Goal: Contribute content: Contribute content

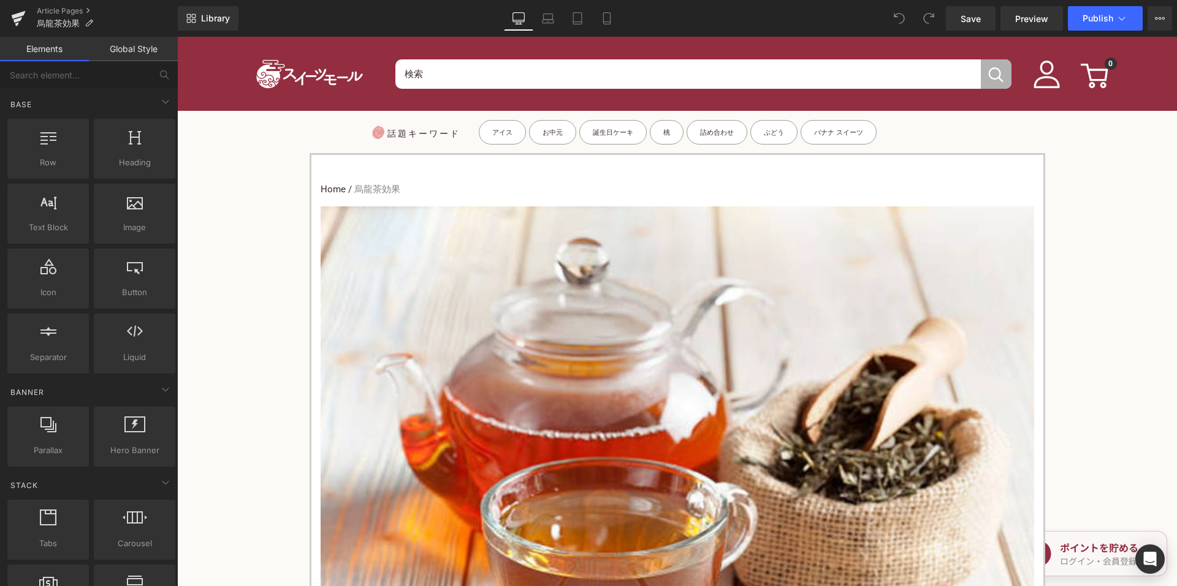
scroll to position [552, 0]
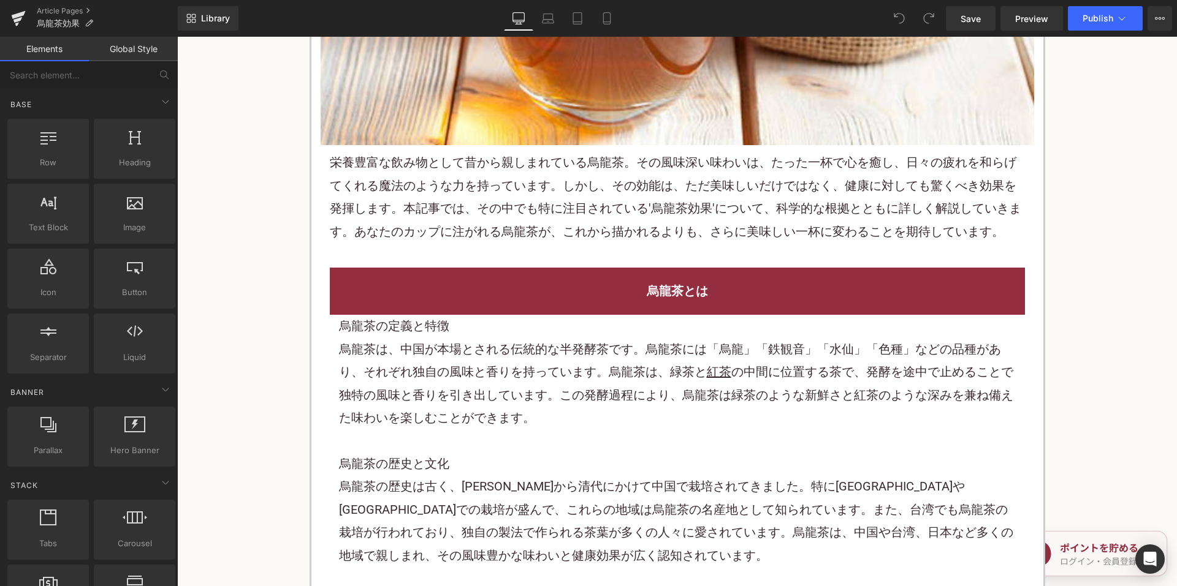
click at [500, 202] on span "らげてくれる魔法のような力を持っています。しかし、その効能は、ただ美味しいだけではなく、健康に対しても驚くべき効果を発揮します。本記事では、その中でも特に注目…" at bounding box center [675, 196] width 691 height 83
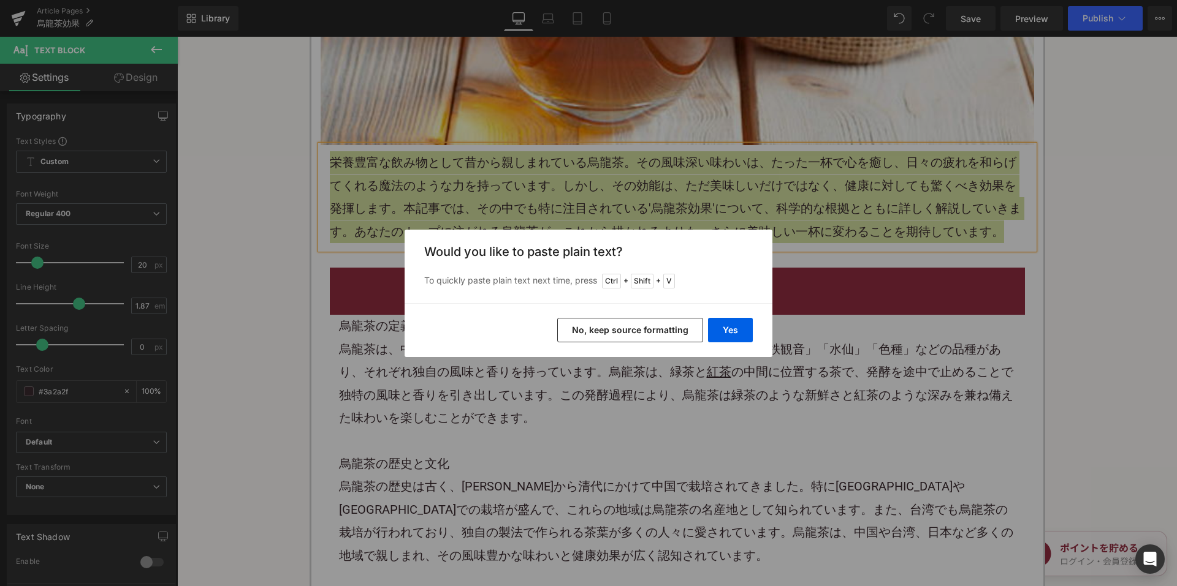
drag, startPoint x: 575, startPoint y: 333, endPoint x: 403, endPoint y: 284, distance: 179.5
click at [575, 333] on button "No, keep source formatting" at bounding box center [630, 330] width 146 height 25
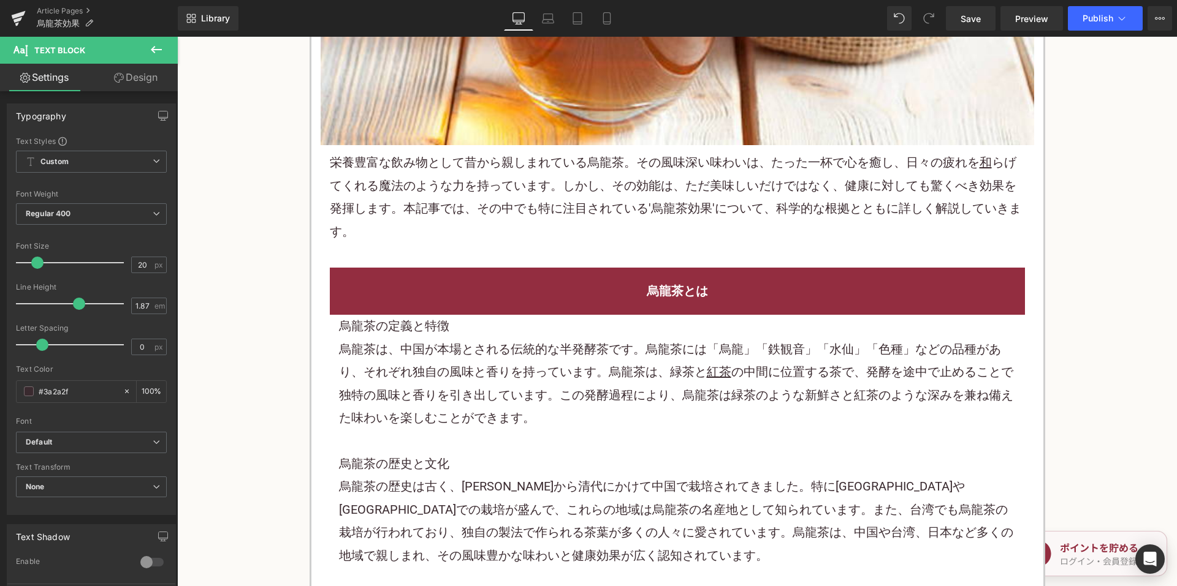
click at [515, 286] on h2 "烏龍茶とは" at bounding box center [677, 291] width 677 height 23
click at [455, 325] on h3 "烏龍茶の定義と特徴" at bounding box center [677, 326] width 677 height 23
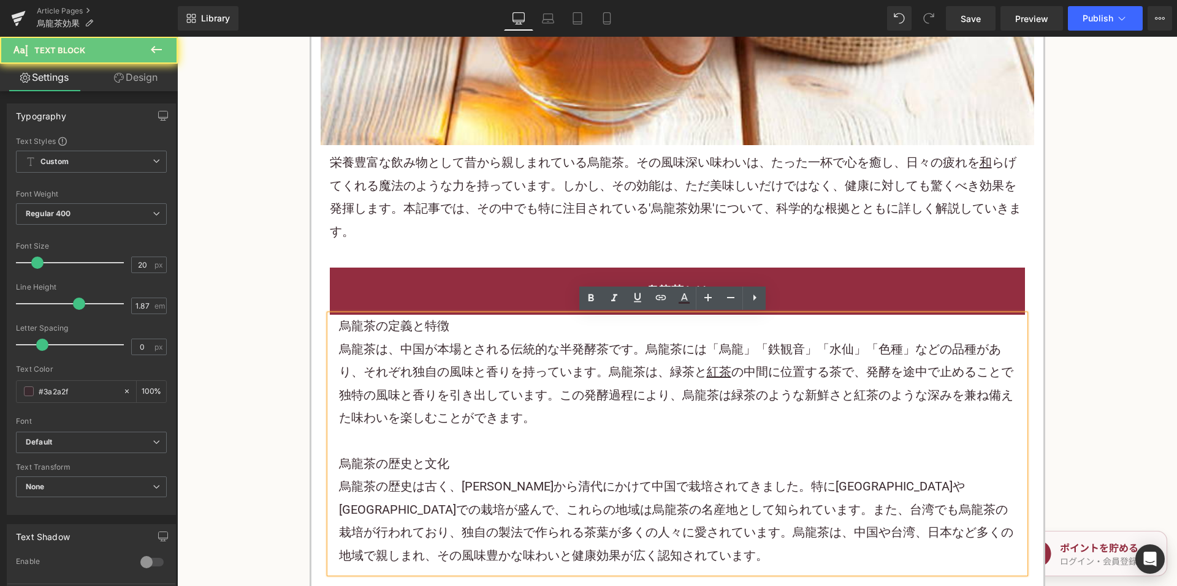
click at [368, 328] on h3 "烏龍茶の定義と特徴" at bounding box center [677, 326] width 677 height 23
click at [386, 338] on p "烏龍茶は、中国が本場とされる伝統的な半発酵茶です。烏龍茶には「烏龍」「鉄観音」「水仙」「色種」などの品種があり、それぞれ独自の風味と香りを持っています。烏龍茶…" at bounding box center [677, 384] width 677 height 92
click at [433, 344] on p "烏龍茶は、中国が本場とされる伝統的な半発酵茶です。烏龍茶には「烏龍」「鉄観音」「水仙」「色種」などの品種があり、それぞれ独自の風味と香りを持っています。烏龍茶…" at bounding box center [677, 384] width 677 height 92
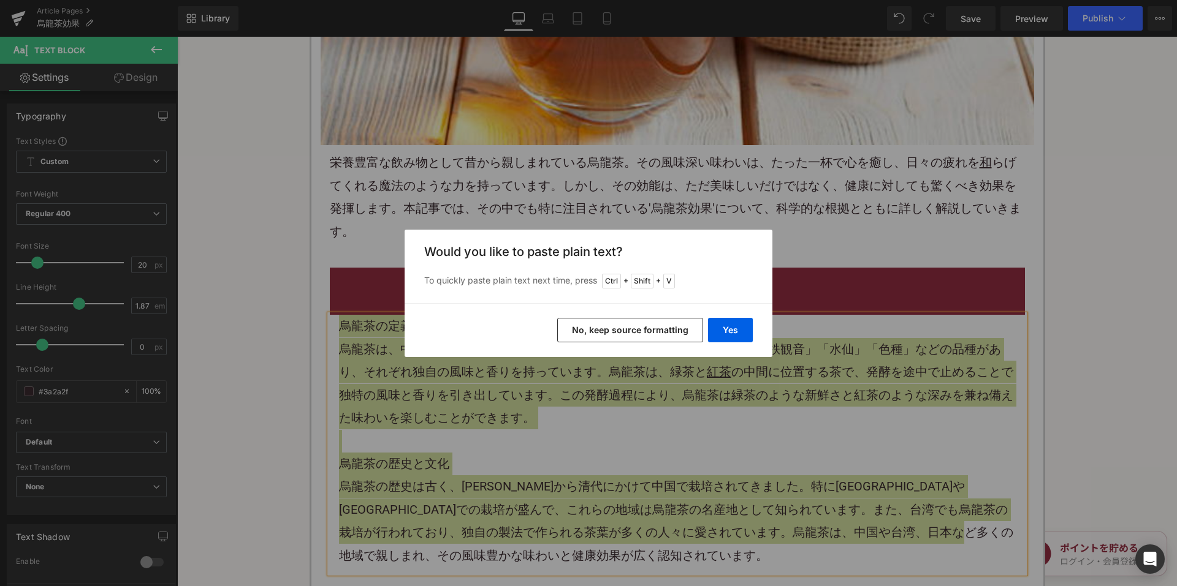
drag, startPoint x: 629, startPoint y: 339, endPoint x: 448, endPoint y: 273, distance: 192.3
click at [629, 339] on button "No, keep source formatting" at bounding box center [630, 330] width 146 height 25
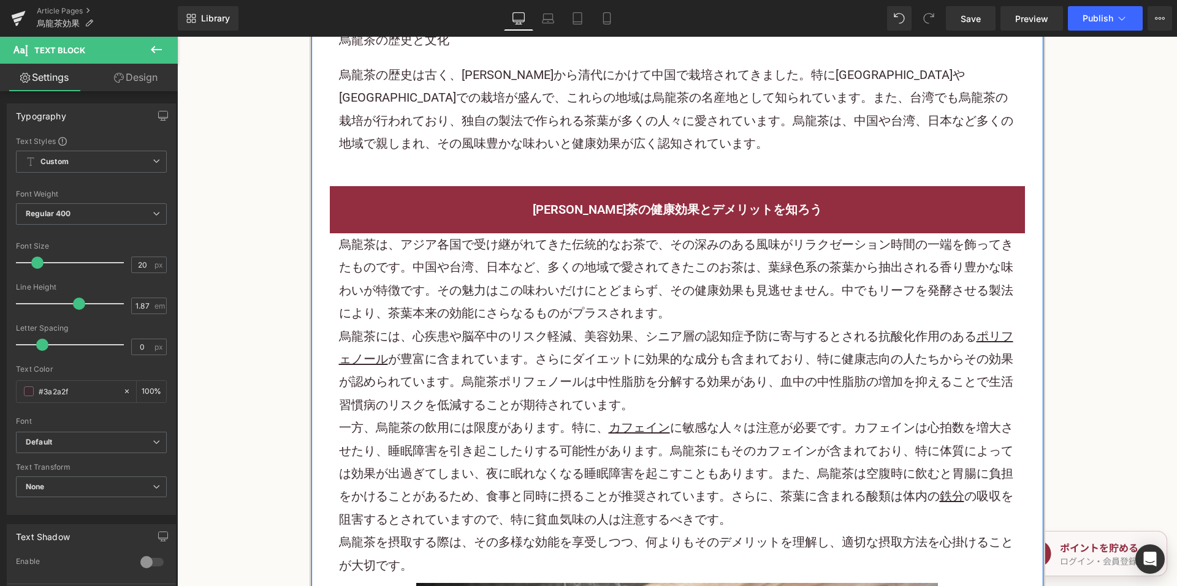
scroll to position [981, 0]
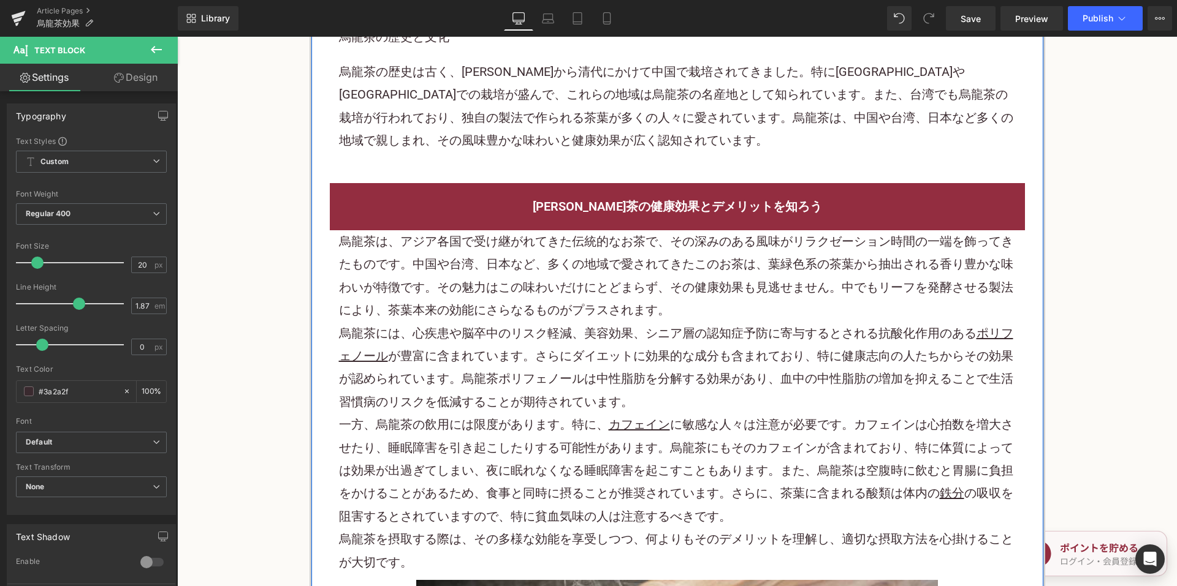
click at [481, 303] on p "烏龍茶は、アジア各国で受け継がれてきた伝統的なお茶で、その深みのある風味がリラクゼーション時間の一端を飾ってきたものです。中国や台湾、日本など、多くの地域で愛…" at bounding box center [677, 276] width 677 height 92
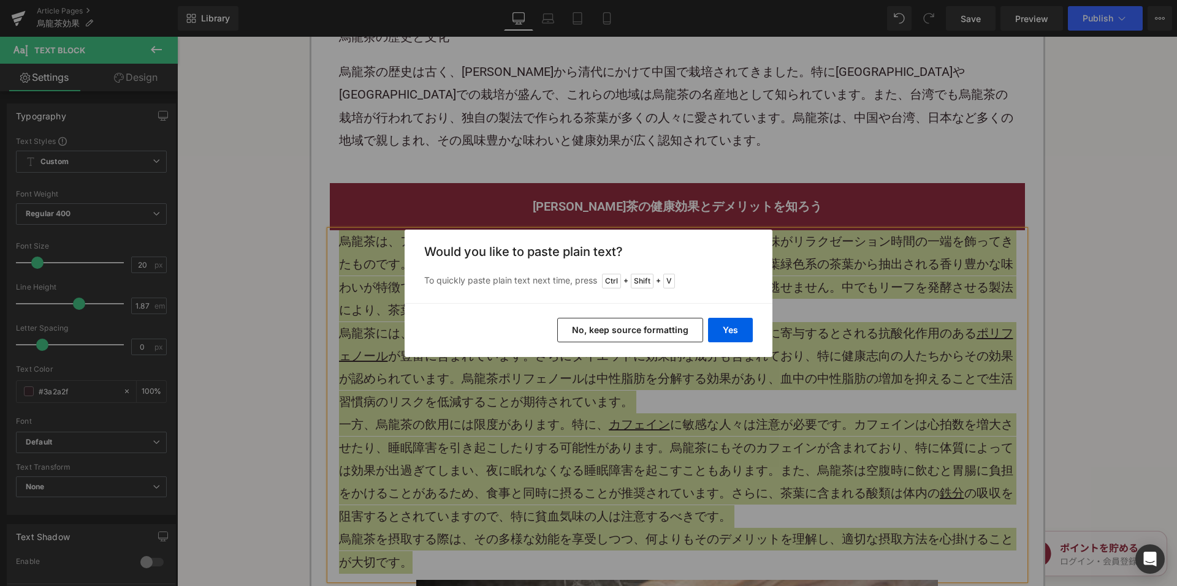
click at [602, 330] on button "No, keep source formatting" at bounding box center [630, 330] width 146 height 25
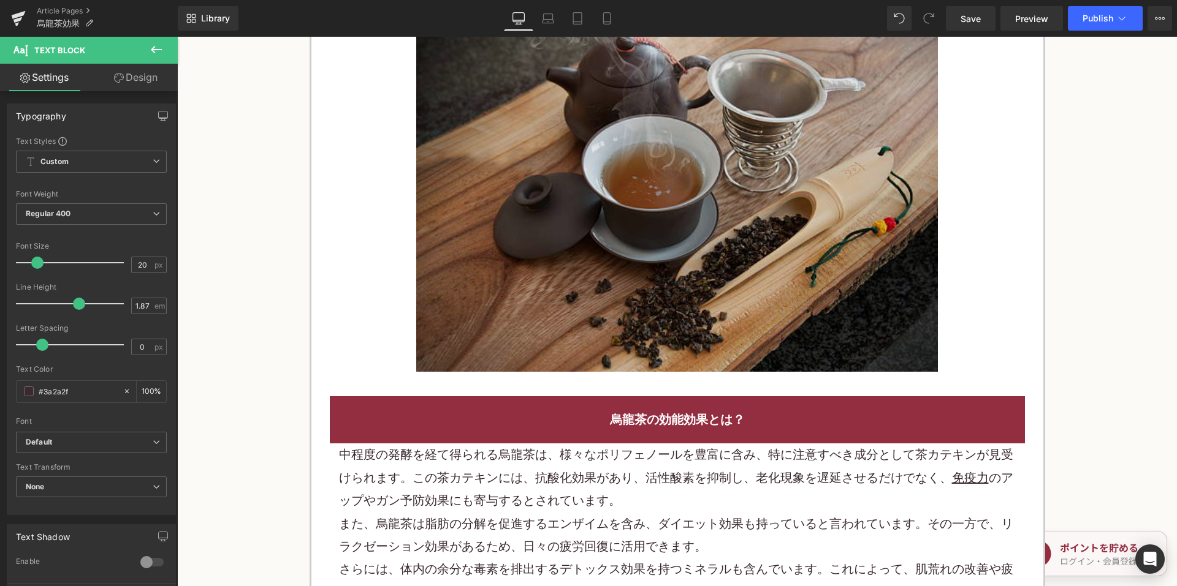
scroll to position [1777, 0]
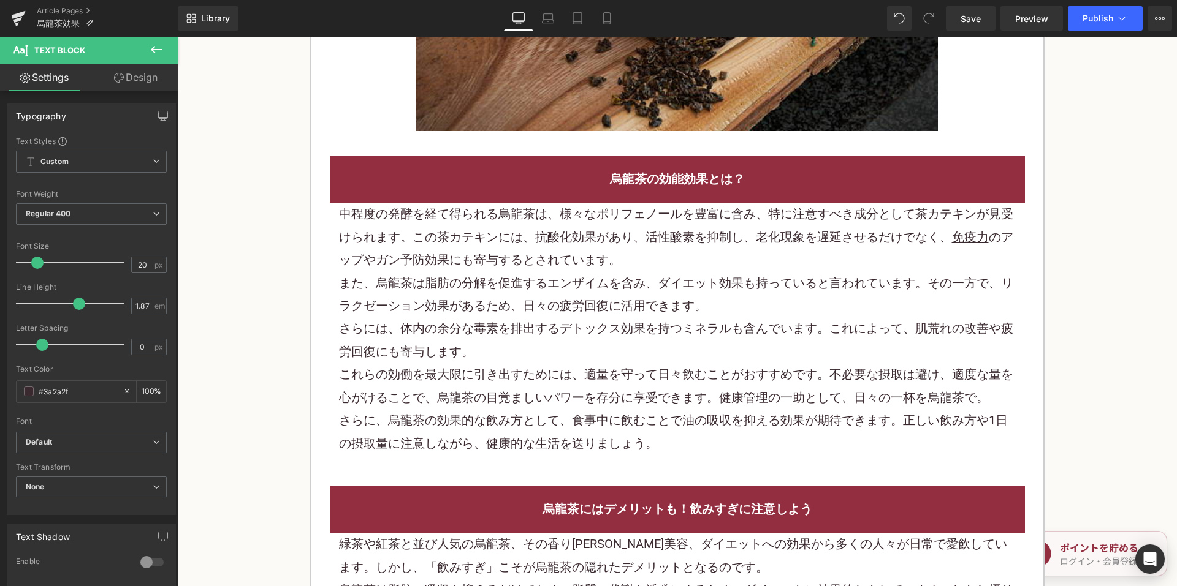
click at [551, 292] on p "また、烏龍茶は脂肪の分解を促進するエンザイムを含み、ダイエット効果も持っていると言われています。その一方で、リラクゼーション効果があるため、日々の疲労回復に活…" at bounding box center [677, 295] width 677 height 46
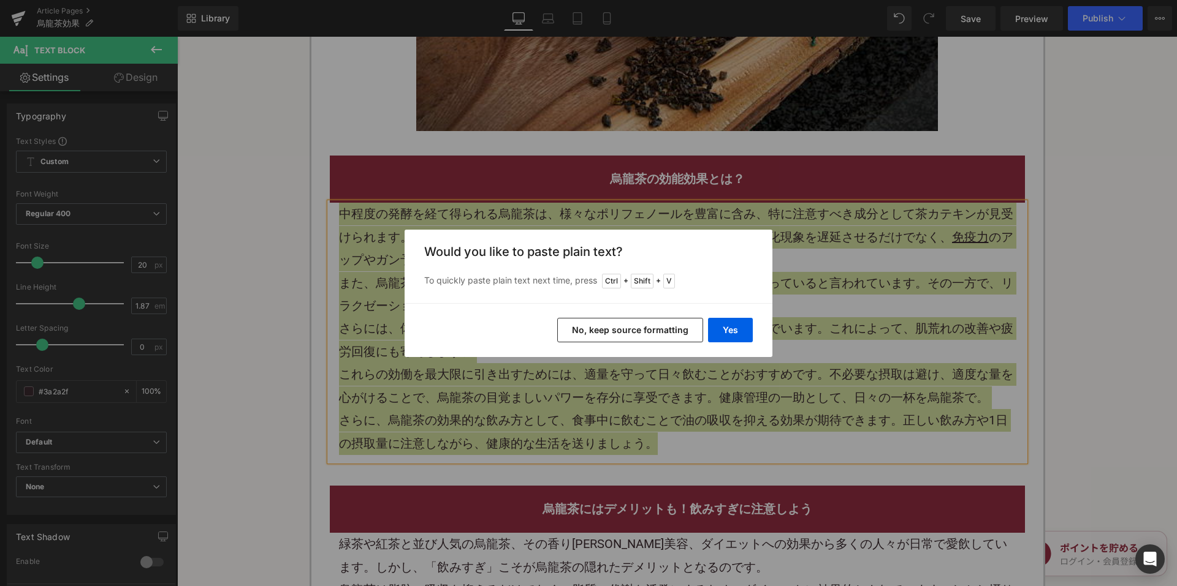
click at [625, 316] on div "Yes No, keep source formatting" at bounding box center [588, 330] width 368 height 54
click at [623, 327] on button "No, keep source formatting" at bounding box center [630, 330] width 146 height 25
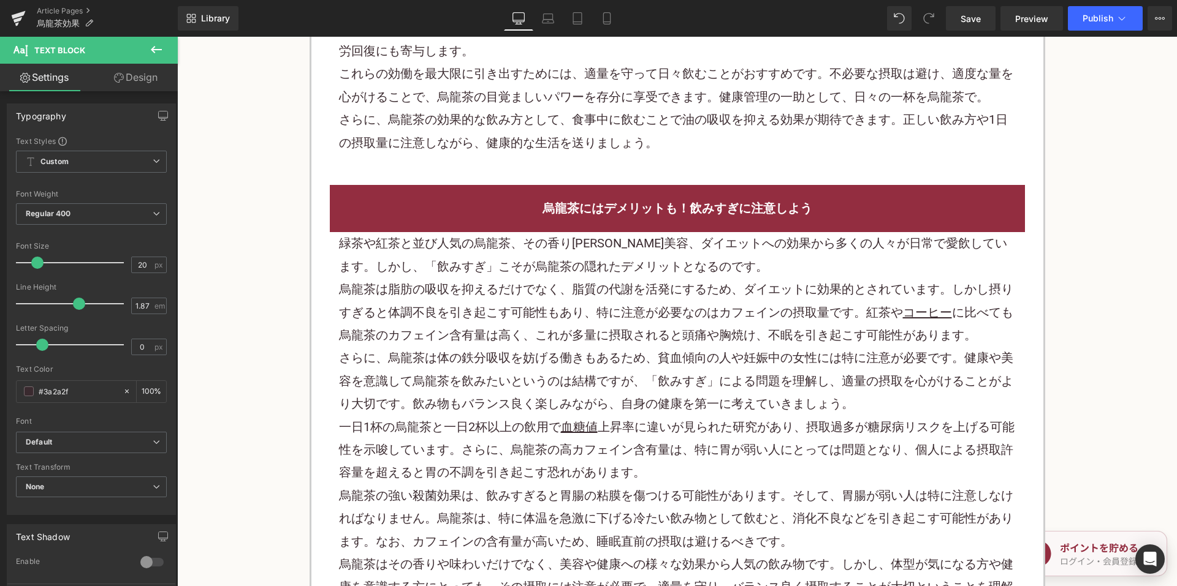
scroll to position [2084, 0]
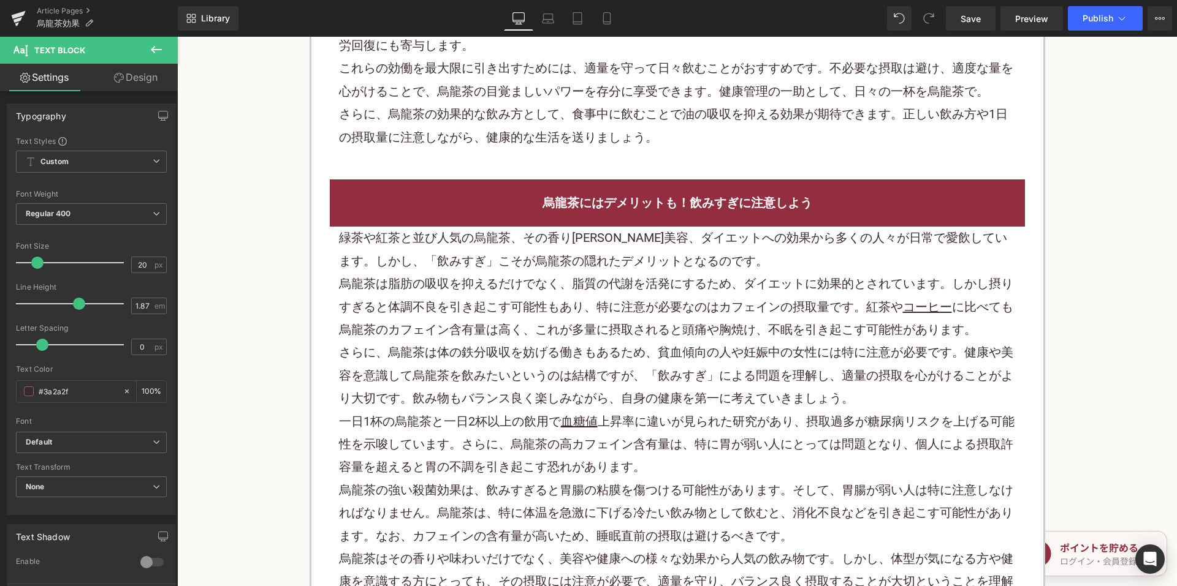
click at [544, 270] on p "緑茶や紅茶と並び人気の烏龍茶、その香り高さや美容、ダイエットへの効果から多くの人々が日常で愛飲しています。しかし、「飲みすぎ」こそが烏龍茶の隠れたデメリットと…" at bounding box center [677, 250] width 677 height 46
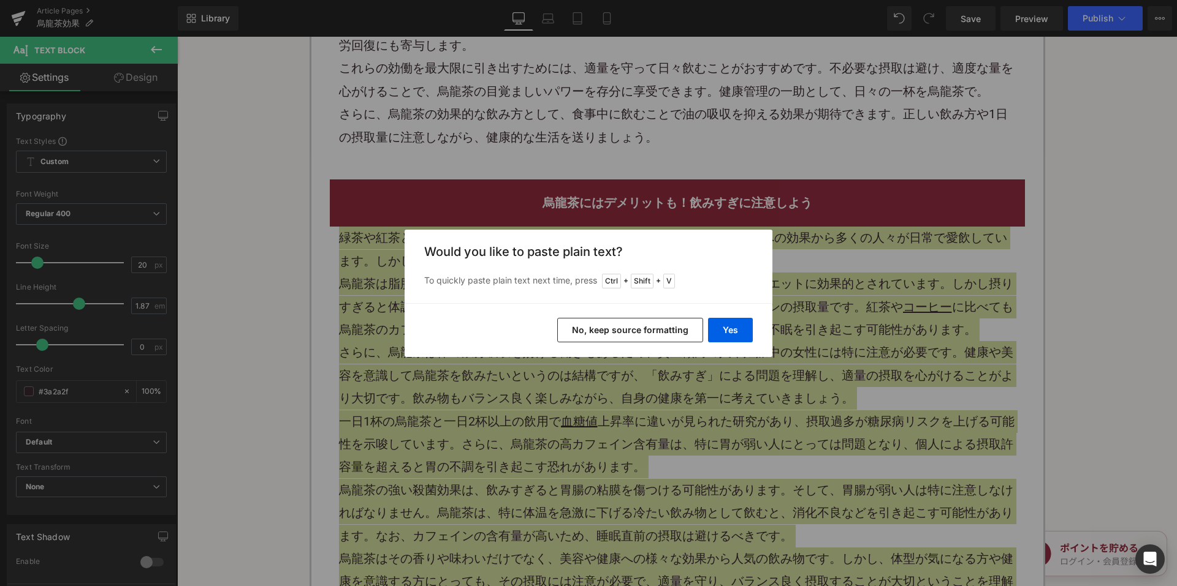
click at [639, 325] on button "No, keep source formatting" at bounding box center [630, 330] width 146 height 25
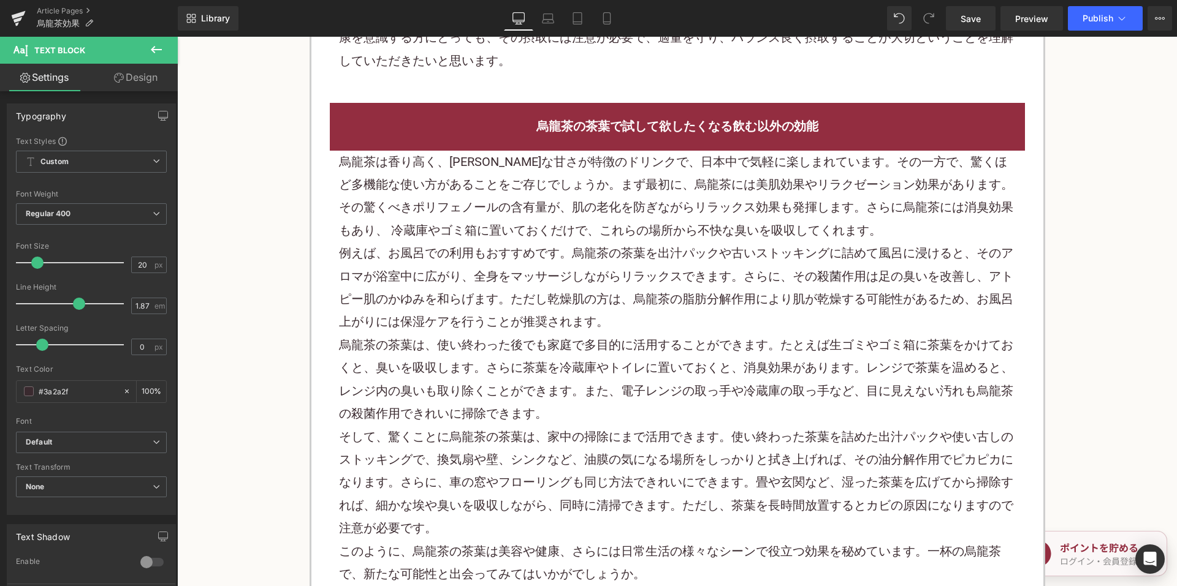
scroll to position [2635, 0]
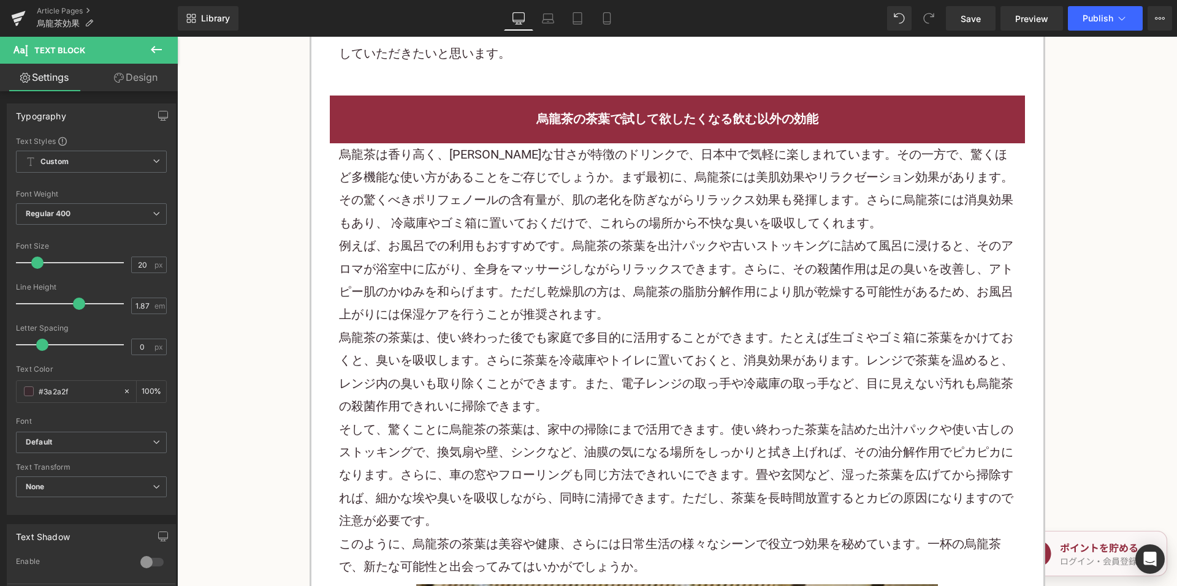
click at [544, 215] on p "烏龍茶は香り高く、ほのかな甘さが特徴のドリンクで、日本中で気軽に楽しまれています。その一方で、驚くほど多機能な使い方があることをご存じでしょうか。まず最初に、…" at bounding box center [677, 189] width 677 height 92
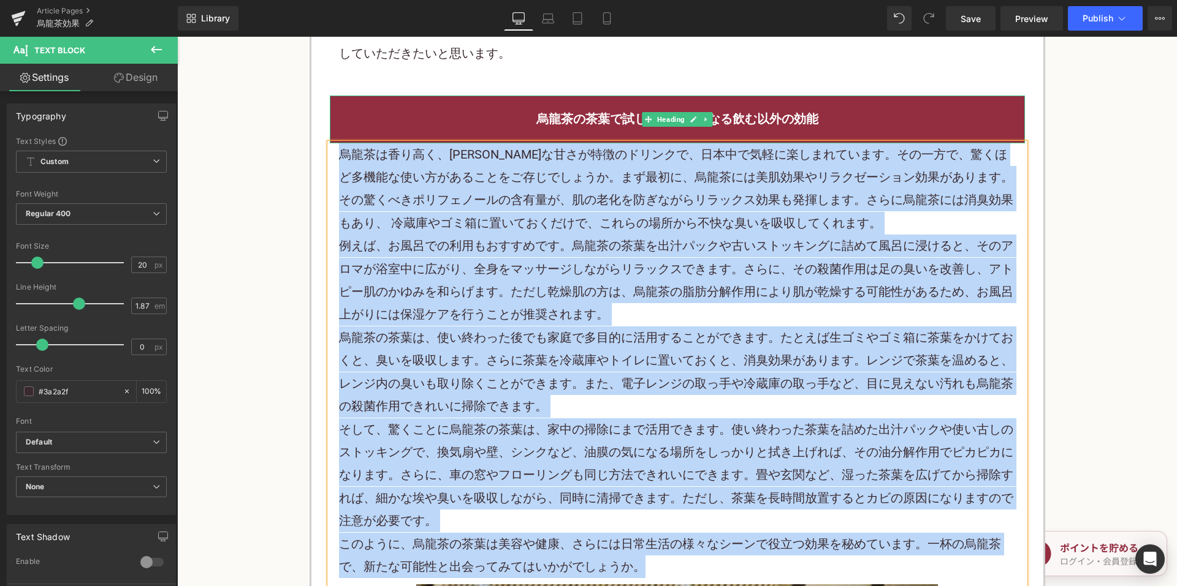
click at [701, 107] on div "烏龍茶の茶葉で試して欲したくなる飲む以外の効能" at bounding box center [677, 119] width 695 height 47
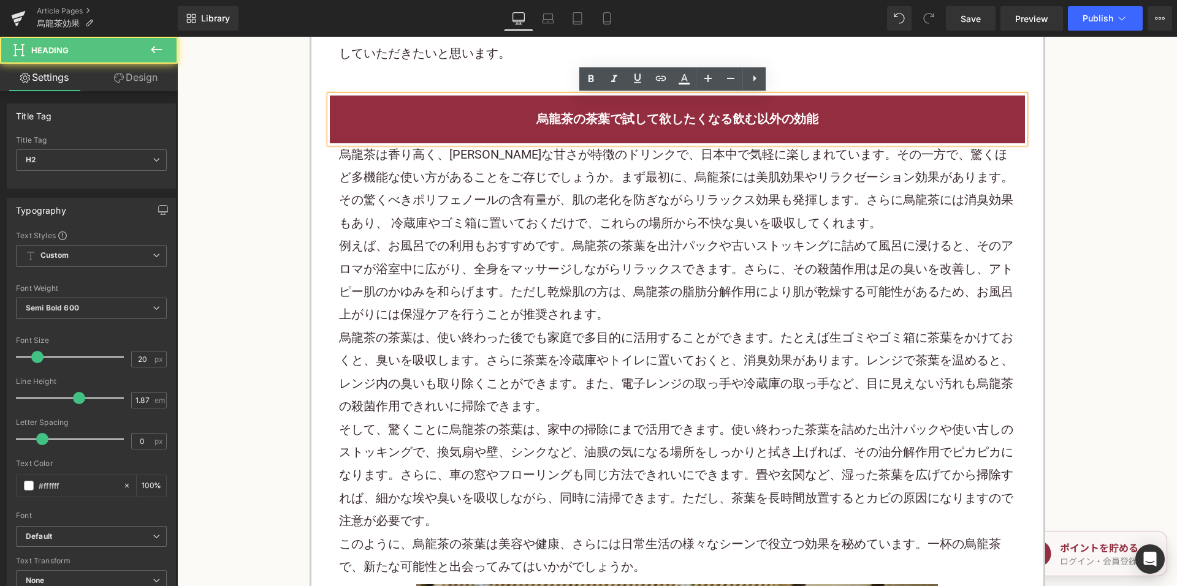
click at [749, 110] on h2 "烏龍茶の茶葉で試して欲したくなる飲む以外の効能" at bounding box center [677, 119] width 677 height 23
drag, startPoint x: 683, startPoint y: 118, endPoint x: 705, endPoint y: 122, distance: 22.5
click at [684, 118] on h2 "烏龍茶の茶葉で試して欲したくなる飲む以外の効能" at bounding box center [677, 119] width 677 height 23
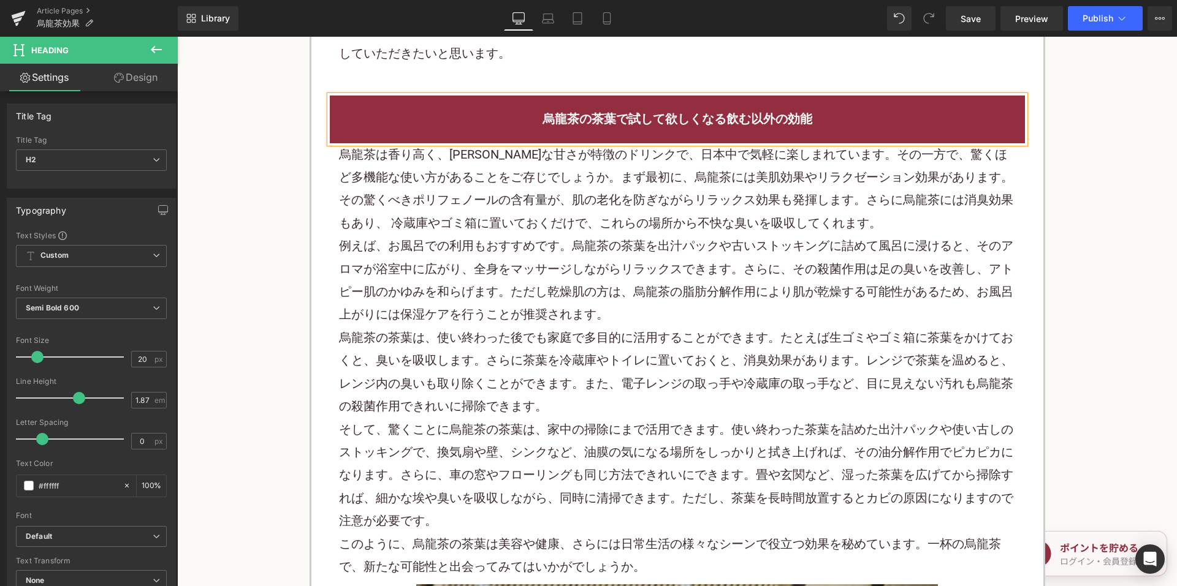
click at [723, 123] on h2 "烏龍茶の茶葉で試して欲しくなる飲む以外の効能" at bounding box center [677, 119] width 677 height 23
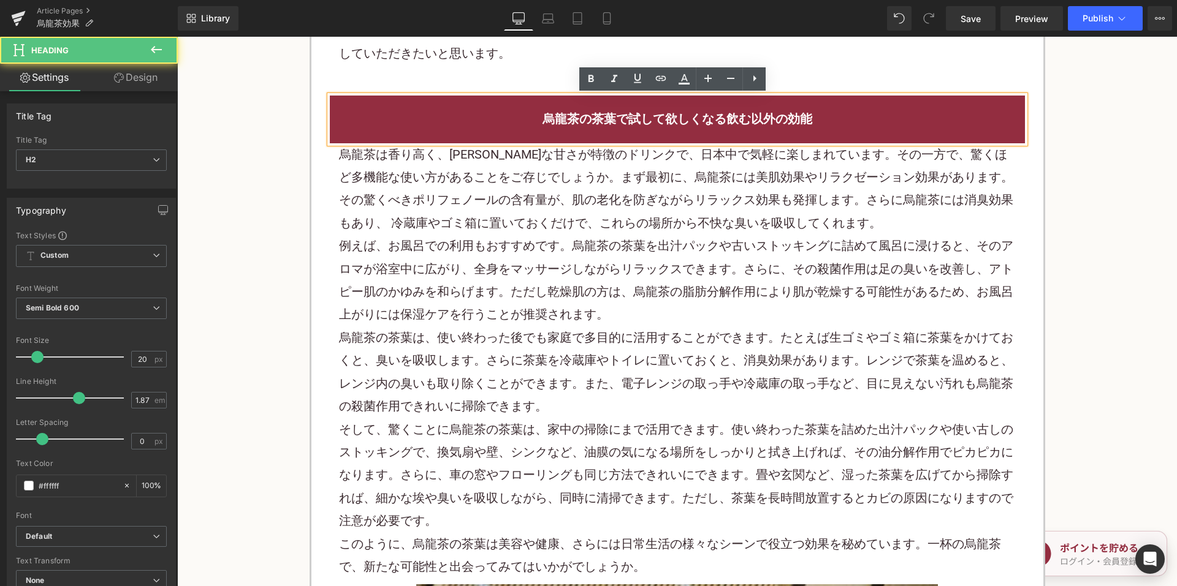
click at [664, 227] on p "烏龍茶は香り高く、ほのかな甘さが特徴のドリンクで、日本中で気軽に楽しまれています。その一方で、驚くほど多機能な使い方があることをご存じでしょうか。まず最初に、…" at bounding box center [677, 189] width 677 height 92
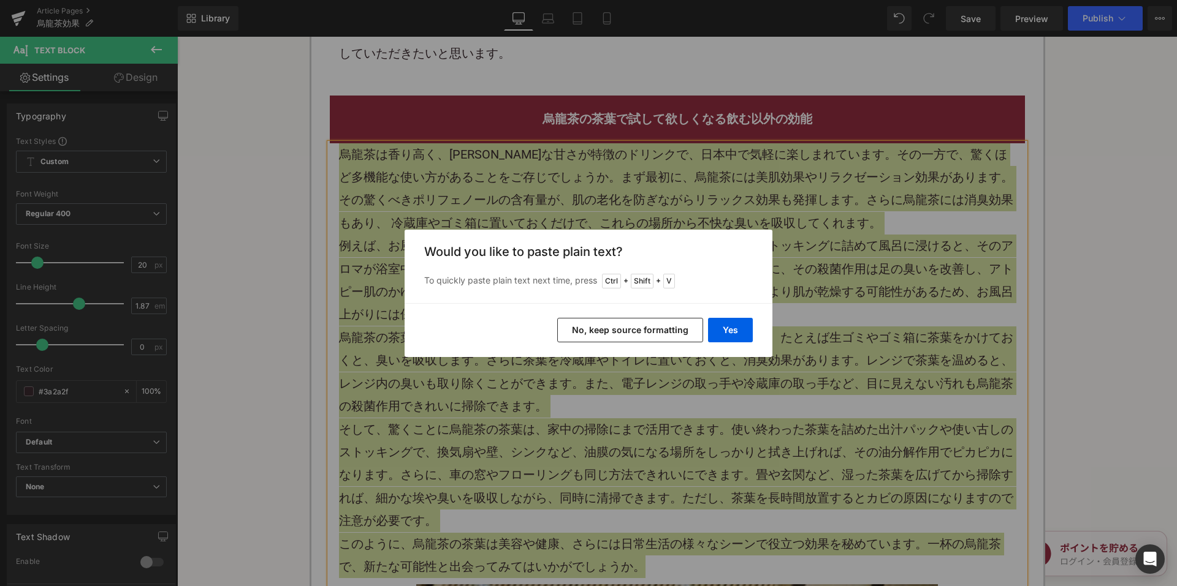
click at [637, 322] on button "No, keep source formatting" at bounding box center [630, 330] width 146 height 25
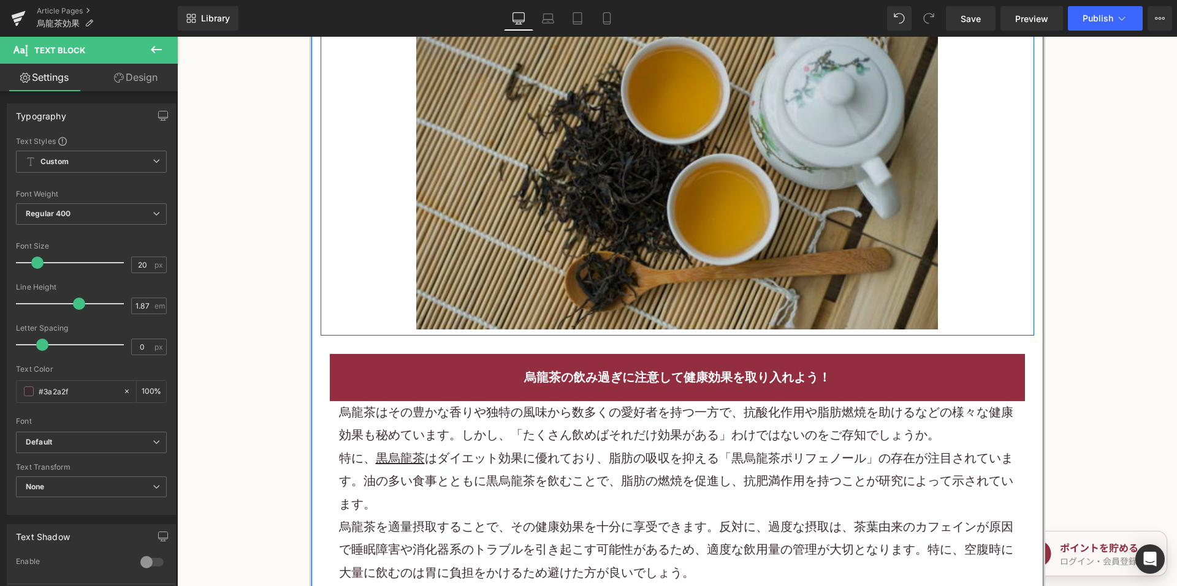
scroll to position [3432, 0]
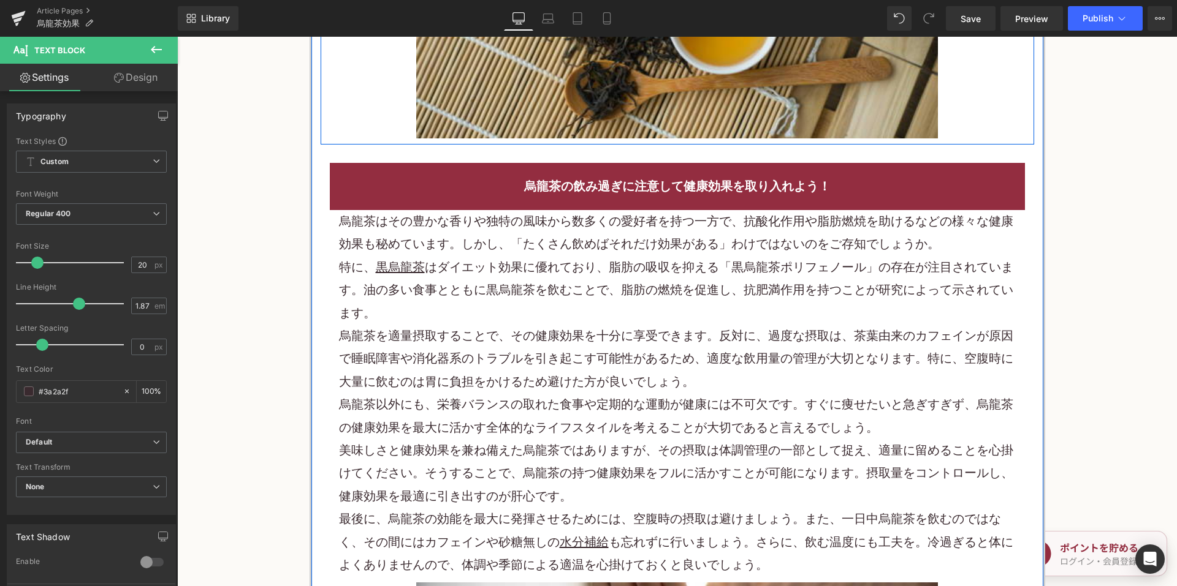
click at [548, 337] on p "烏龍茶を適量摂取することで、その健康効果を十分に享受できます。反対に、過度な摂取は、茶葉由来のカフェインが原因で睡眠障害や消化器系のトラブルを引き起こす可能性…" at bounding box center [677, 359] width 677 height 69
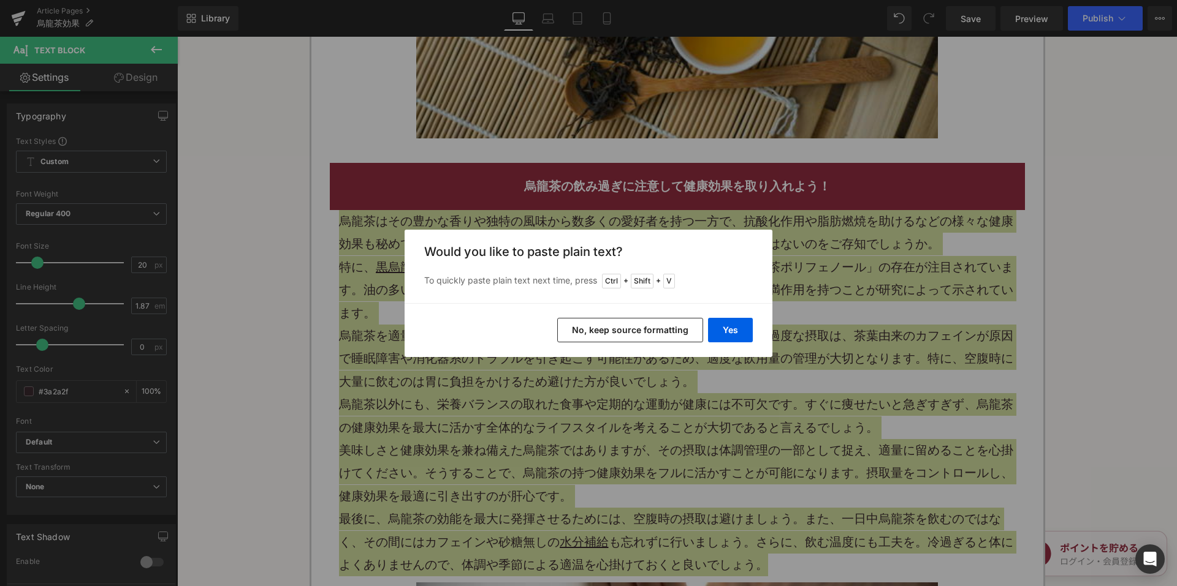
click at [605, 335] on button "No, keep source formatting" at bounding box center [630, 330] width 146 height 25
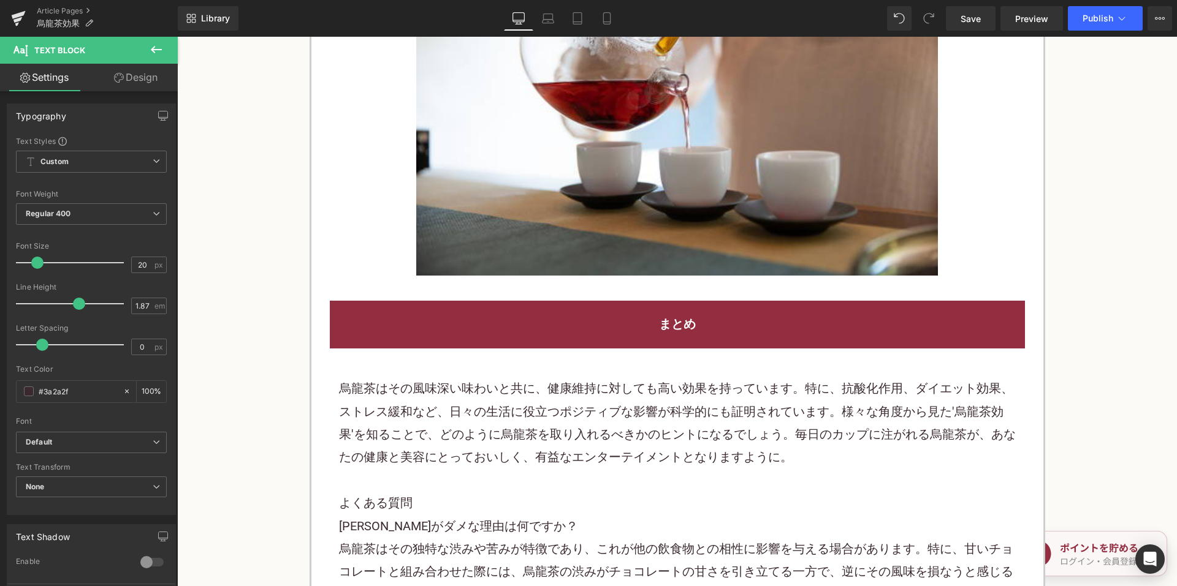
scroll to position [4290, 0]
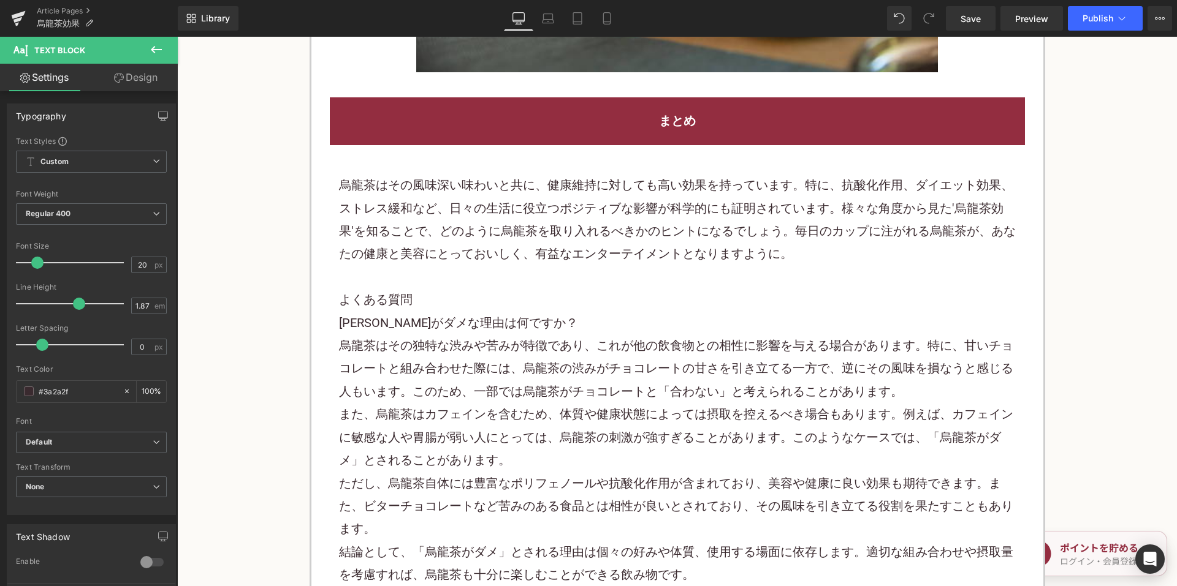
click at [522, 288] on p at bounding box center [677, 277] width 677 height 23
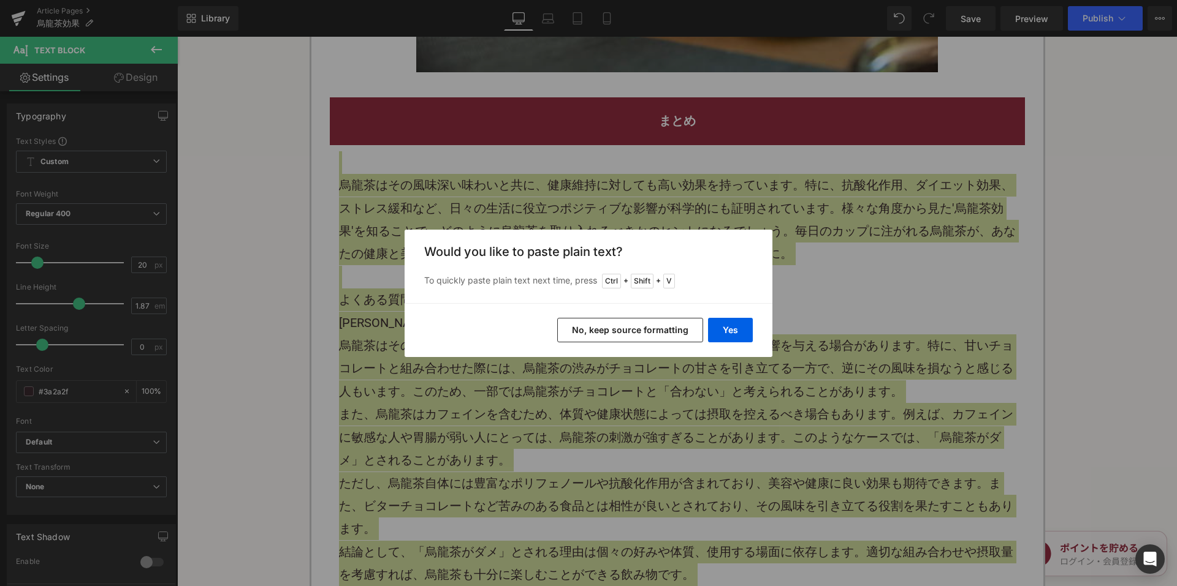
click at [590, 338] on button "No, keep source formatting" at bounding box center [630, 330] width 146 height 25
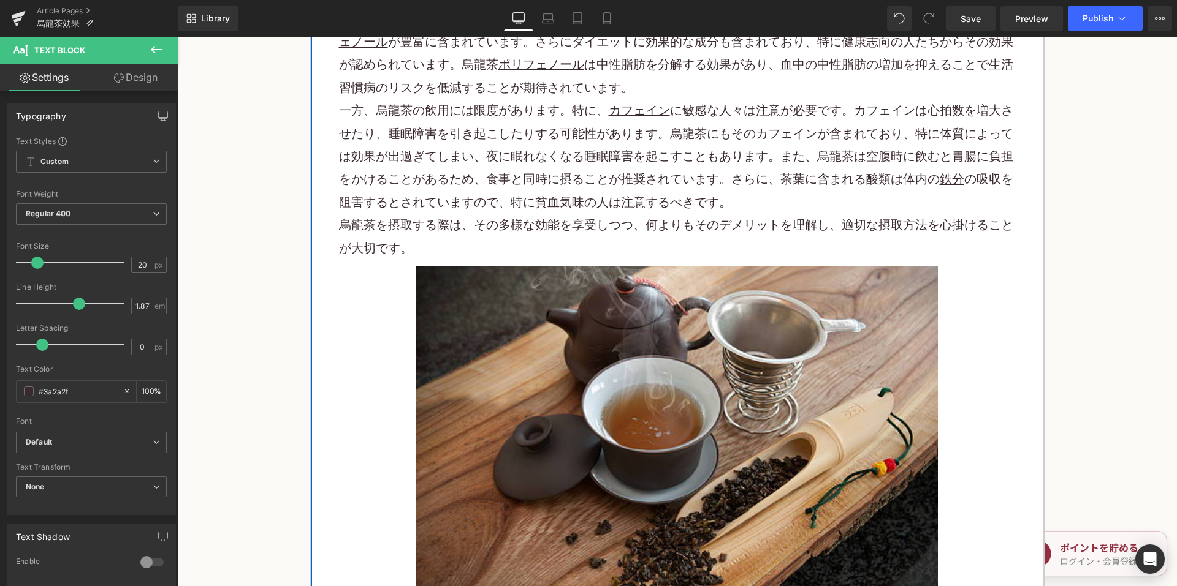
scroll to position [1287, 0]
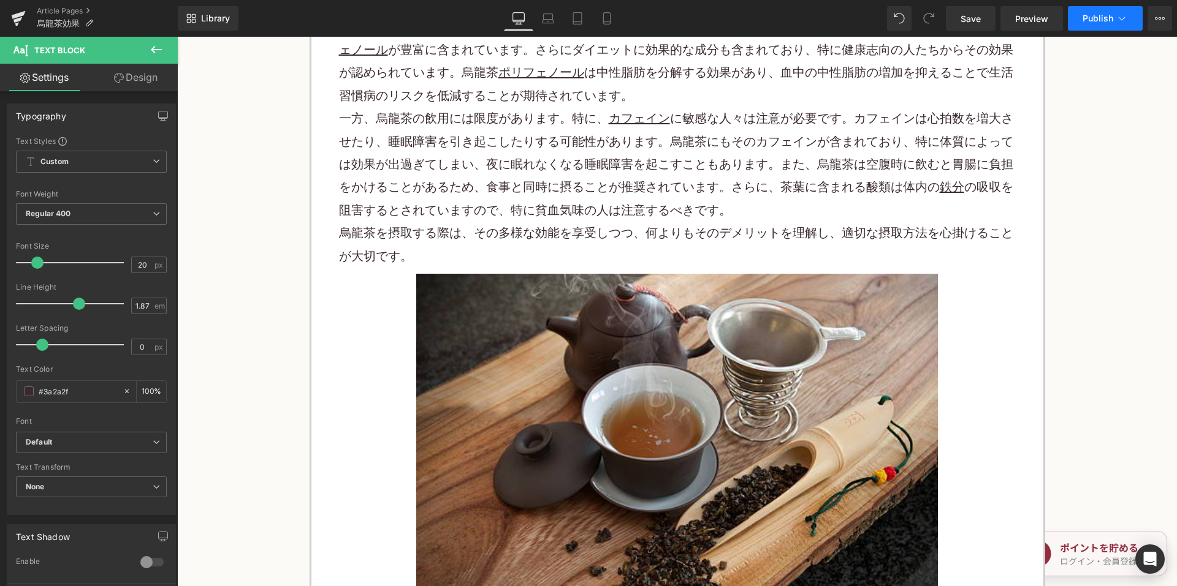
click at [1094, 22] on span "Publish" at bounding box center [1097, 18] width 31 height 10
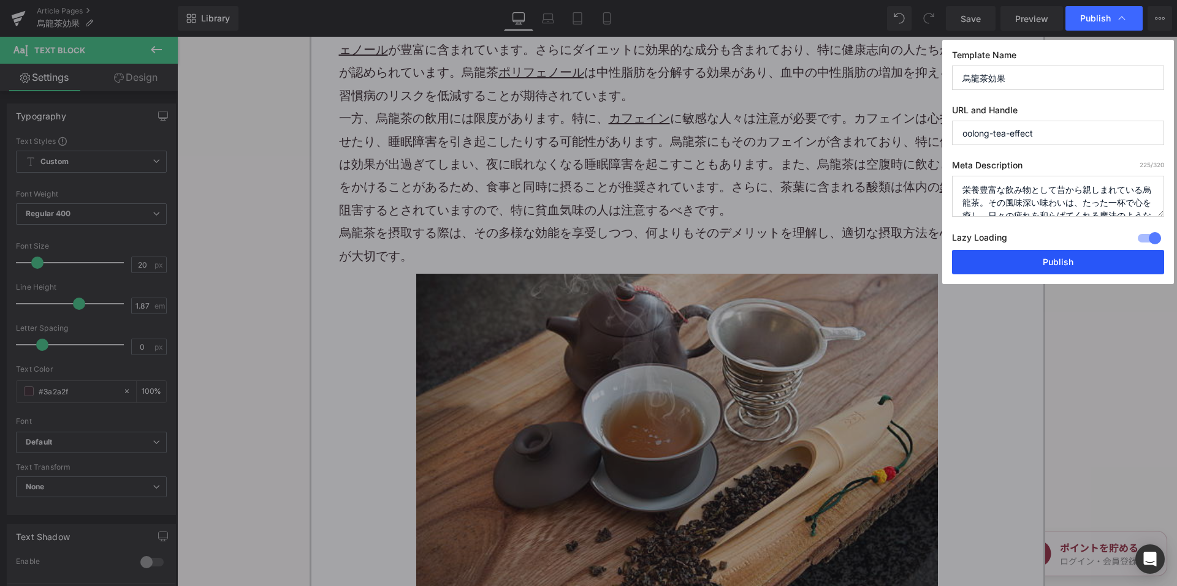
click at [1037, 252] on button "Publish" at bounding box center [1058, 262] width 212 height 25
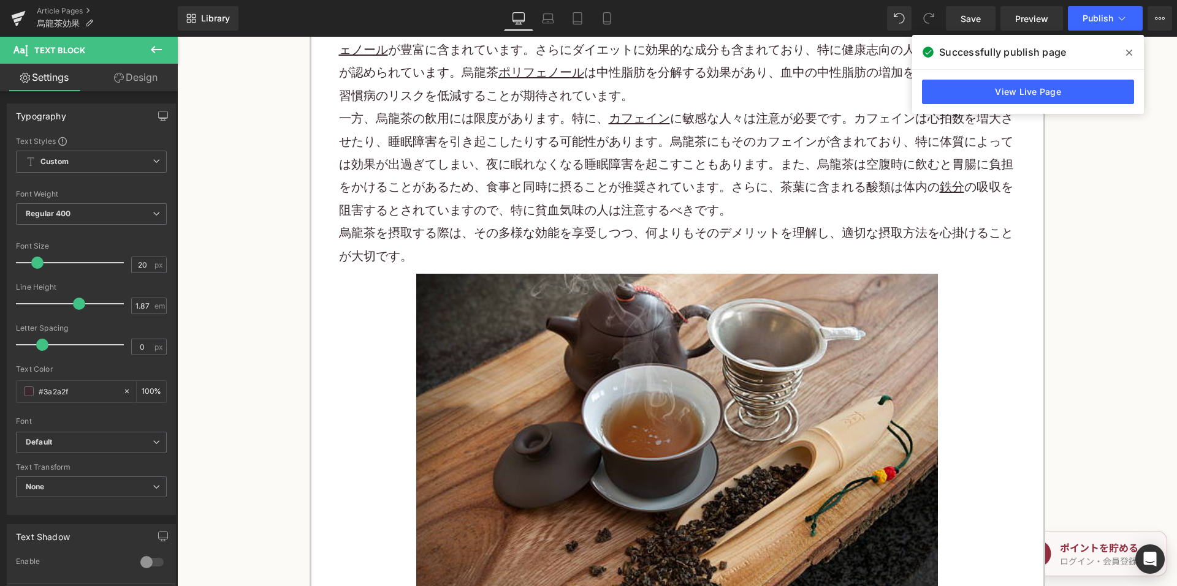
drag, startPoint x: 69, startPoint y: 8, endPoint x: 112, endPoint y: 0, distance: 43.6
click at [69, 9] on link "Article Pages" at bounding box center [107, 11] width 141 height 10
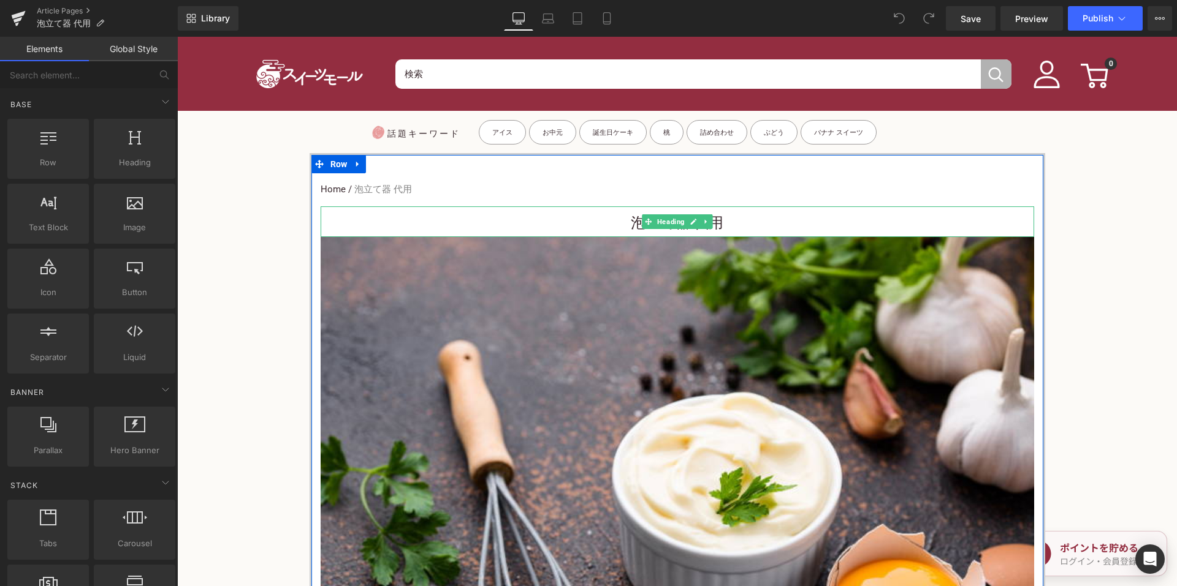
click at [575, 215] on h1 "泡立て器 代用" at bounding box center [677, 224] width 713 height 28
click at [594, 222] on h1 "泡立て器 代用" at bounding box center [677, 224] width 713 height 28
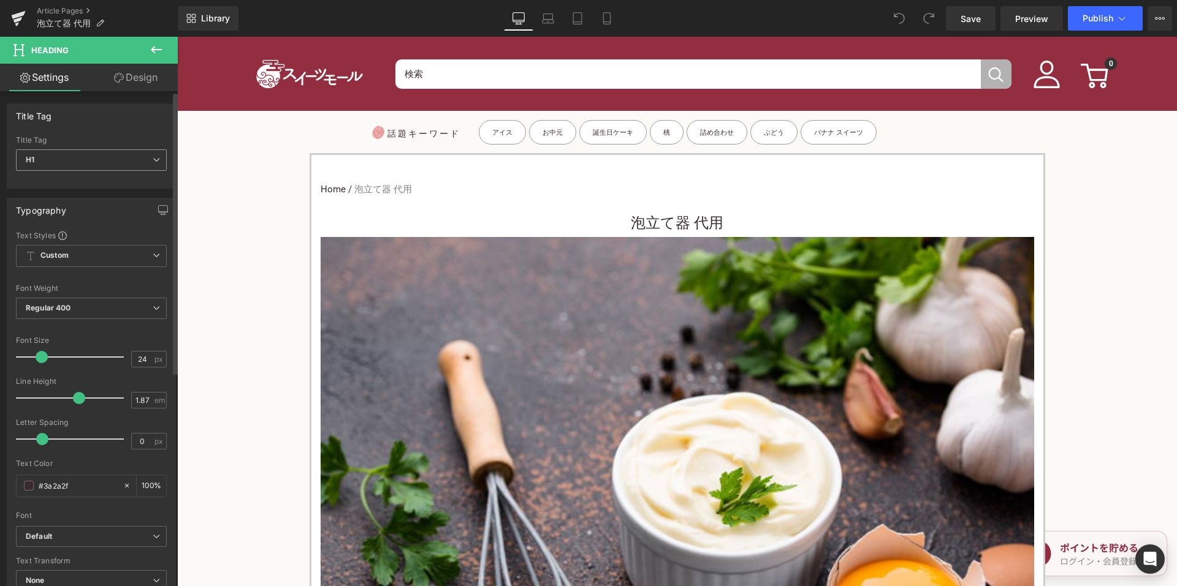
click at [111, 154] on span "H1" at bounding box center [91, 160] width 151 height 21
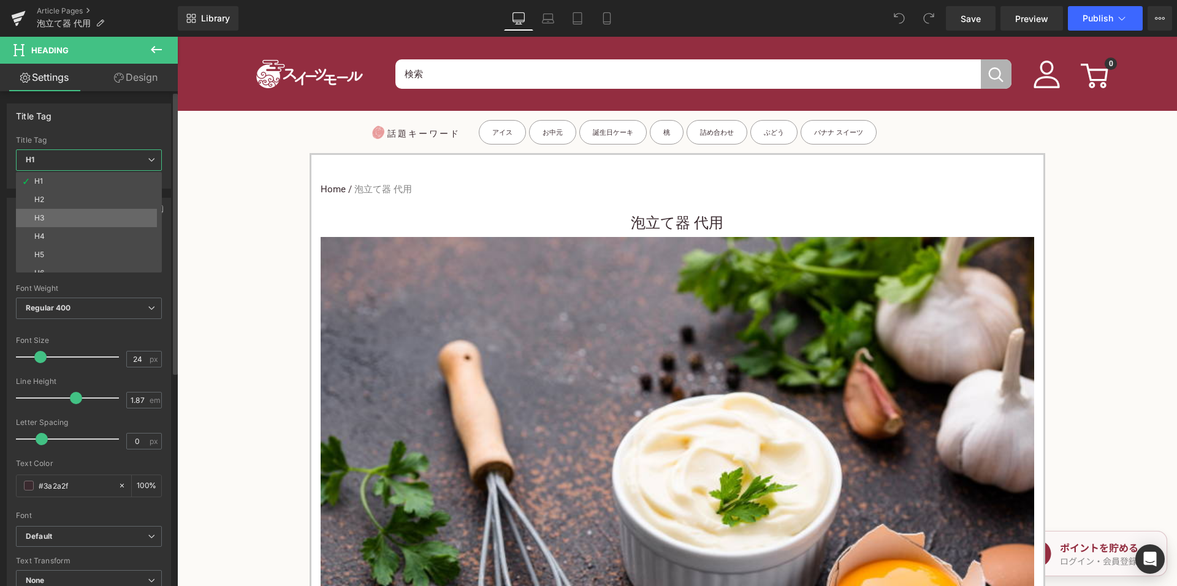
click at [77, 217] on li "H3" at bounding box center [91, 218] width 151 height 18
type input "15"
type input "100"
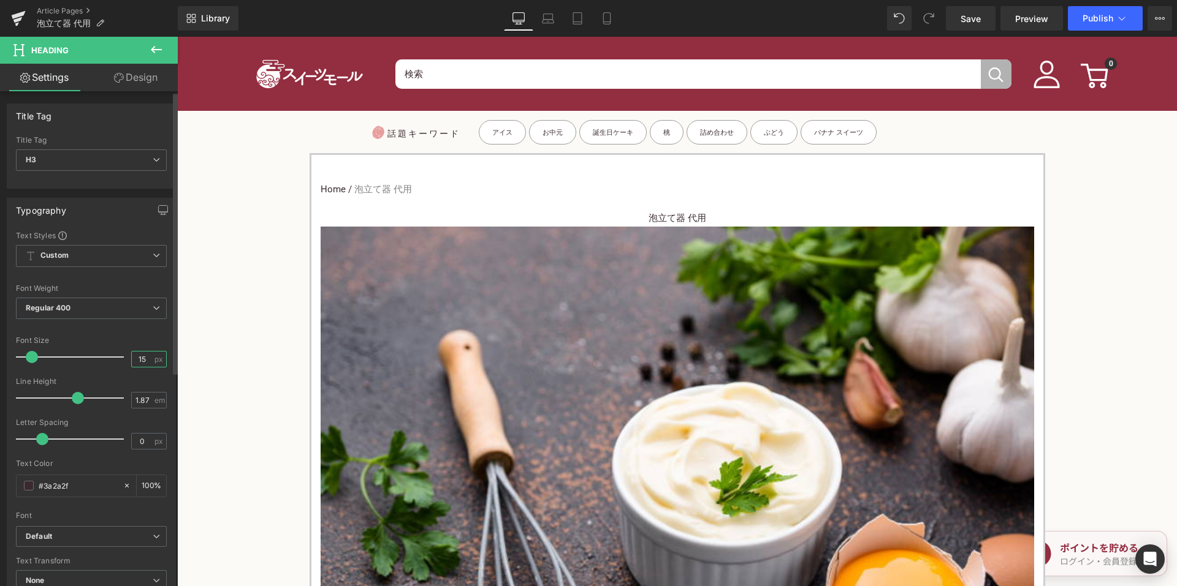
drag, startPoint x: 148, startPoint y: 356, endPoint x: 131, endPoint y: 357, distance: 16.6
click at [132, 357] on input "15" at bounding box center [142, 359] width 21 height 15
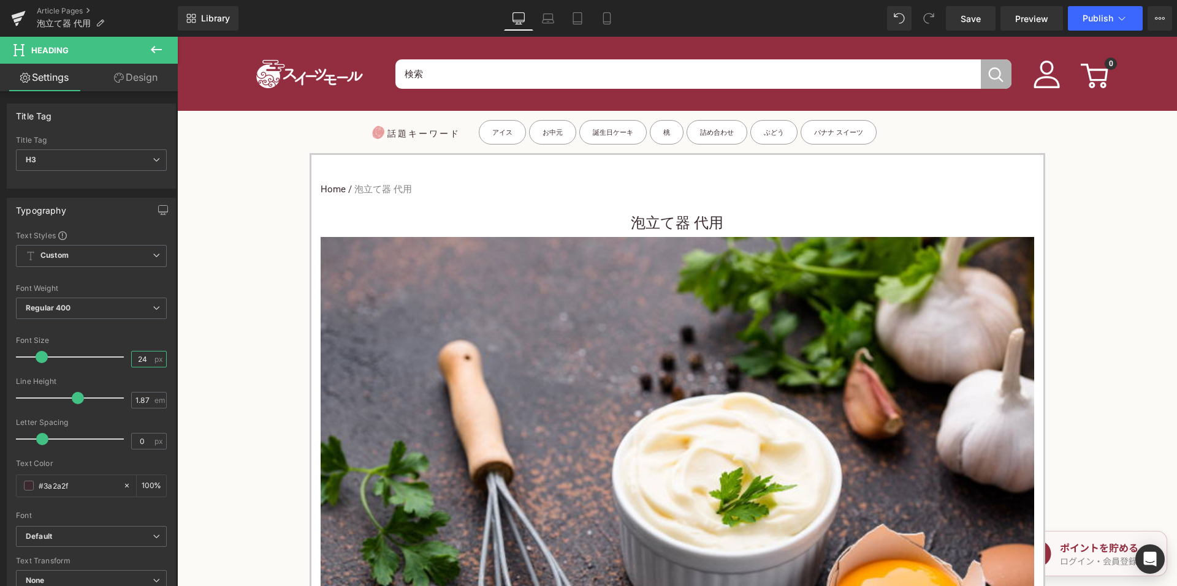
type input "24"
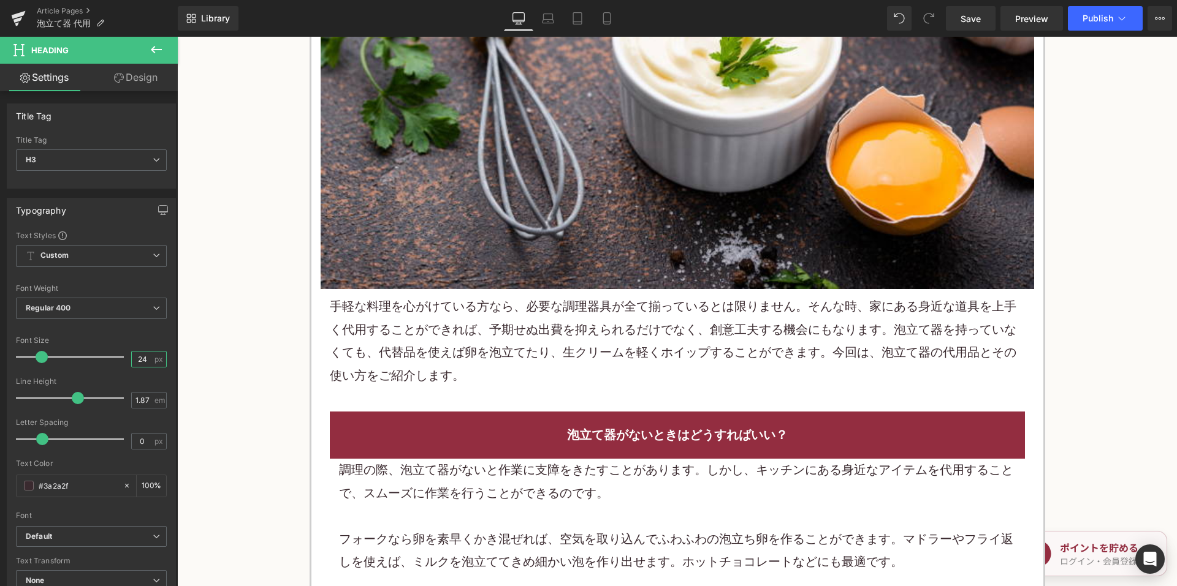
scroll to position [490, 0]
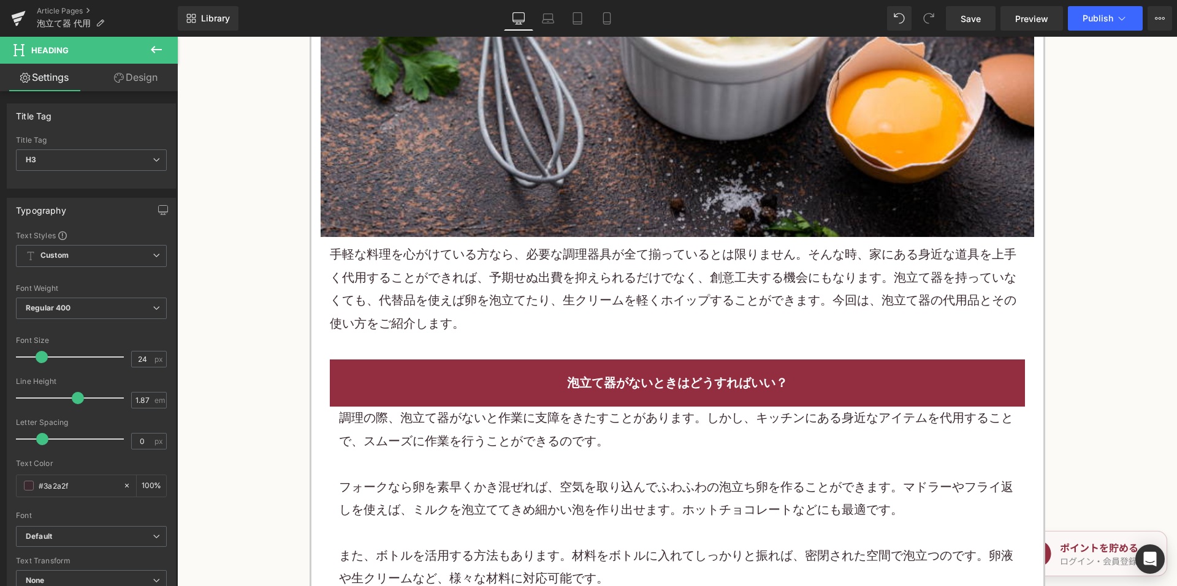
click at [499, 287] on p "手軽な料理を心がけている方なら、必要な調理器具が全て揃っているとは限りません。そんな時、家にある身近な道具を上手く代用することができれば、予期せぬ出費を抑えら…" at bounding box center [677, 289] width 695 height 92
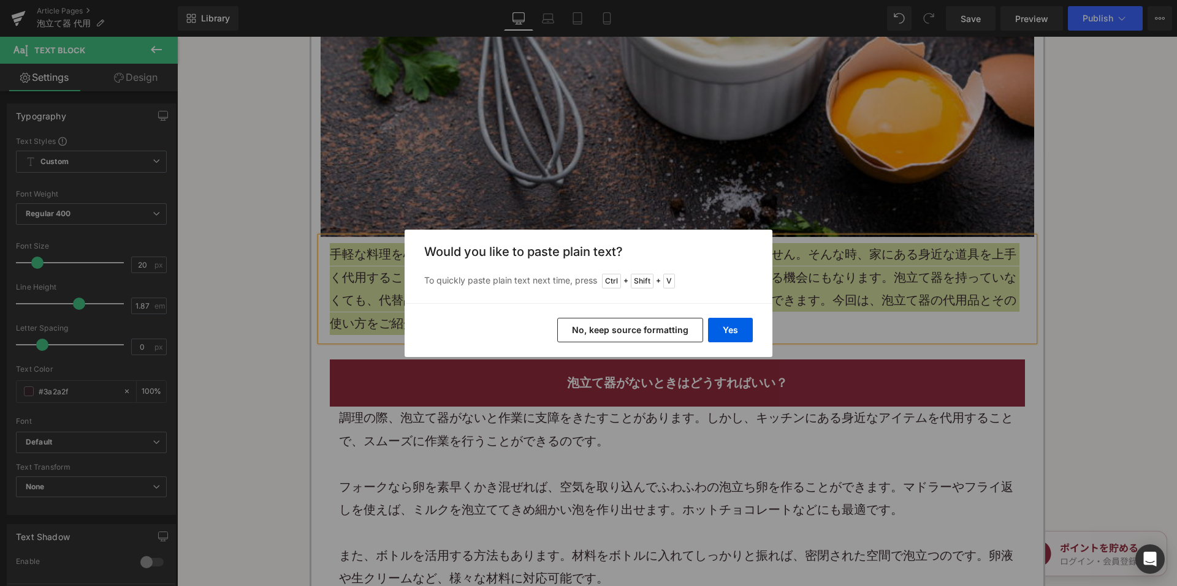
click at [590, 329] on button "No, keep source formatting" at bounding box center [630, 330] width 146 height 25
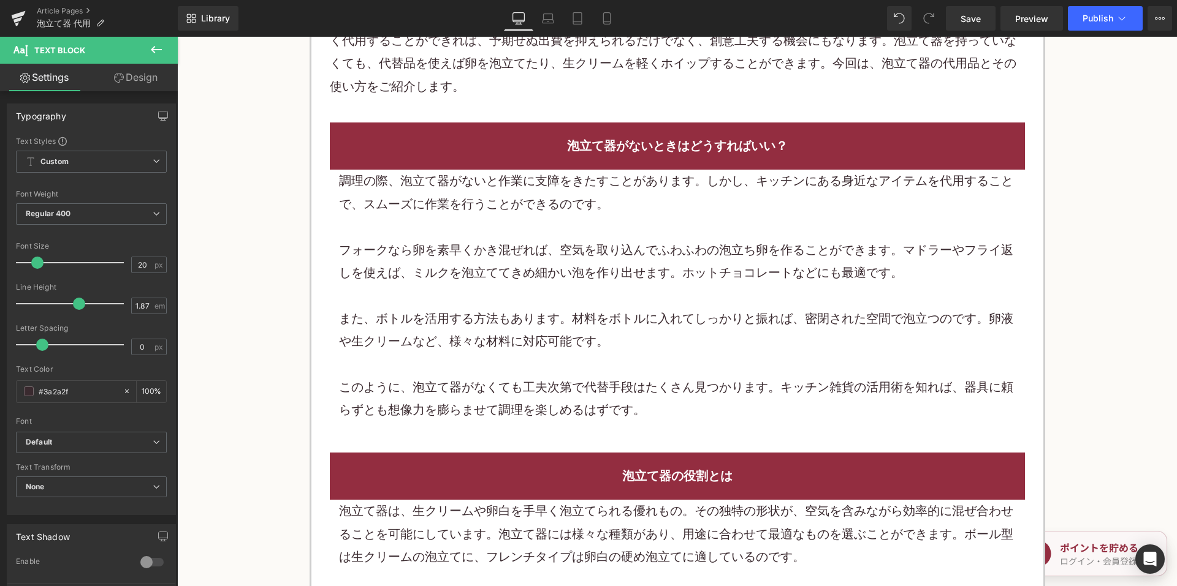
scroll to position [797, 0]
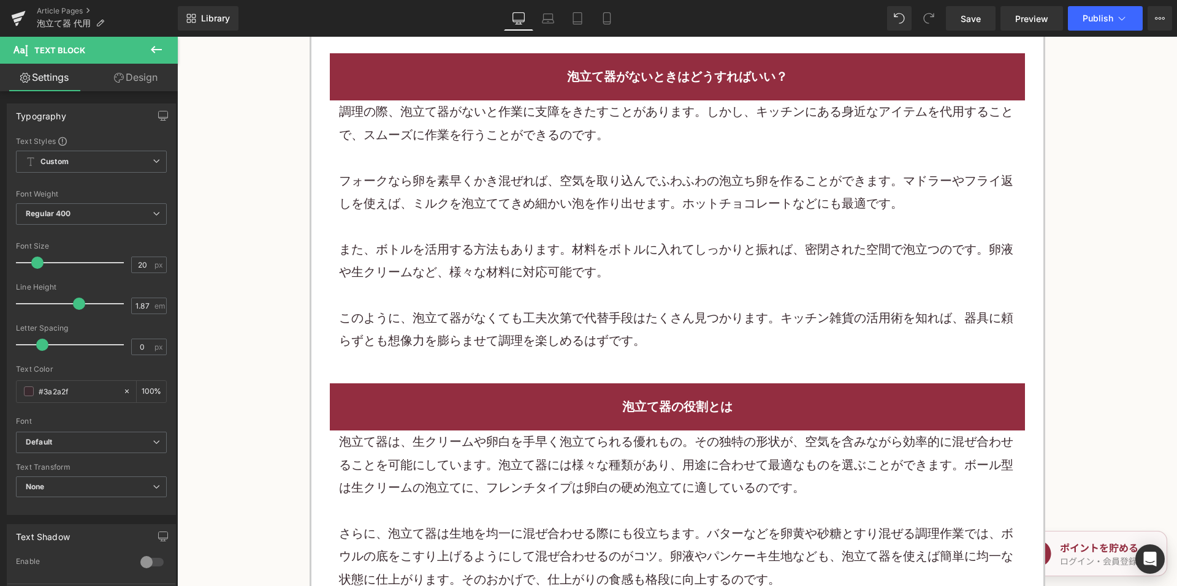
click at [537, 256] on p "また、ボトルを活用する方法もあります。材料をボトルに入れてしっかりと振れば、密閉された空間で泡立つのです。卵液や生クリームなど、様々な材料に対応可能です。" at bounding box center [677, 261] width 677 height 46
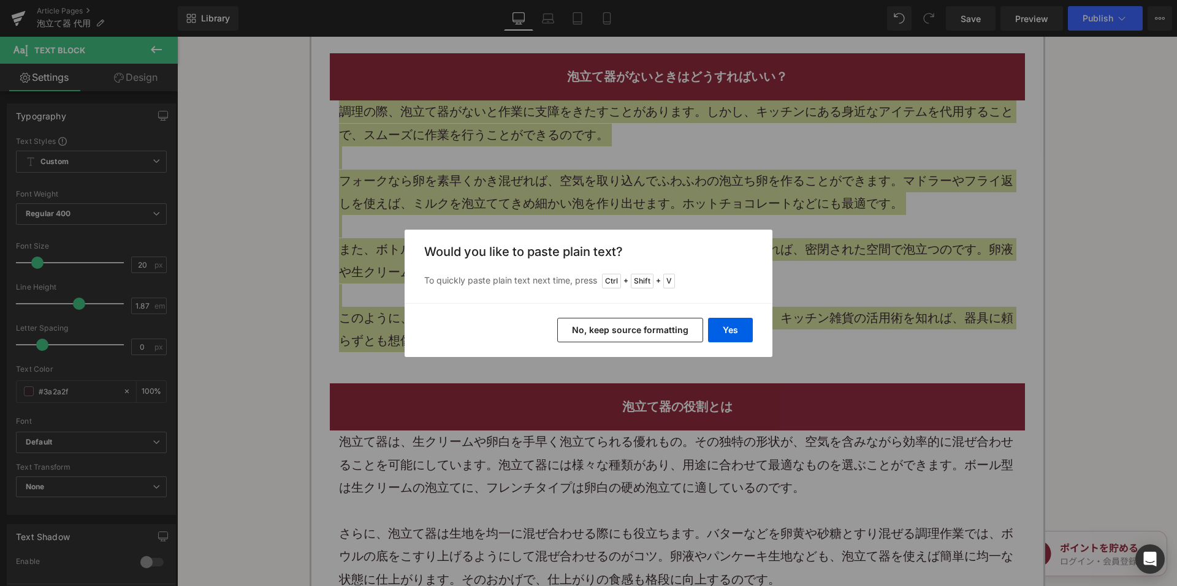
click at [589, 327] on button "No, keep source formatting" at bounding box center [630, 330] width 146 height 25
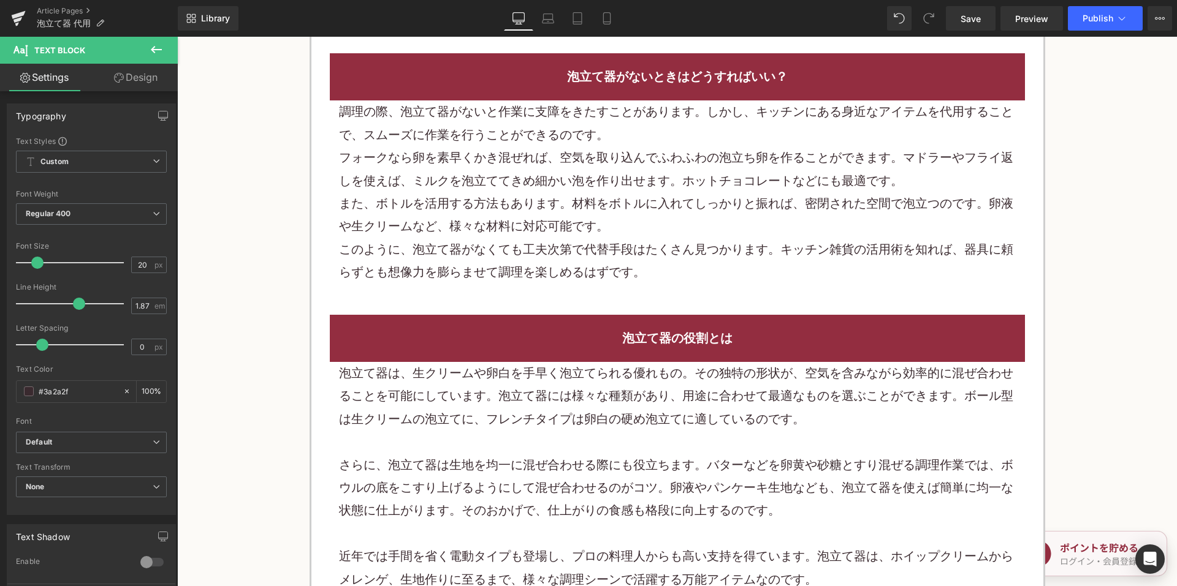
click at [550, 362] on div "泡立て器は、生クリームや卵白を手早く泡立てられる優れもの。その独特の形状が、空気を含みながら効率的に混ぜ合わせることを可能にしています。泡立て器には様々な種類…" at bounding box center [677, 479] width 695 height 235
click at [550, 454] on p "さらに、泡立て器は生地を均一に混ぜ合わせる際にも役立ちます。バターなどを卵黄や砂糖とすり混ぜる調理作業では、ボウルの底をこすり上げるようにして混ぜ合わせるのが…" at bounding box center [677, 488] width 677 height 69
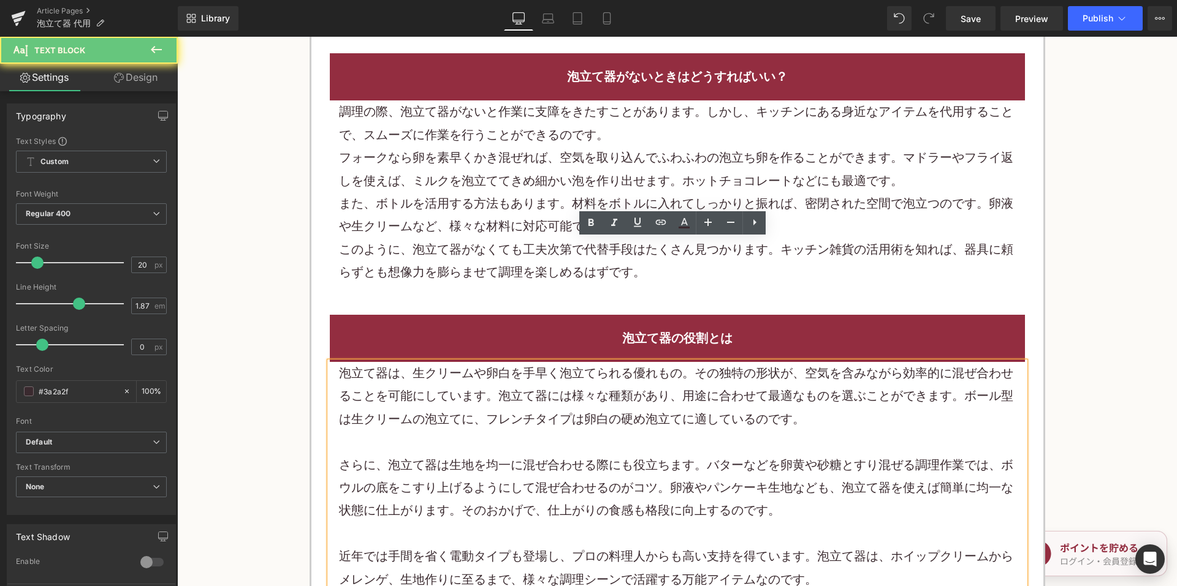
scroll to position [919, 0]
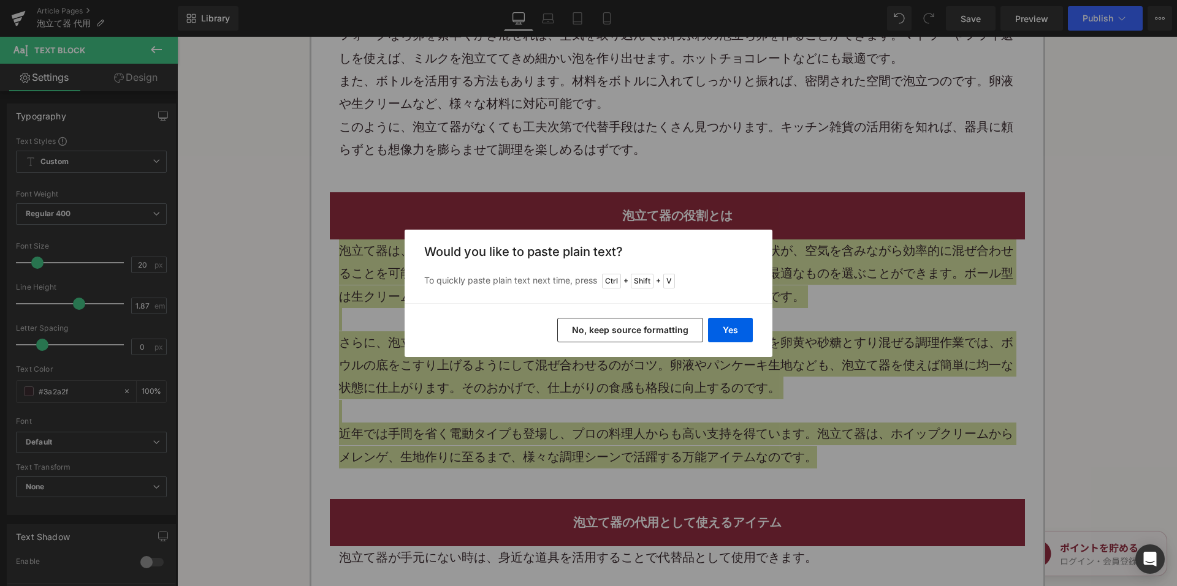
click at [606, 336] on button "No, keep source formatting" at bounding box center [630, 330] width 146 height 25
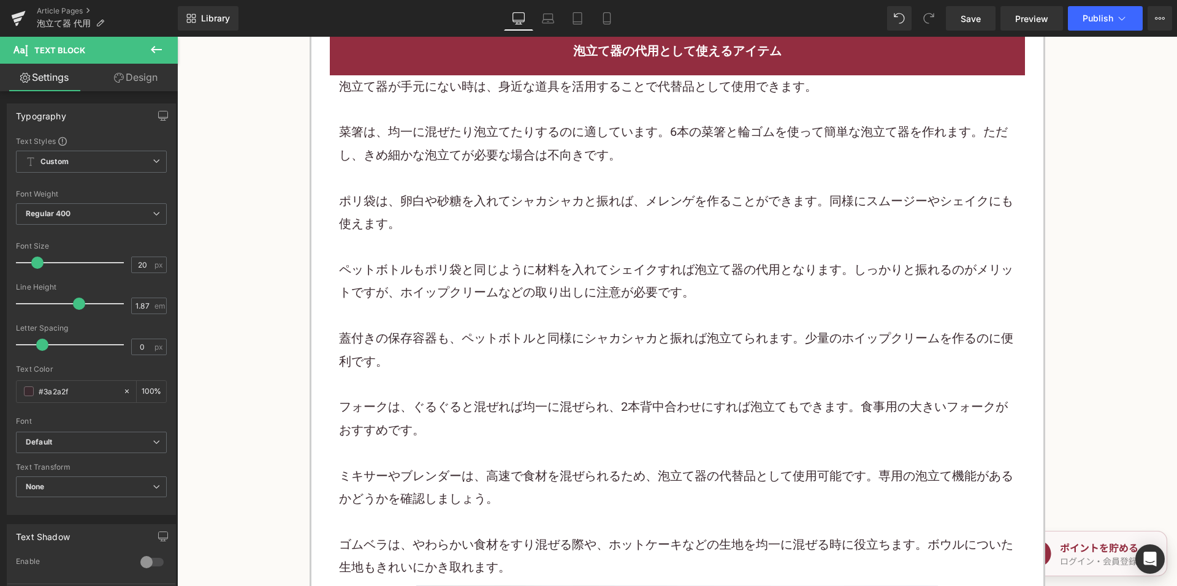
scroll to position [1532, 0]
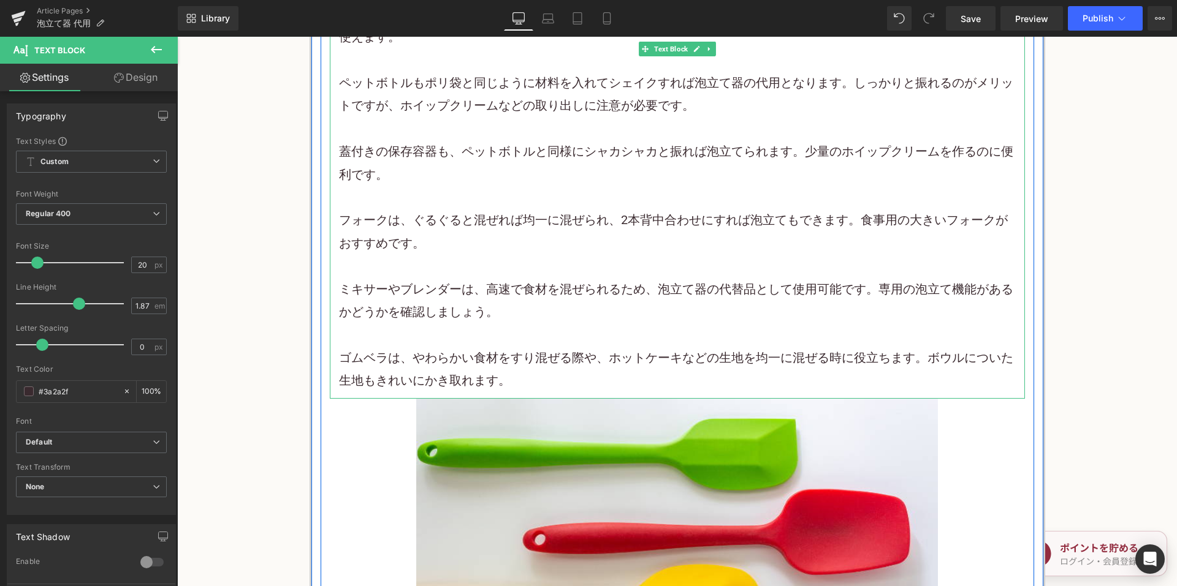
click at [533, 336] on p at bounding box center [677, 335] width 677 height 23
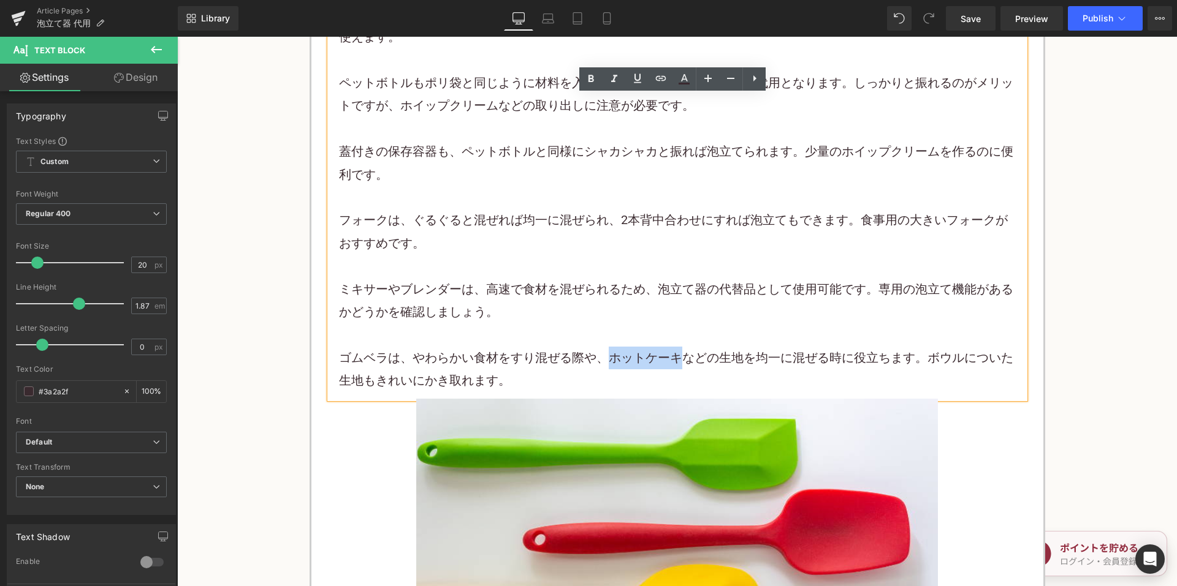
drag, startPoint x: 603, startPoint y: 357, endPoint x: 680, endPoint y: 357, distance: 77.2
click at [680, 357] on p "ゴムベラは、やわらかい食材をすり混ぜる際や、ホットケーキなどの生地を均一に混ぜる時に役立ちます。ボウルについた生地もきれいにかき取れます。" at bounding box center [677, 370] width 677 height 46
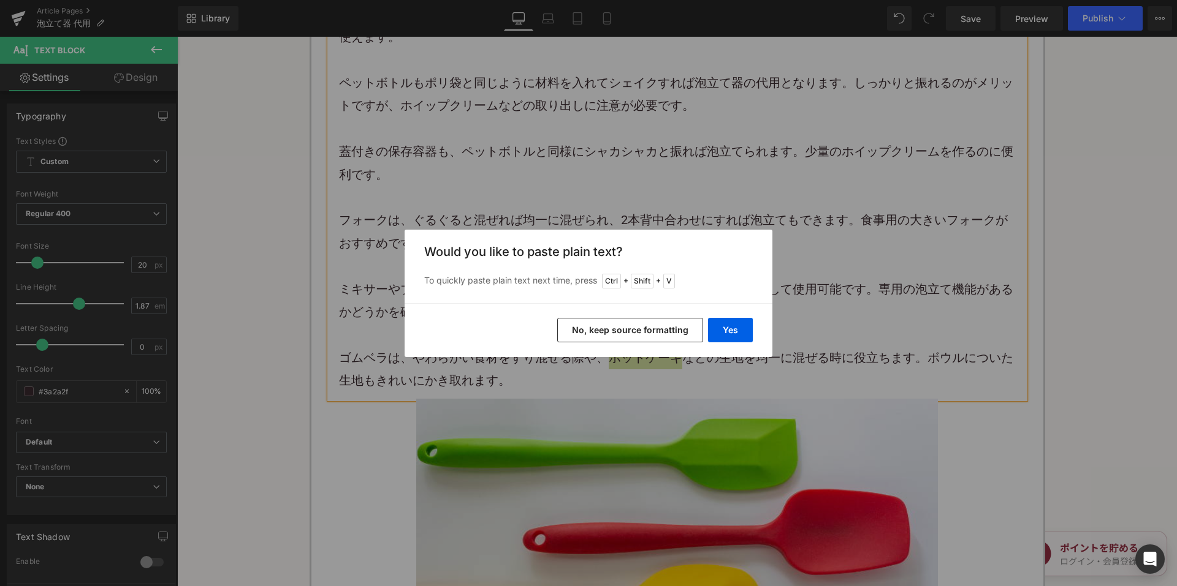
click at [619, 338] on button "No, keep source formatting" at bounding box center [630, 330] width 146 height 25
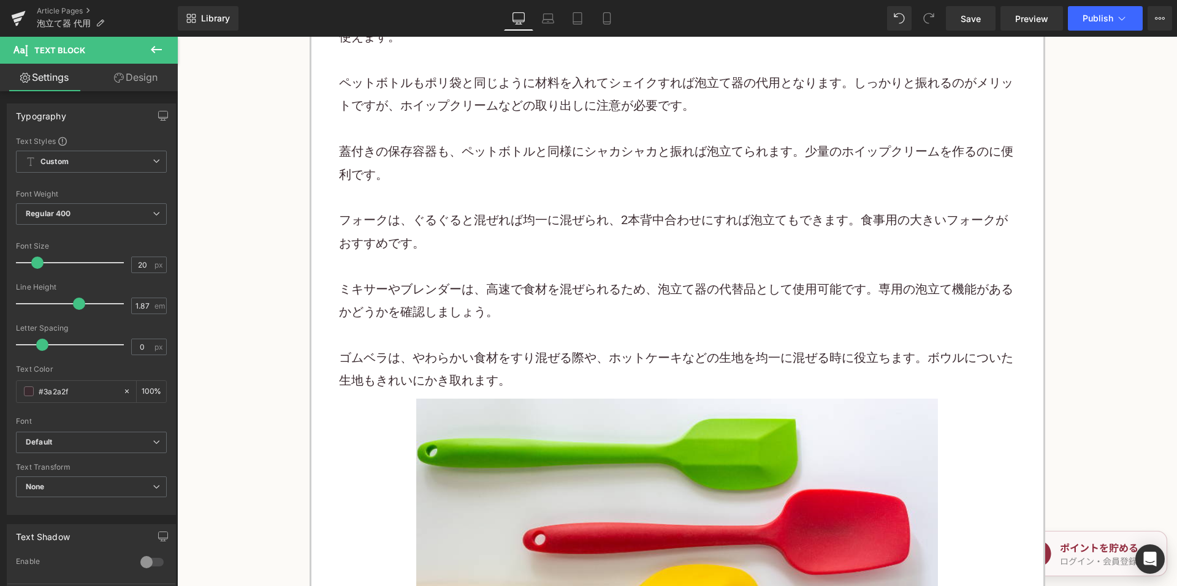
click at [497, 222] on p "フォークは、ぐるぐると混ぜれば均一に混ぜられ、2本背中合わせにすれば泡立てもできます。食事用の大きいフォークがおすすめです。" at bounding box center [677, 232] width 677 height 46
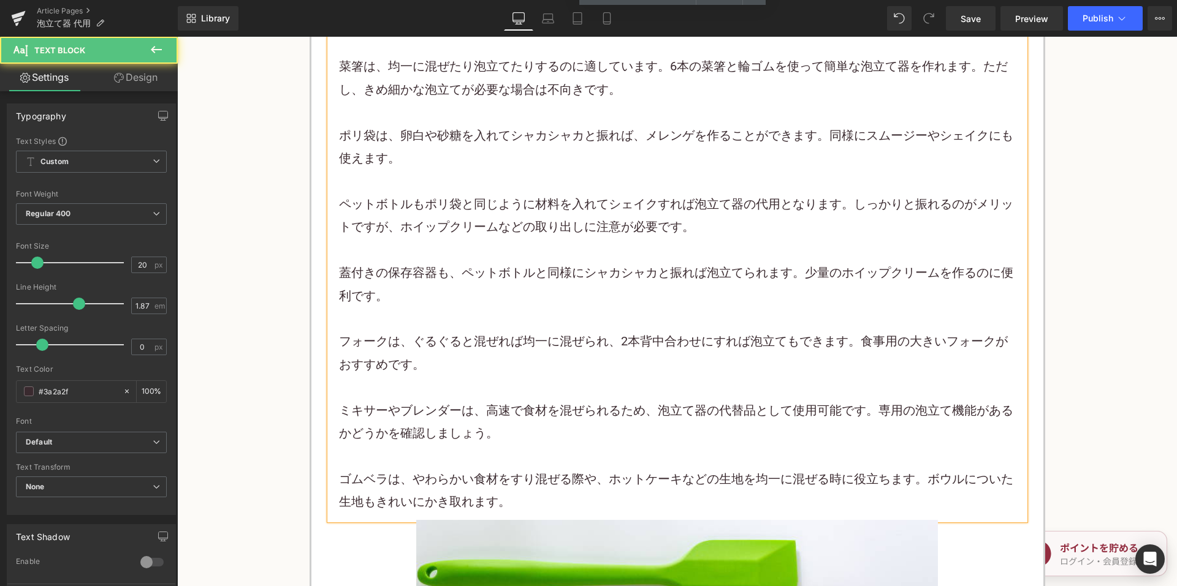
scroll to position [1287, 0]
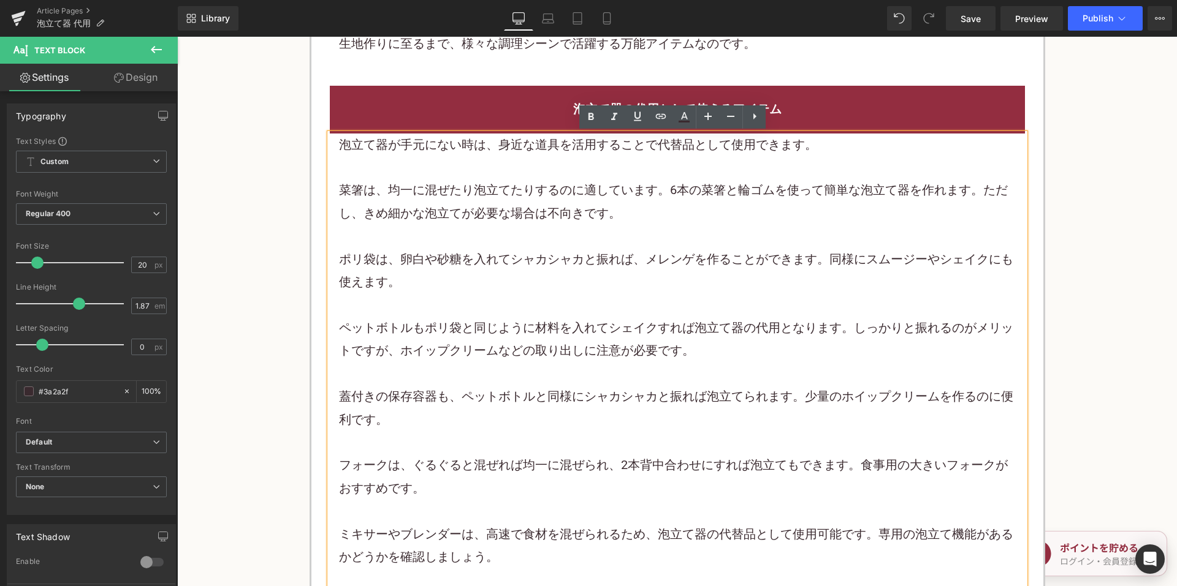
click at [501, 107] on h2 "泡立て器の代用として使えるアイテム" at bounding box center [677, 109] width 677 height 23
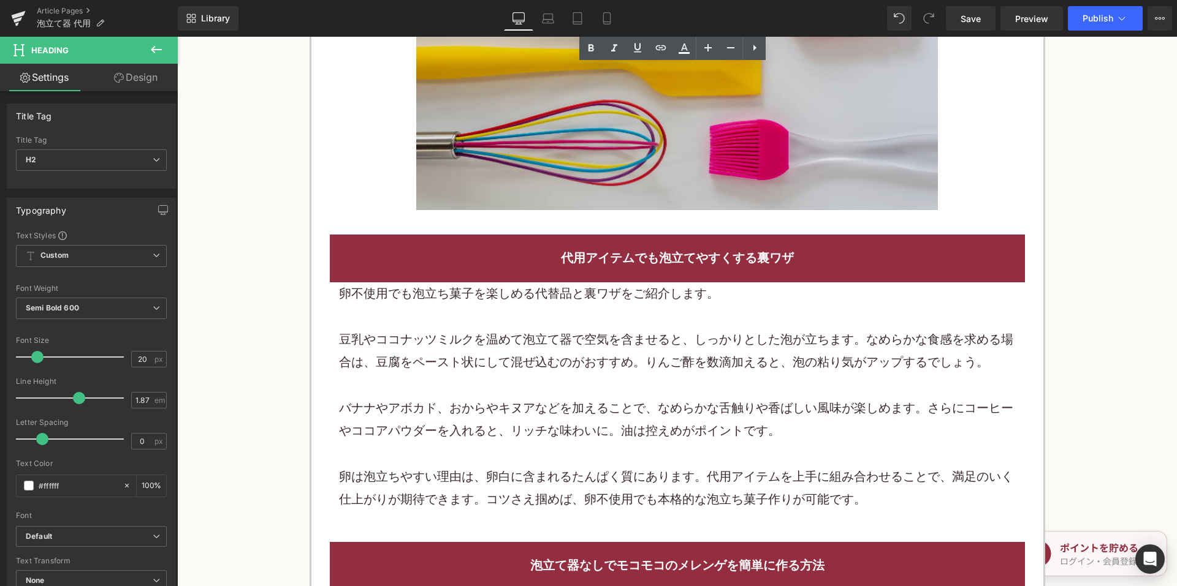
scroll to position [2084, 0]
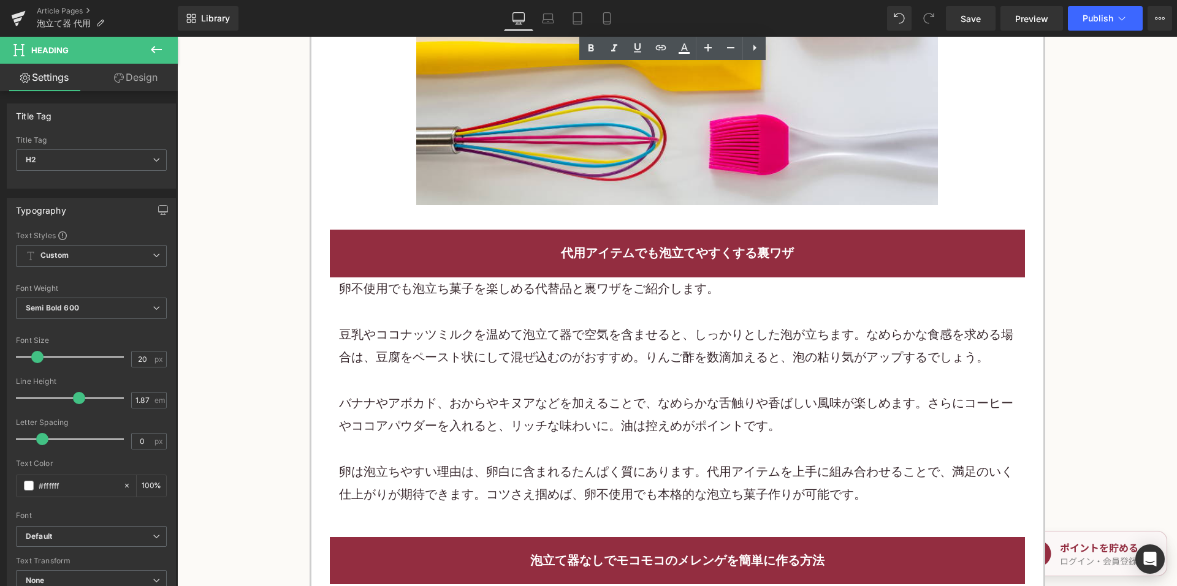
click at [580, 355] on p "豆乳やココナッツミルクを温めて泡立て器で空気を含ませると、しっかりとした泡が立ちます。なめらかな食感を求める場合は、豆腐をペースト状にして混ぜ込むのがおすすめ…" at bounding box center [677, 347] width 677 height 46
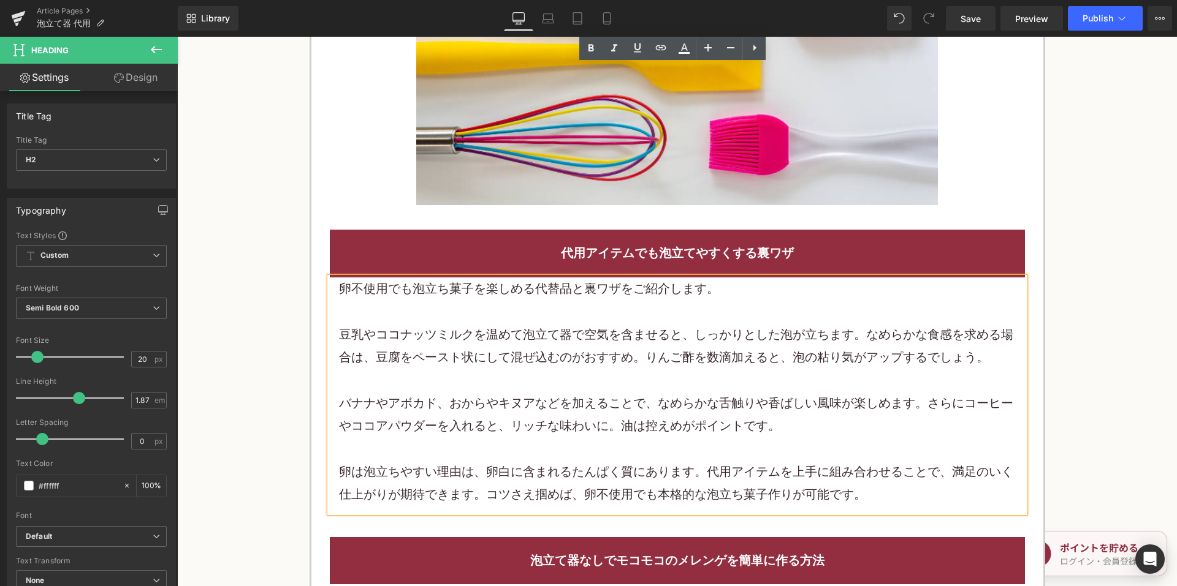
click at [580, 355] on p "豆乳やココナッツミルクを温めて泡立て器で空気を含ませると、しっかりとした泡が立ちます。なめらかな食感を求める場合は、豆腐をペースト状にして混ぜ込むのがおすすめ…" at bounding box center [677, 347] width 677 height 46
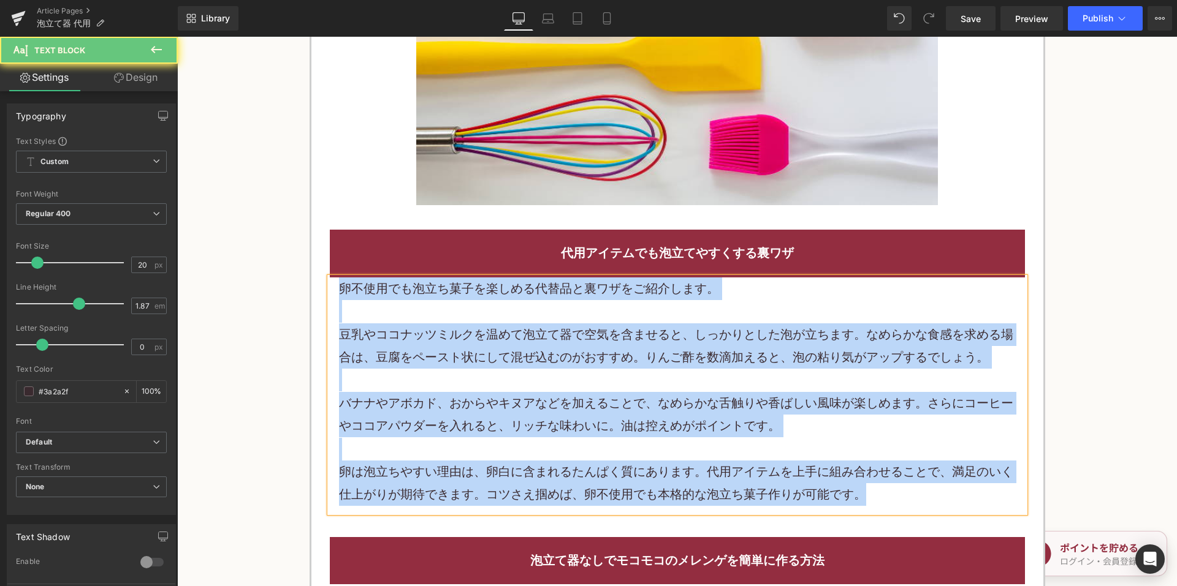
paste div
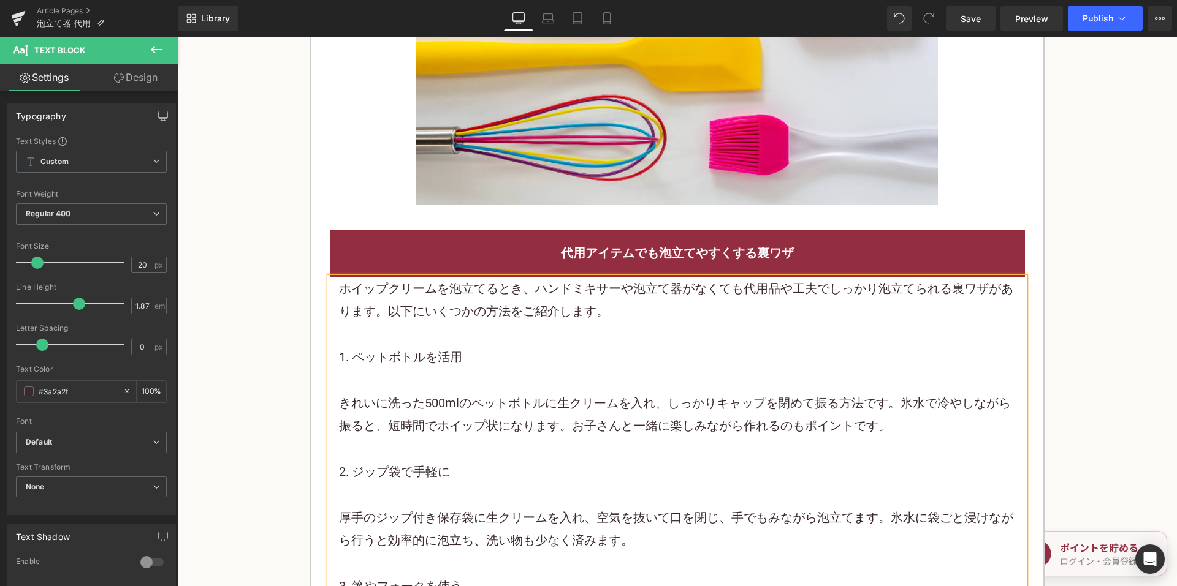
click at [649, 303] on p "ホイップクリームを泡立てるとき、ハンドミキサーや泡立て器がなくても代用品や工夫でしっかり泡立てられる裏ワザがあります。以下にいくつかの方法をご紹介します。" at bounding box center [677, 301] width 677 height 46
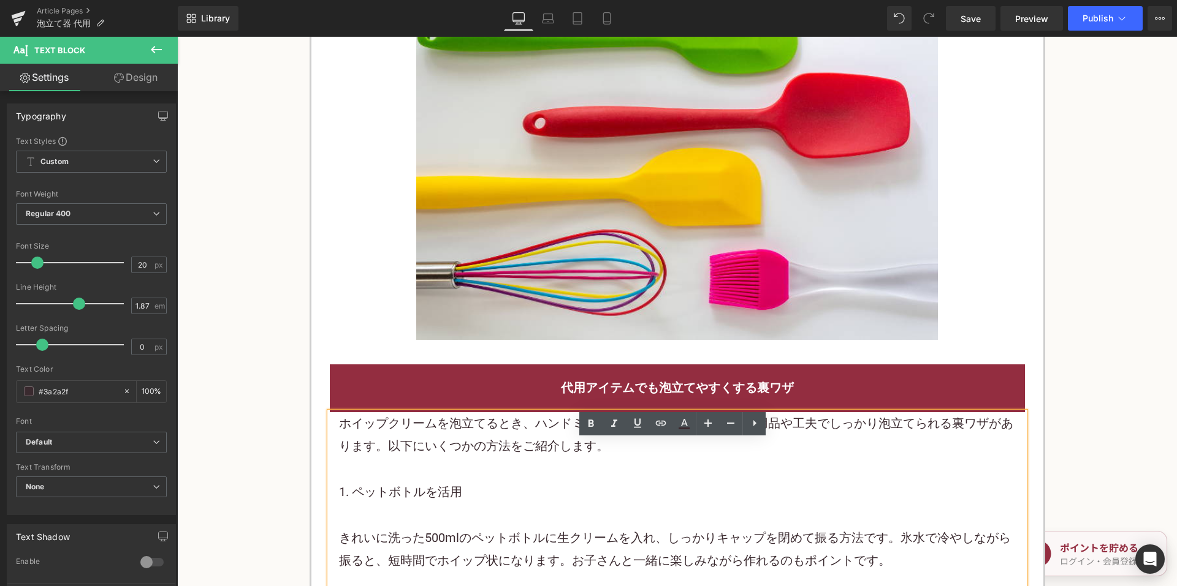
scroll to position [1961, 0]
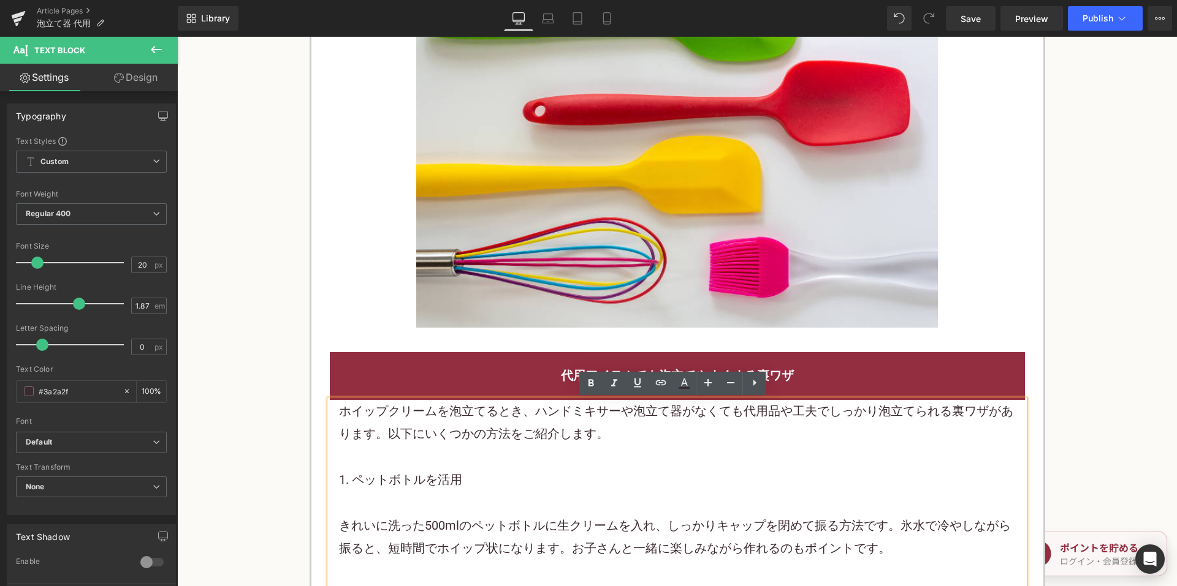
click at [420, 384] on h2 "代用アイテムでも泡立てやすくする裏ワザ" at bounding box center [677, 376] width 677 height 23
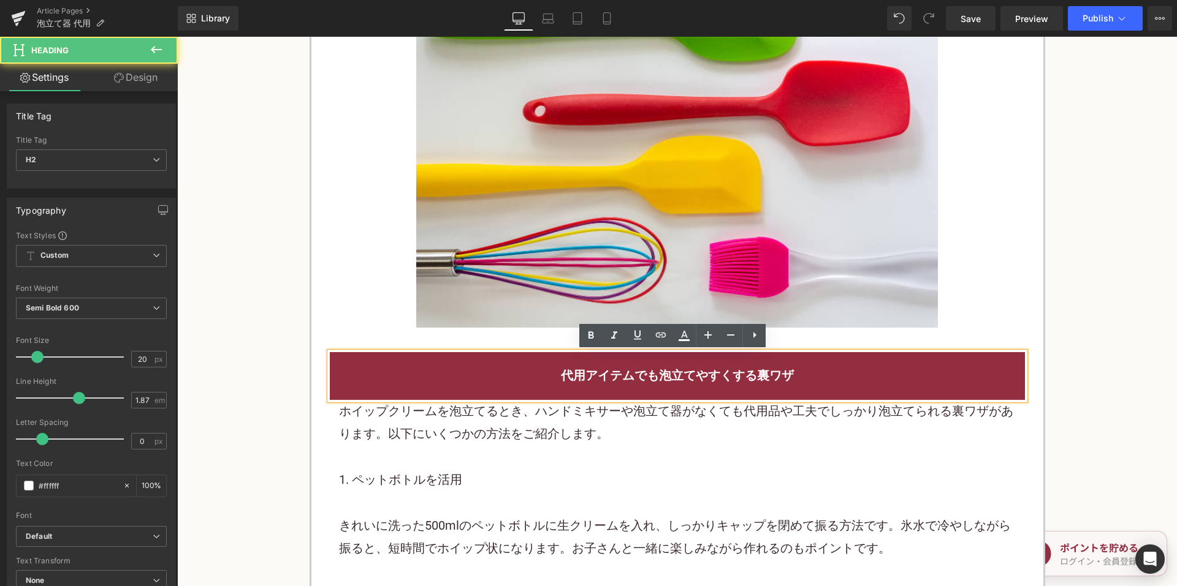
click at [366, 323] on div at bounding box center [677, 149] width 695 height 358
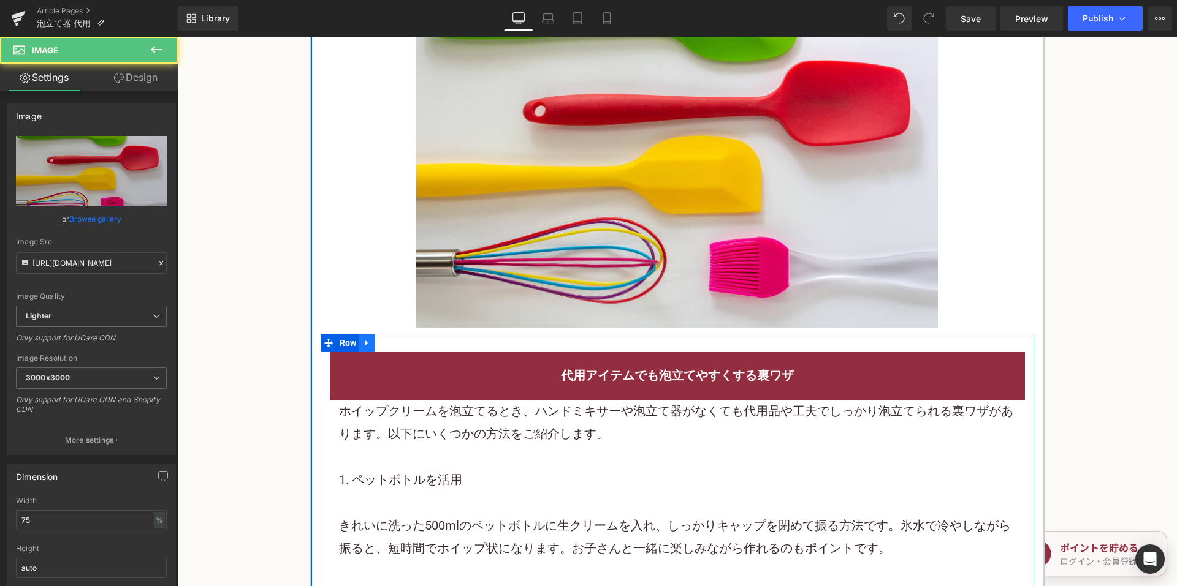
click at [368, 345] on icon at bounding box center [367, 343] width 9 height 9
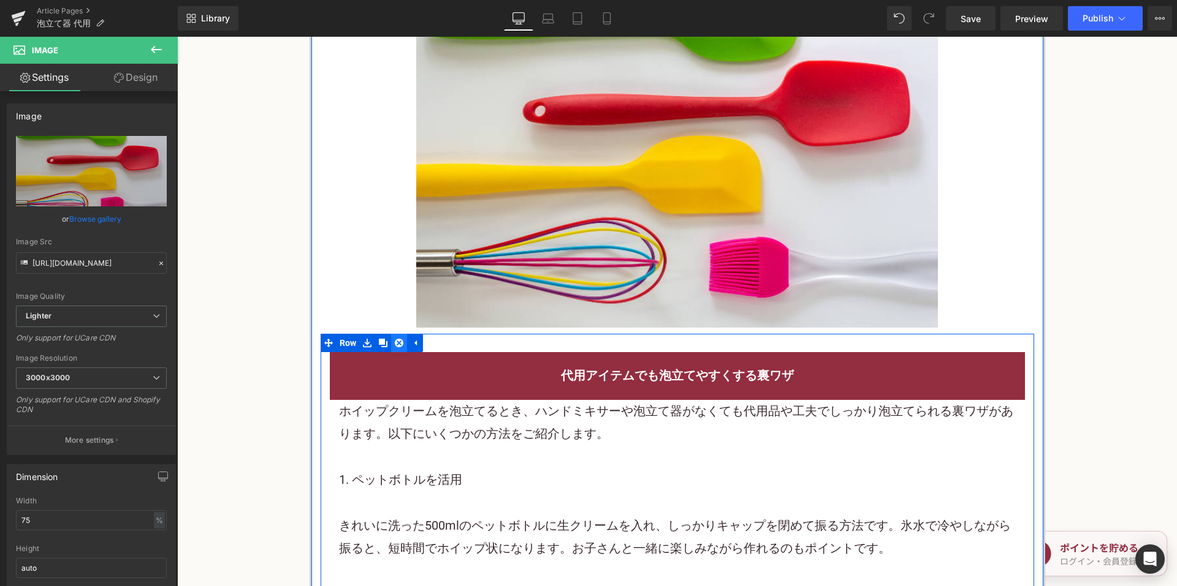
click at [395, 344] on icon at bounding box center [399, 343] width 9 height 9
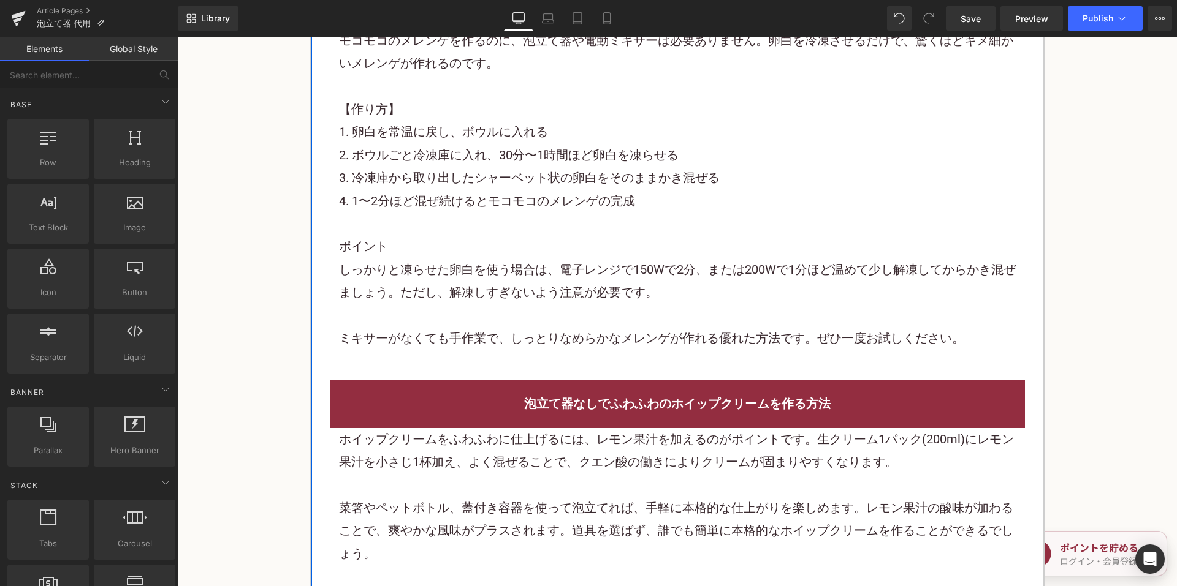
scroll to position [2206, 0]
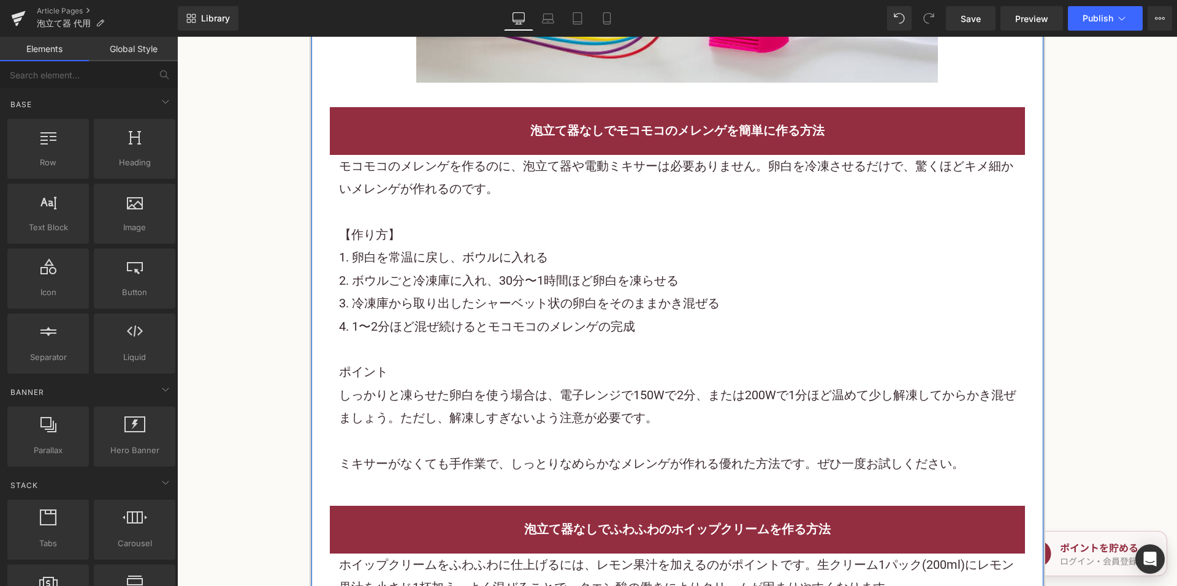
click at [511, 283] on p "2. ボウルごと冷凍庫に入れ、30分〜1時間ほど卵白を凍らせる" at bounding box center [677, 281] width 677 height 23
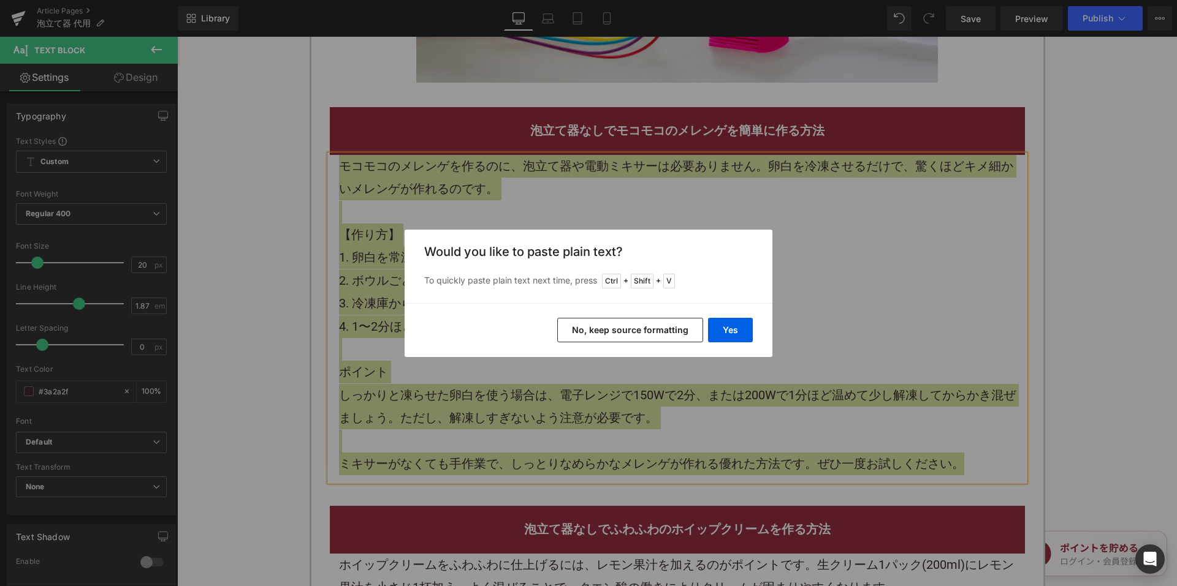
click at [583, 335] on button "No, keep source formatting" at bounding box center [630, 330] width 146 height 25
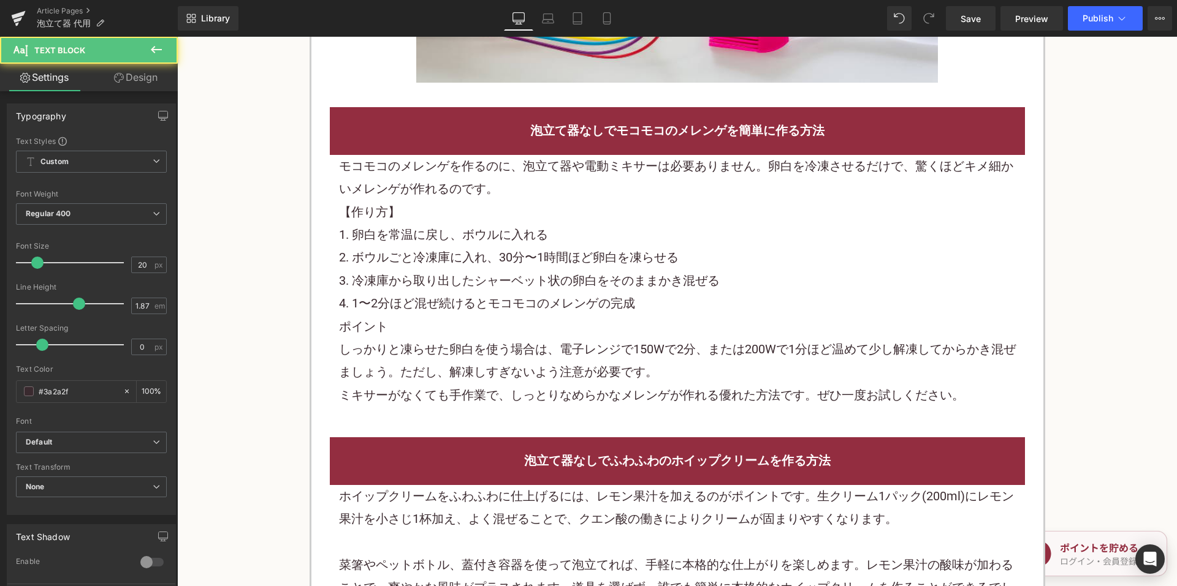
click at [496, 554] on p "菜箸やペットボトル、蓋付き容器を使って泡立てれば、手軽に本格的な仕上がりを楽しめます。レモン果汁の酸味が加わることで、爽やかな風味がプラスされます。道具を選ば…" at bounding box center [677, 588] width 677 height 69
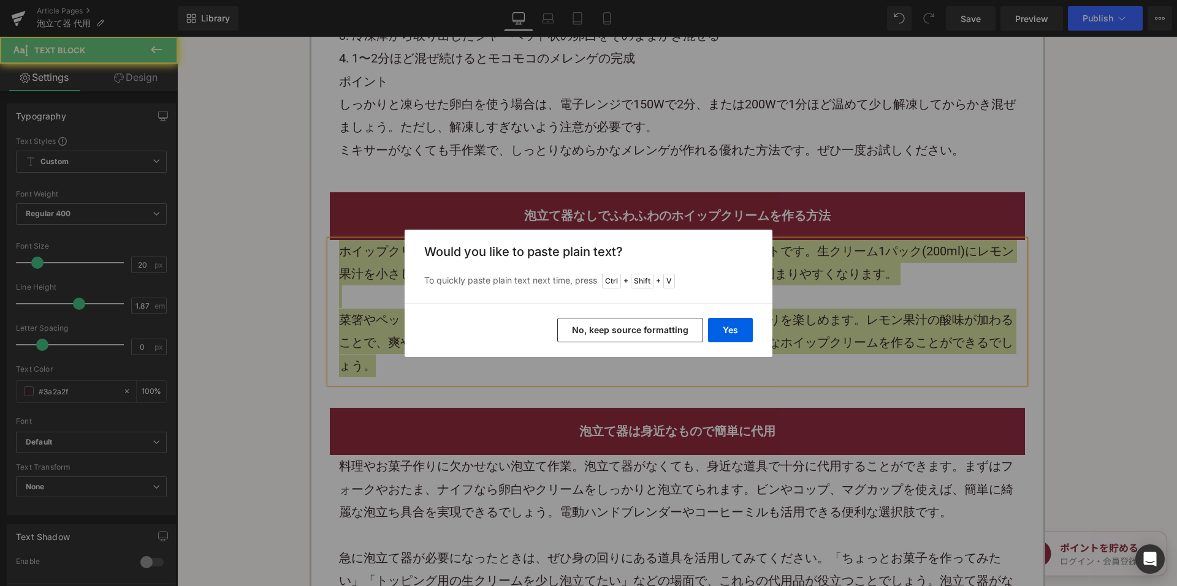
click at [591, 332] on button "No, keep source formatting" at bounding box center [630, 330] width 146 height 25
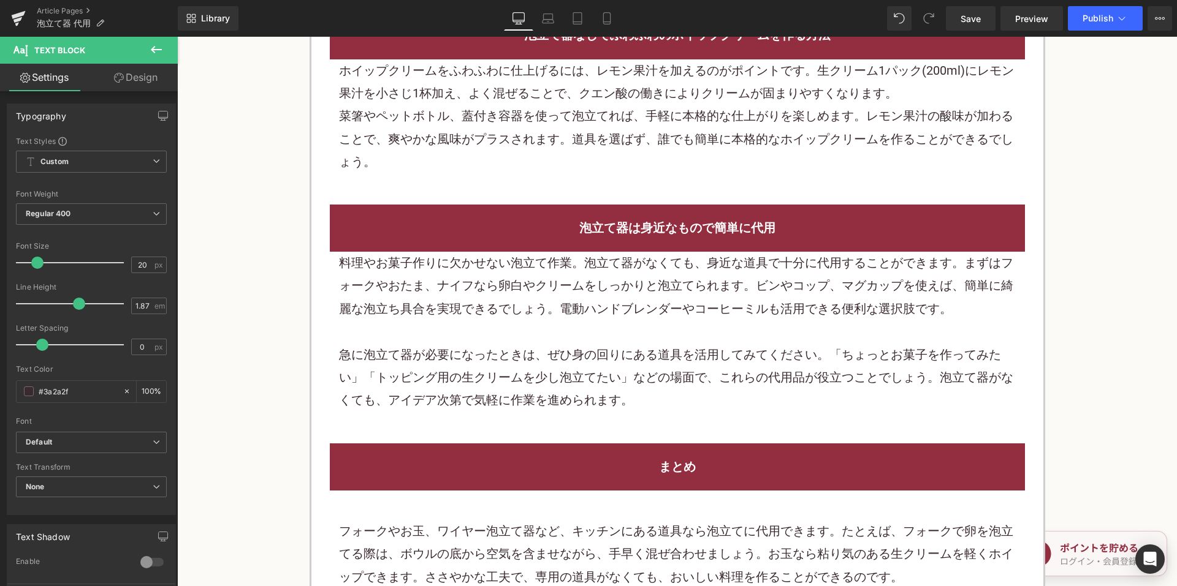
scroll to position [2635, 0]
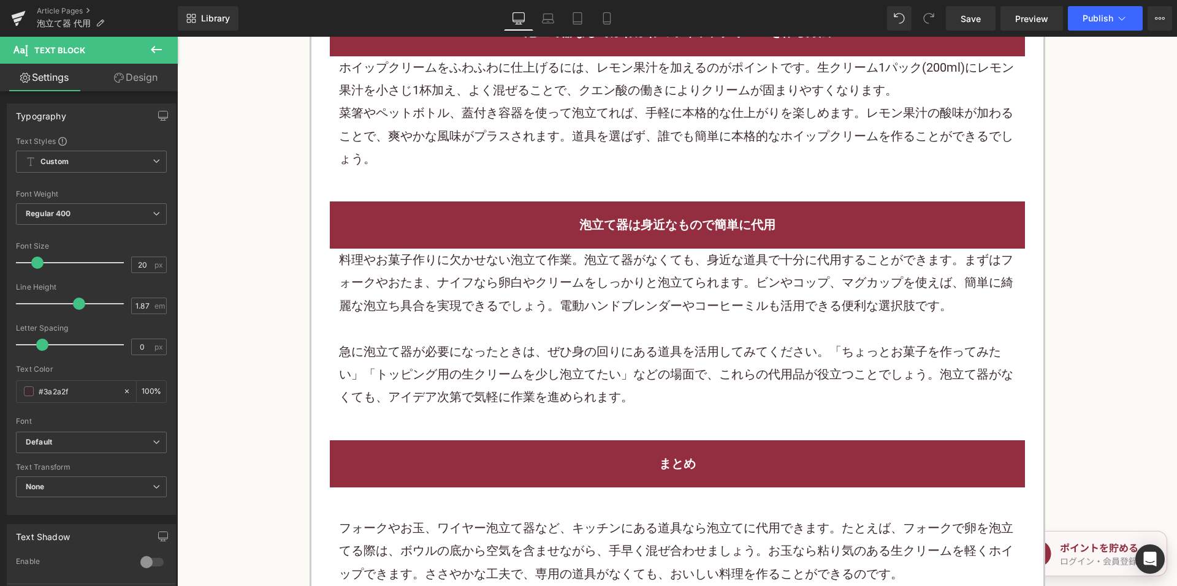
click at [510, 310] on p "料理やお菓子作りに欠かせない泡立て作業。泡立て器がなくても、身近な道具で十分に代用することができます。まずはフォークやおたま、ナイフなら卵白やクリームをしっか…" at bounding box center [677, 283] width 677 height 69
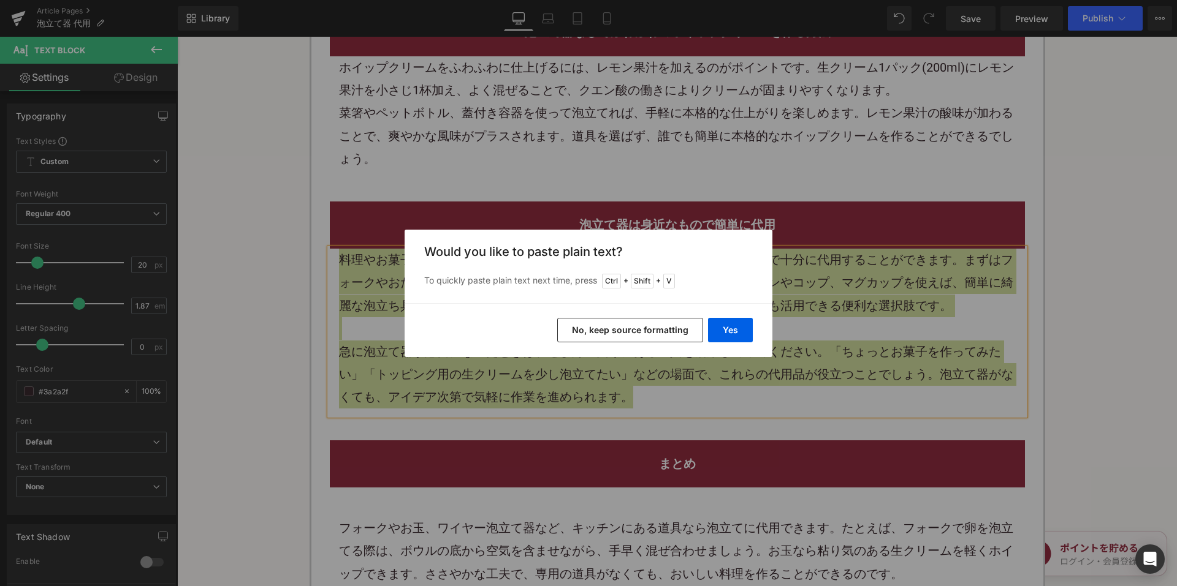
click at [569, 328] on button "No, keep source formatting" at bounding box center [630, 330] width 146 height 25
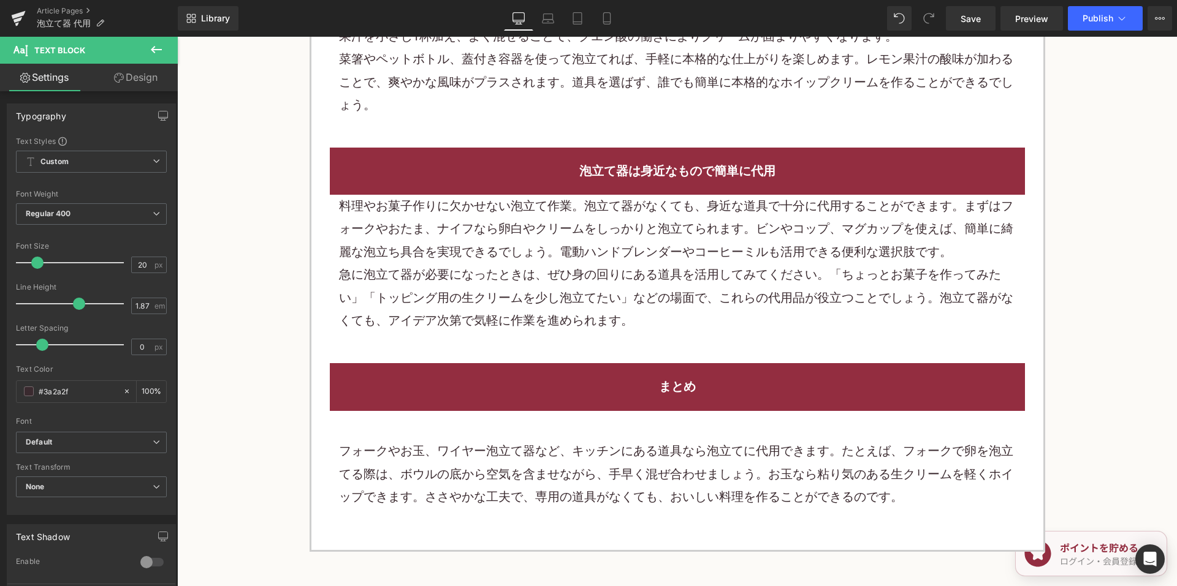
scroll to position [2696, 0]
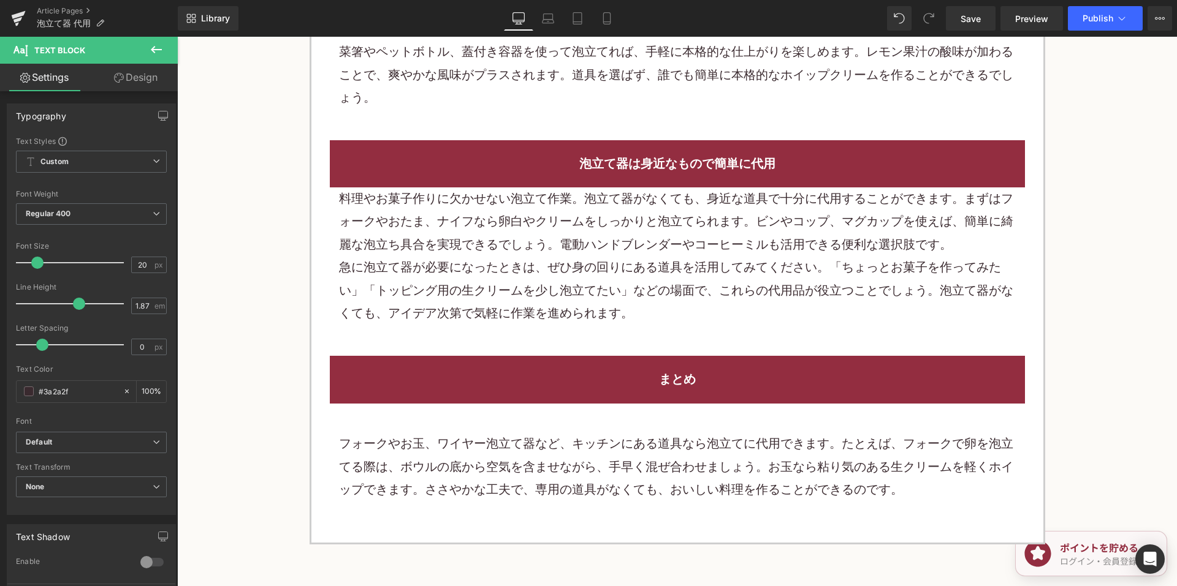
click at [509, 463] on p "フォークやお玉、ワイヤー泡立て器など、キッチンにある道具なら泡立てに代用できます。たとえば、フォークで卵を泡立てる際は、ボウルの底から空気を含ませながら、手早…" at bounding box center [677, 467] width 677 height 69
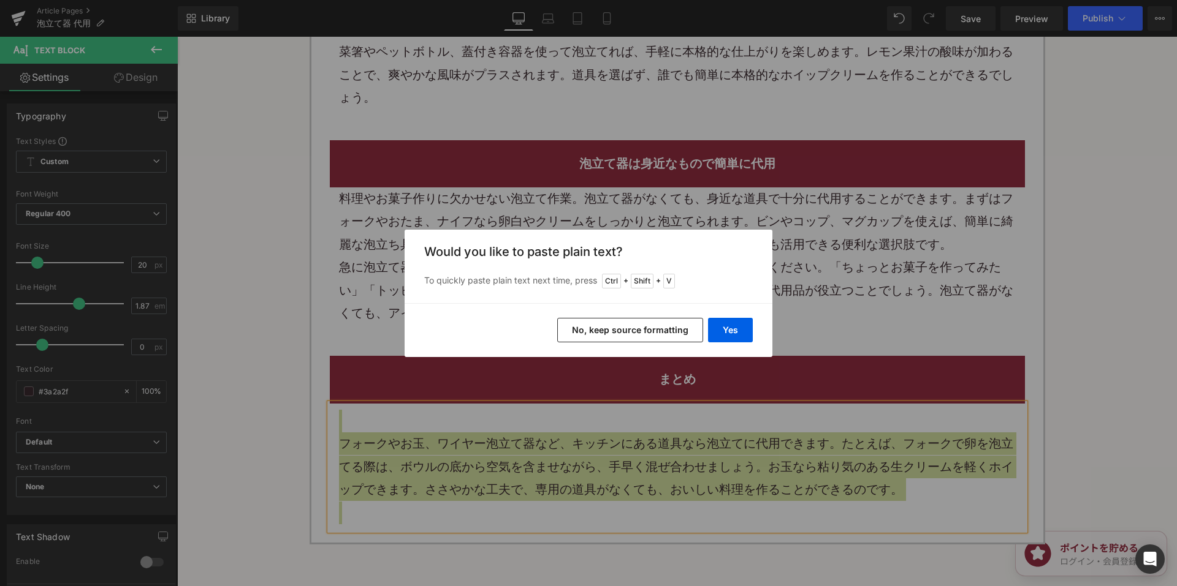
drag, startPoint x: 614, startPoint y: 322, endPoint x: 438, endPoint y: 286, distance: 180.2
click at [615, 322] on button "No, keep source formatting" at bounding box center [630, 330] width 146 height 25
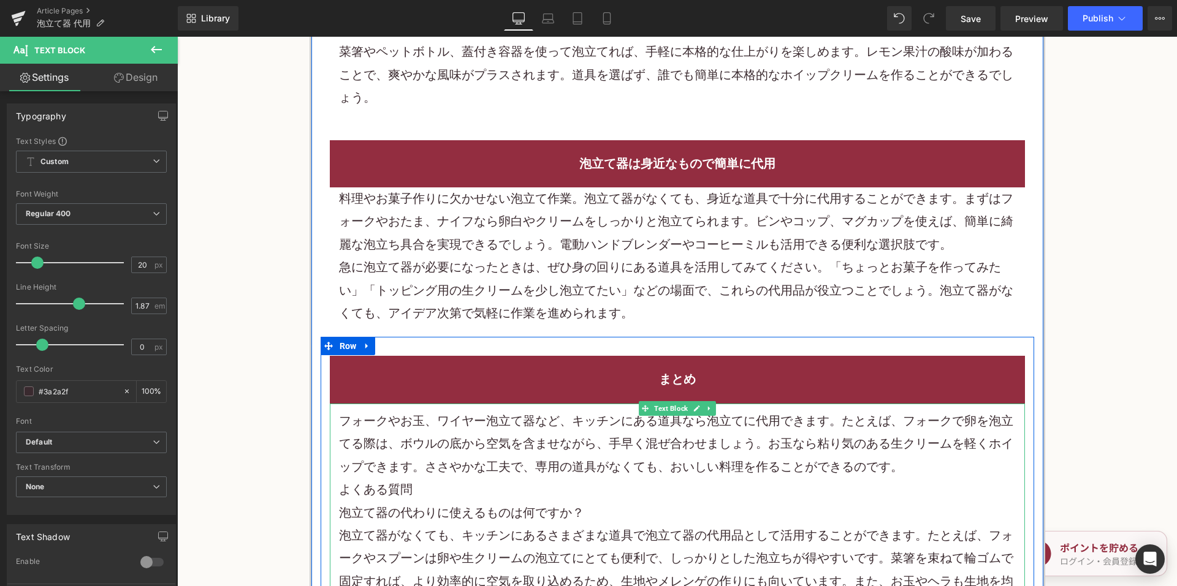
click at [922, 475] on p "フォークやお玉、ワイヤー泡立て器など、キッチンにある道具なら泡立てに代用できます。たとえば、フォークで卵を泡立てる際は、ボウルの底から空気を含ませながら、手早…" at bounding box center [677, 444] width 677 height 69
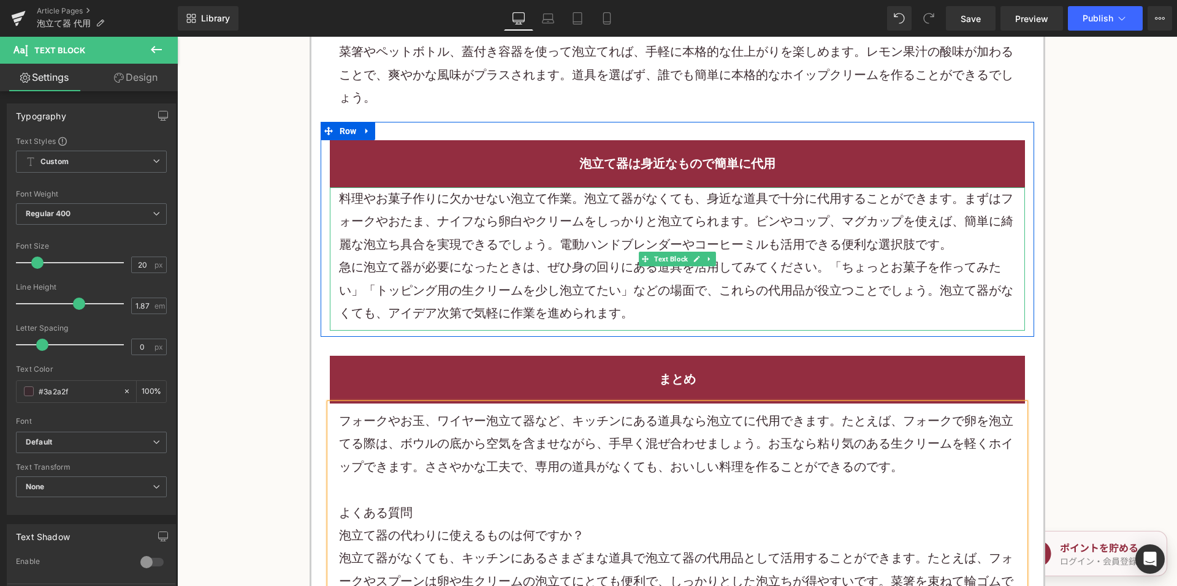
click at [539, 227] on p "料理や お菓子 作りに欠かせない泡立て作業。泡立て器がなくても、身近な道具で十分に代用することができます。まずはフォークやおたま、ナイフなら卵白やクリームをし…" at bounding box center [677, 222] width 677 height 69
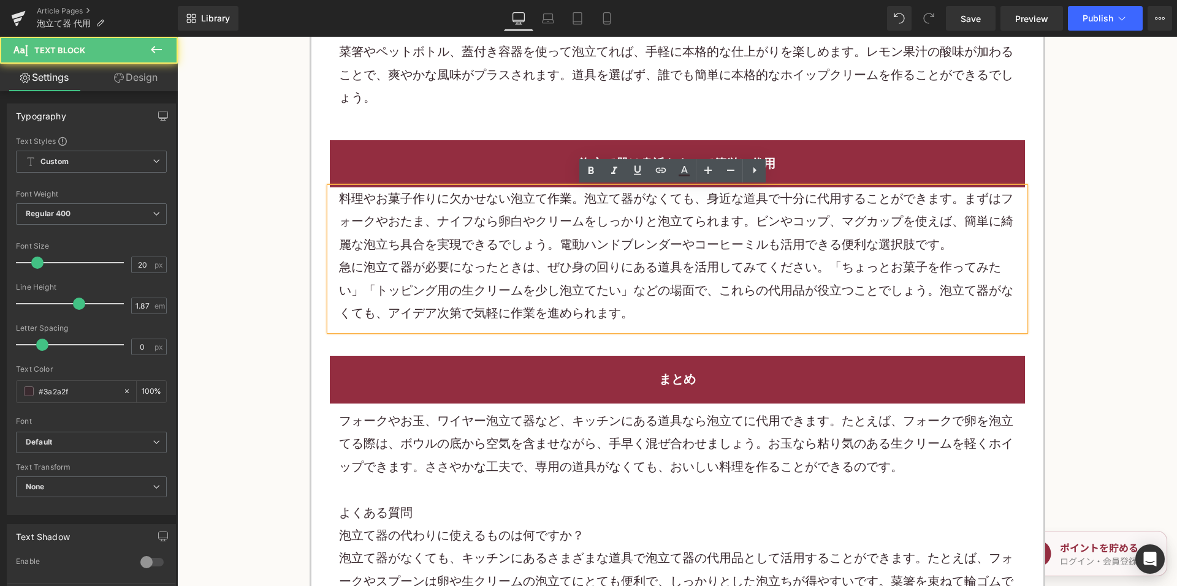
click at [492, 219] on p "料理や お菓子 作りに欠かせない泡立て作業。泡立て器がなくても、身近な道具で十分に代用することができます。まずはフォークやおたま、ナイフなら卵白やクリームをし…" at bounding box center [677, 222] width 677 height 69
click at [469, 216] on p "料理や お菓子 作りに欠かせない泡立て作業。泡立て器がなくても、身近な道具で十分に代用することができます。まずはフォークやおたま、ナイフなら卵白やクリームをし…" at bounding box center [677, 222] width 677 height 69
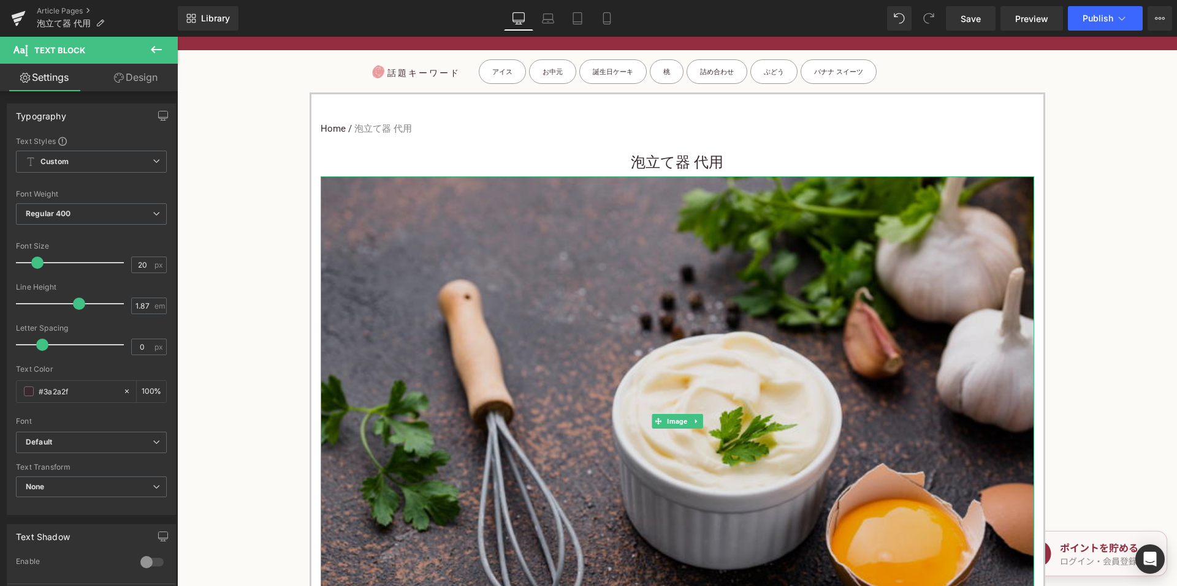
scroll to position [429, 0]
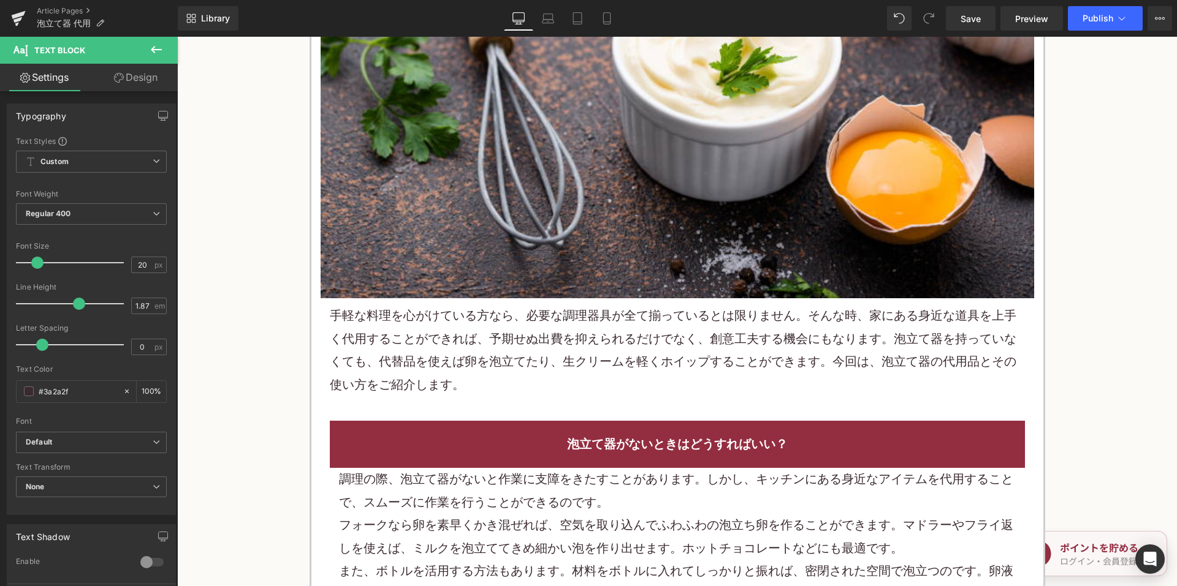
click at [585, 332] on p "手軽な料理を心がけている方なら、必要な調理器具が全て揃っているとは限りません。そんな時、家にある身近な道具を上手く代用することができれば、予期せぬ出費を抑えら…" at bounding box center [677, 351] width 695 height 92
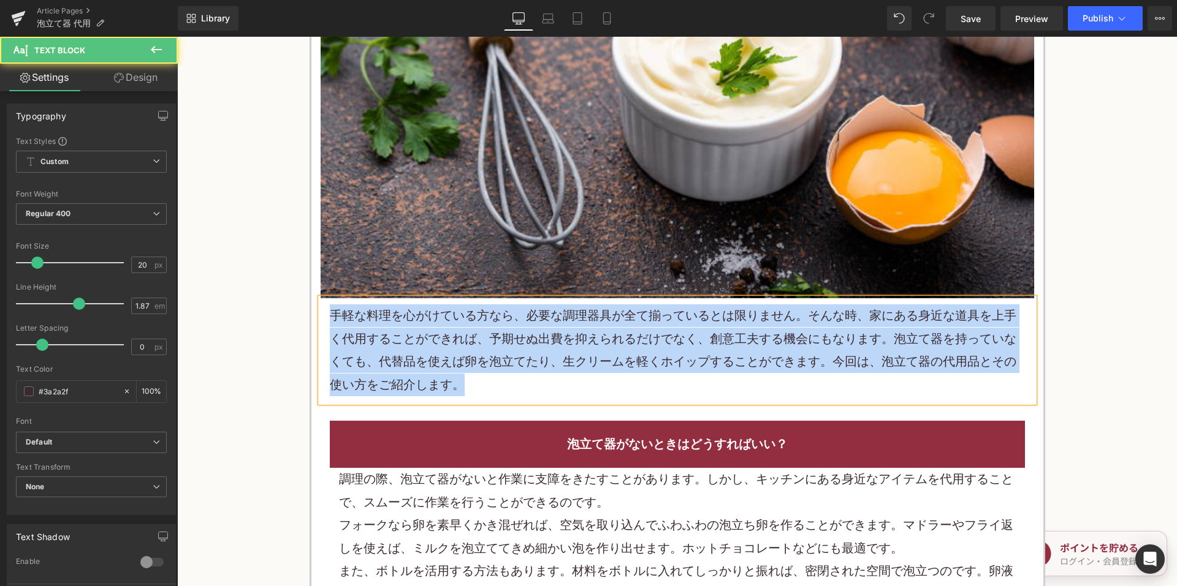
copy p "手軽な料理を心がけている方なら、必要な調理器具が全て揃っているとは限りません。そんな時、家にある身近な道具を上手く代用することができれば、予期せぬ出費を抑えら…"
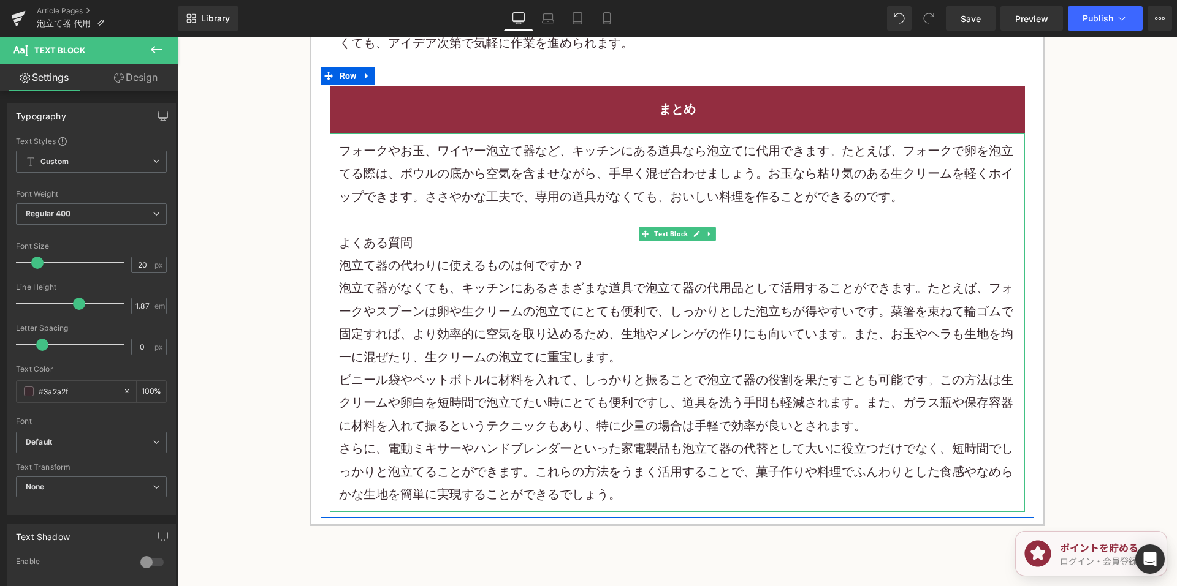
scroll to position [3187, 0]
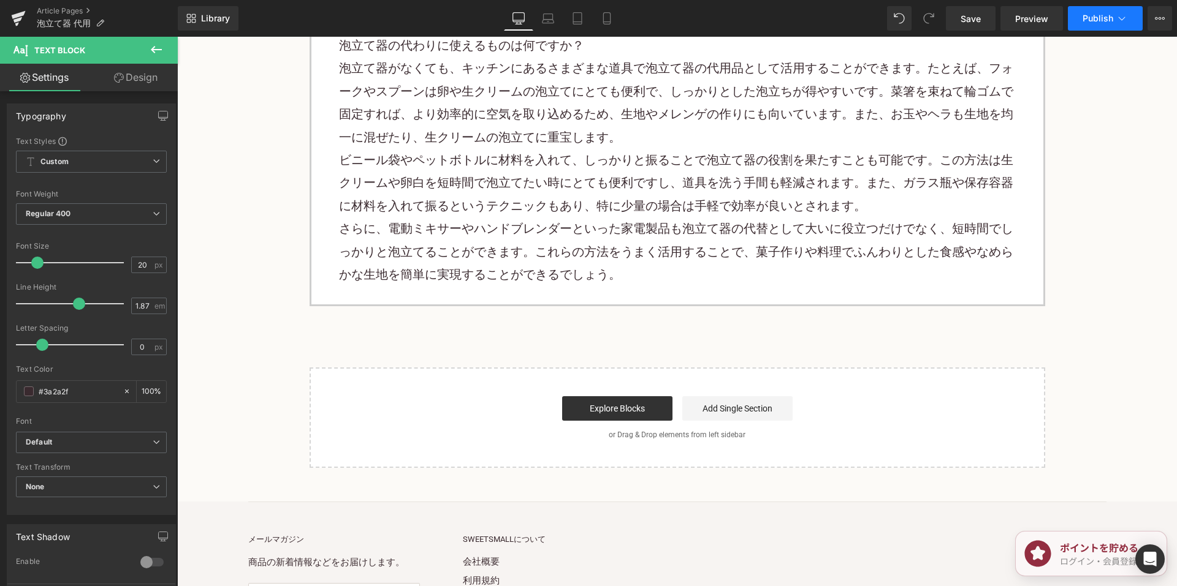
click at [1101, 21] on span "Publish" at bounding box center [1097, 18] width 31 height 10
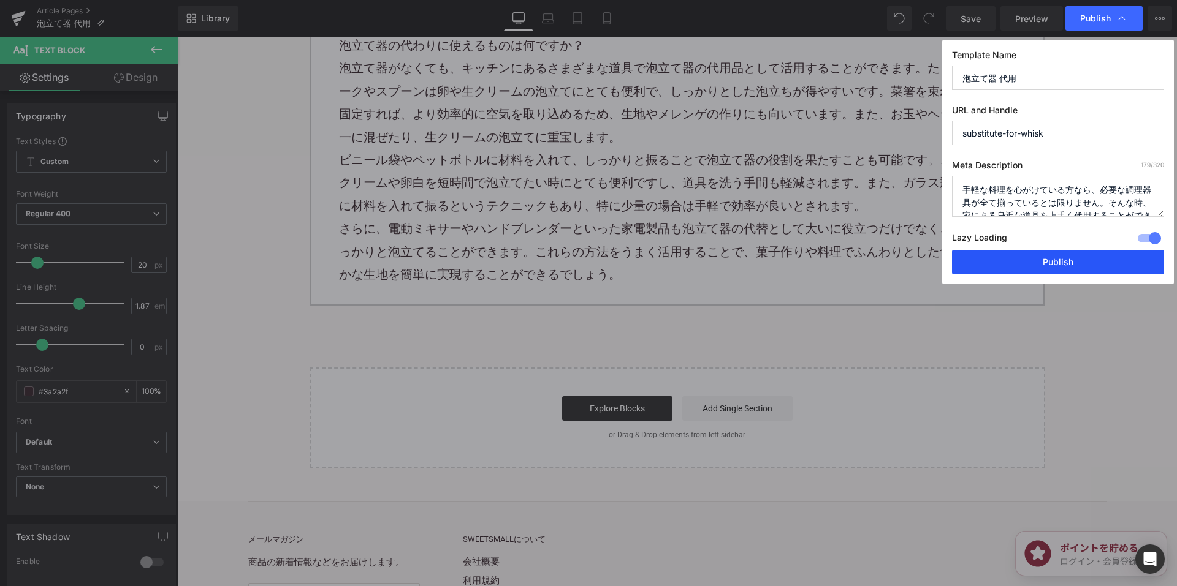
click at [996, 268] on button "Publish" at bounding box center [1058, 262] width 212 height 25
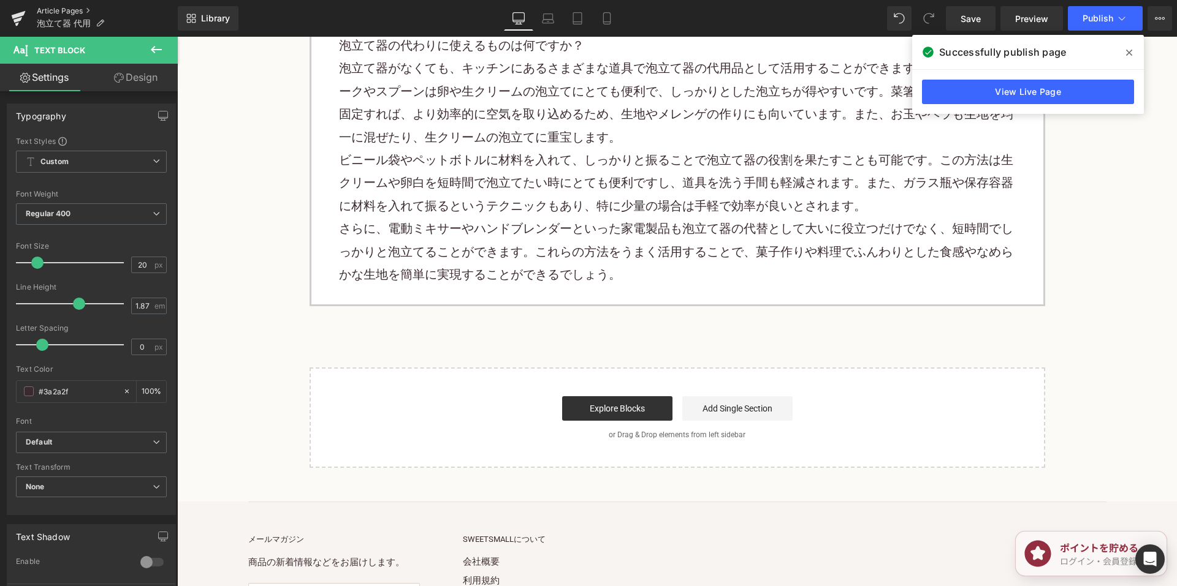
click at [59, 13] on link "Article Pages" at bounding box center [107, 11] width 141 height 10
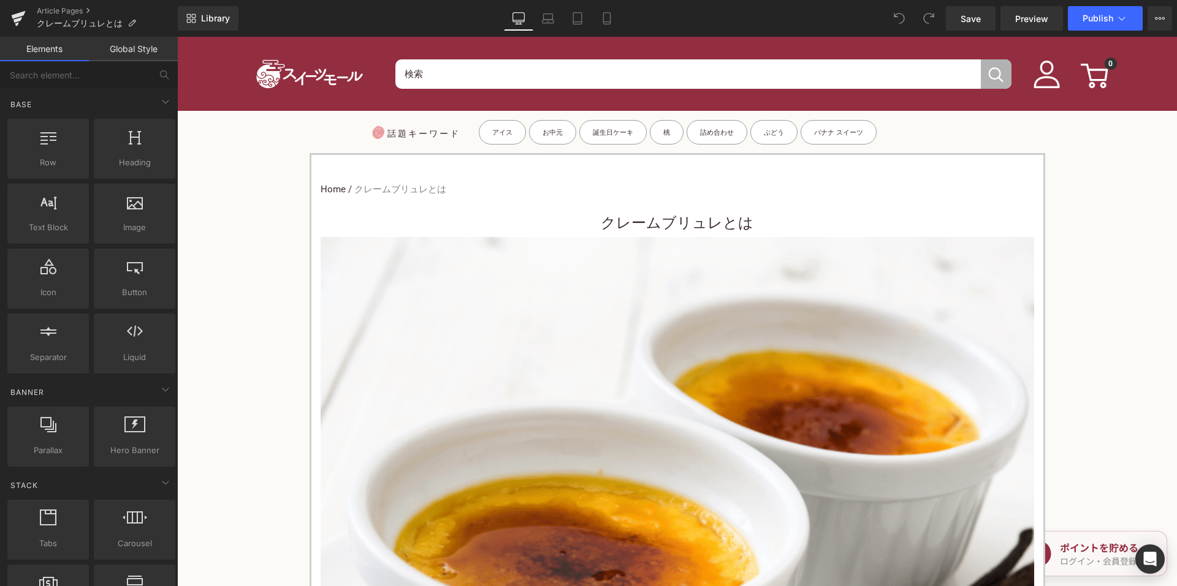
scroll to position [490, 0]
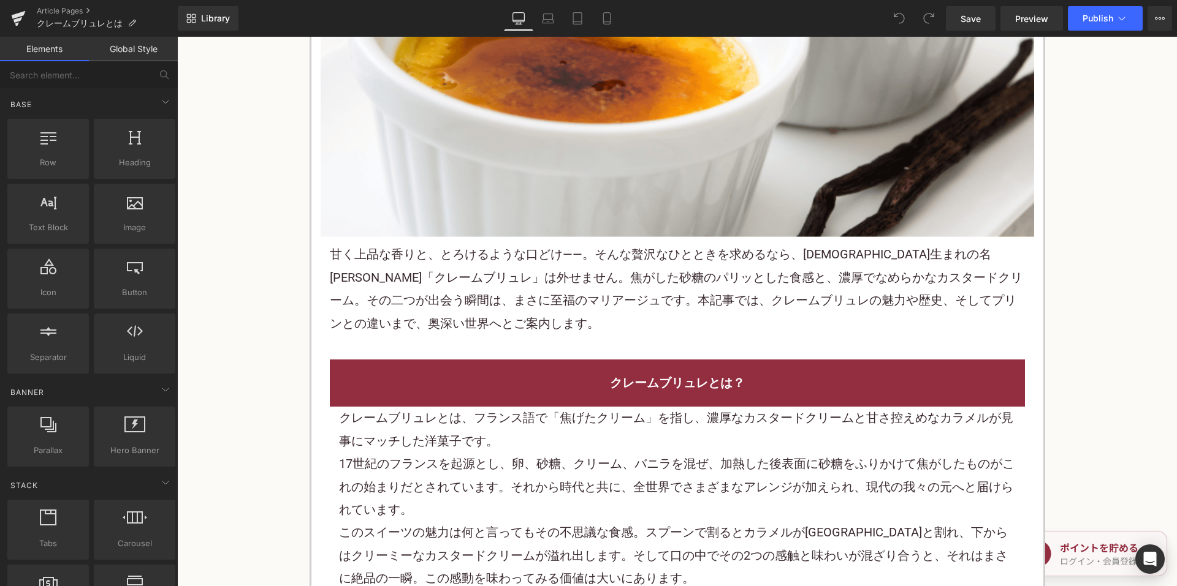
click at [444, 279] on p "甘く上品な香りと、とろけるような口どけ——。そんな贅沢なひとときを求めるなら、フランス生まれの名デザート「クレームブリュレ」は外せません。焦がした砂糖のパリッ…" at bounding box center [677, 289] width 695 height 92
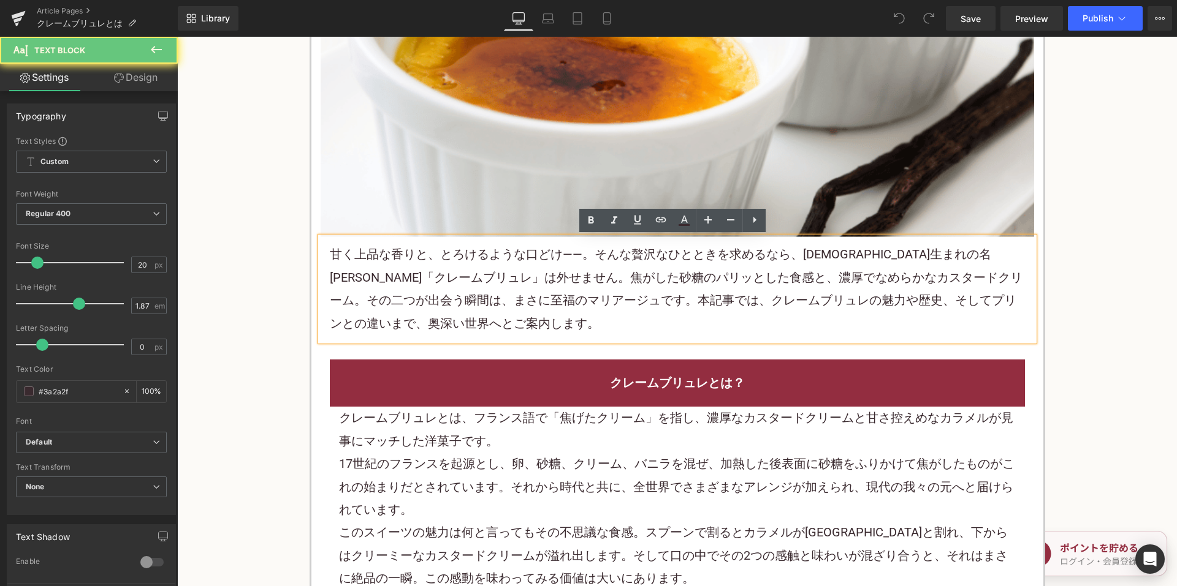
drag, startPoint x: 461, startPoint y: 280, endPoint x: 480, endPoint y: 283, distance: 19.2
click at [465, 281] on p "甘く上品な香りと、とろけるような口どけ——。そんな贅沢なひとときを求めるなら、フランス生まれの名デザート「クレームブリュレ」は外せません。焦がした砂糖のパリッ…" at bounding box center [677, 289] width 695 height 92
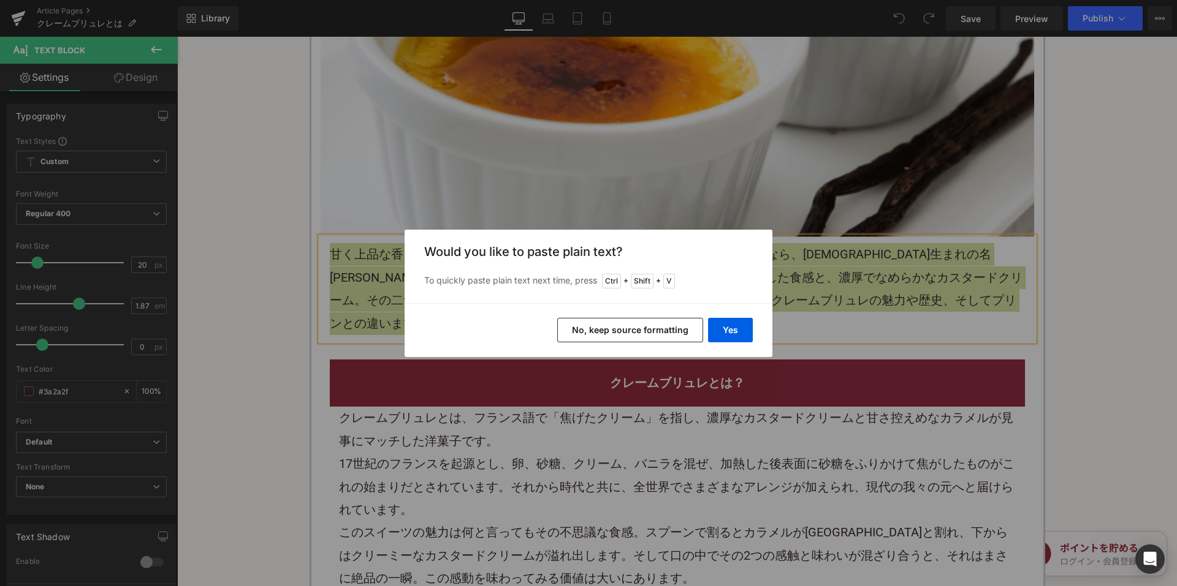
click at [578, 330] on button "No, keep source formatting" at bounding box center [630, 330] width 146 height 25
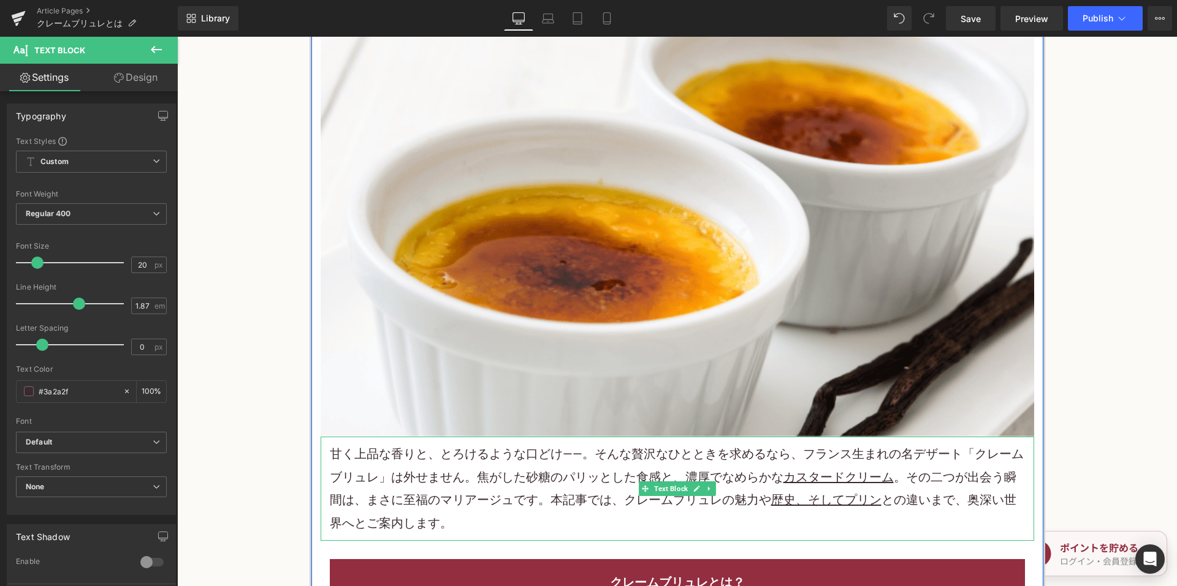
scroll to position [61, 0]
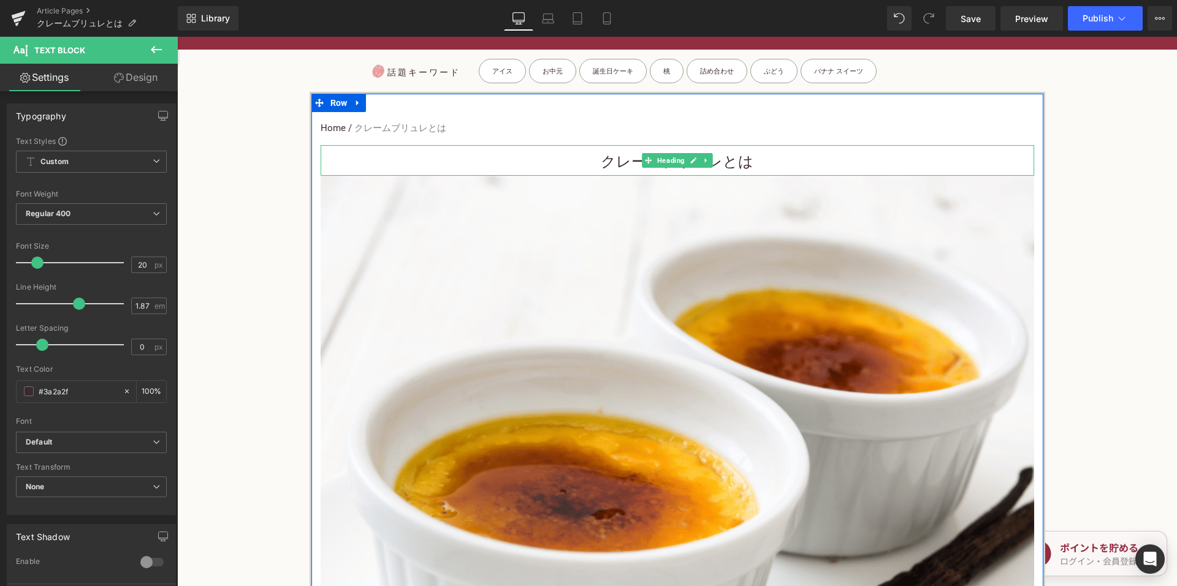
drag, startPoint x: 582, startPoint y: 159, endPoint x: 600, endPoint y: 159, distance: 17.8
click at [583, 159] on h3 "クレームブリュレとは" at bounding box center [677, 162] width 713 height 28
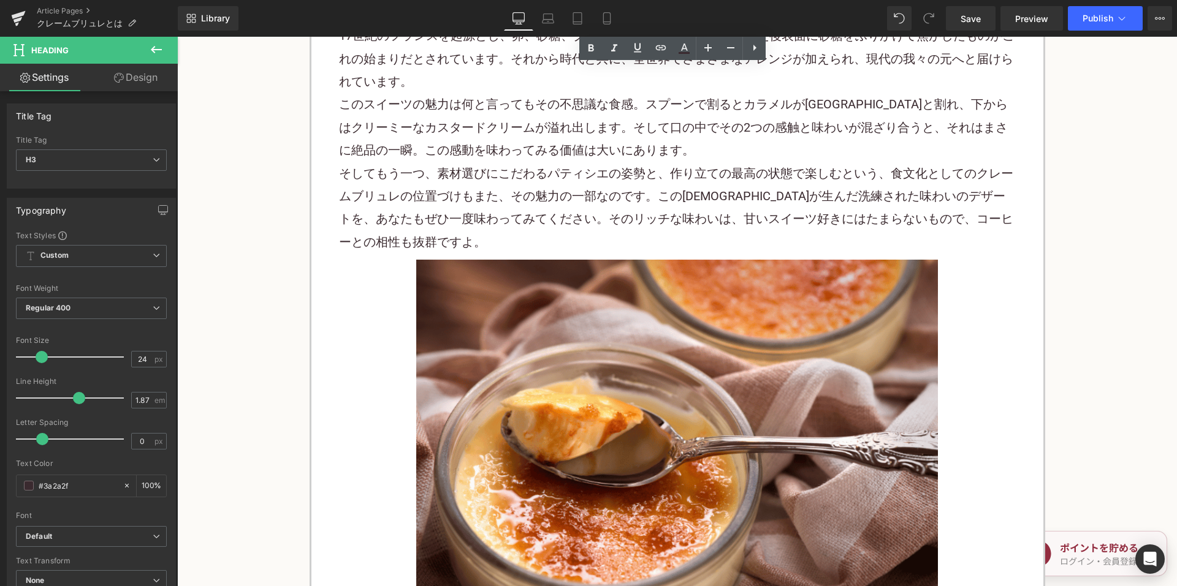
scroll to position [919, 0]
click at [564, 189] on p "そしてもう一つ、素材選びにこだわるパティシエの姿勢と、作り立ての最高の状態で楽しむという、食文化としてのクレームブリュレの位置づけもまた、その魅力の一部なので…" at bounding box center [677, 208] width 677 height 92
click at [563, 188] on p "そしてもう一つ、素材選びにこだわるパティシエの姿勢と、作り立ての最高の状態で楽しむという、食文化としてのクレームブリュレの位置づけもまた、その魅力の一部なので…" at bounding box center [677, 208] width 677 height 92
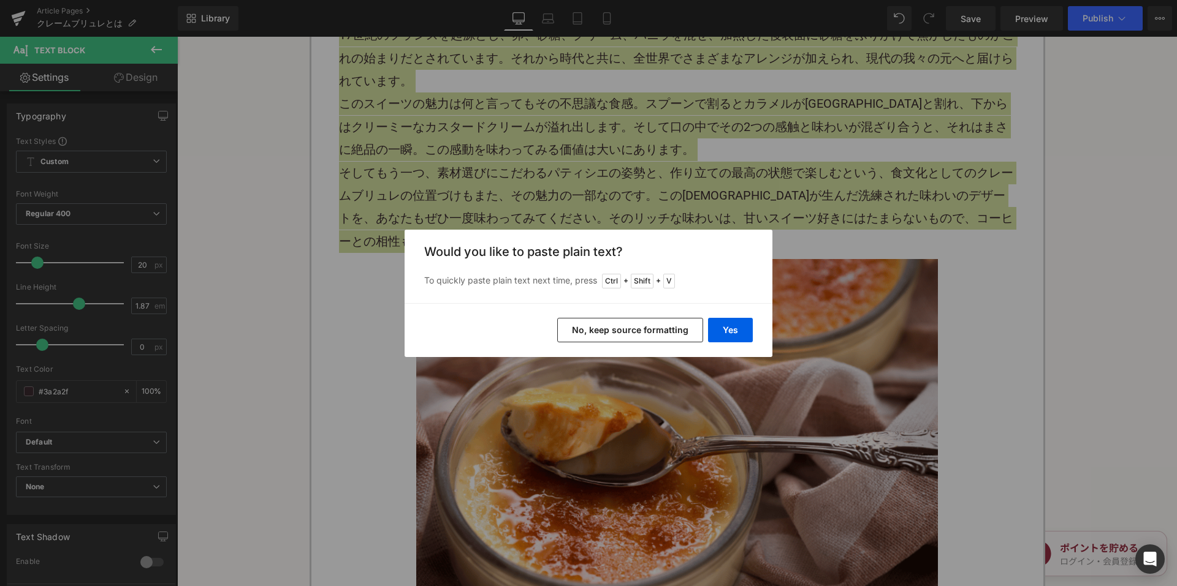
click at [593, 334] on button "No, keep source formatting" at bounding box center [630, 330] width 146 height 25
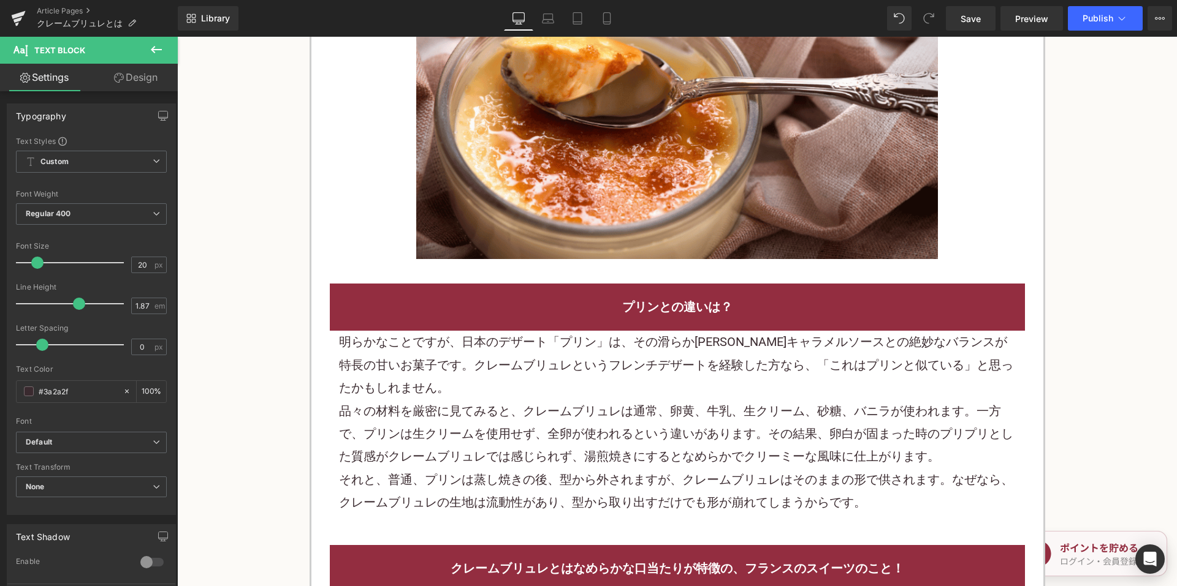
scroll to position [1409, 0]
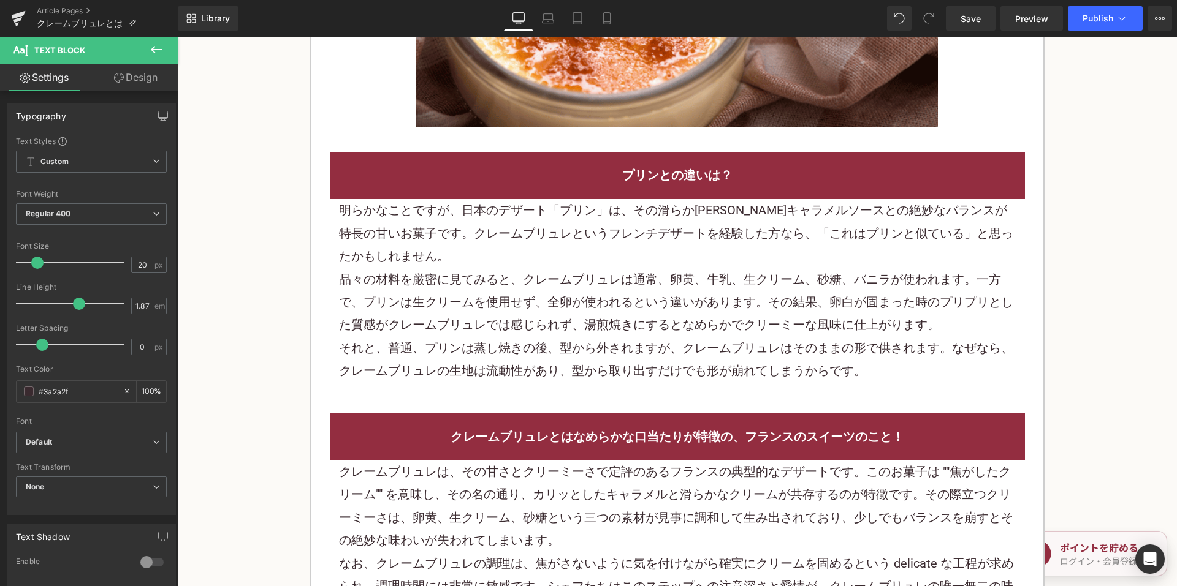
click at [481, 229] on p "明らかなことですが、日本のデザート「プリン」は、その滑らかさやキャラメルソースとの絶妙なバランスが特長の甘い お菓子 です。クレームブリュレというフレンチデザ…" at bounding box center [677, 233] width 677 height 69
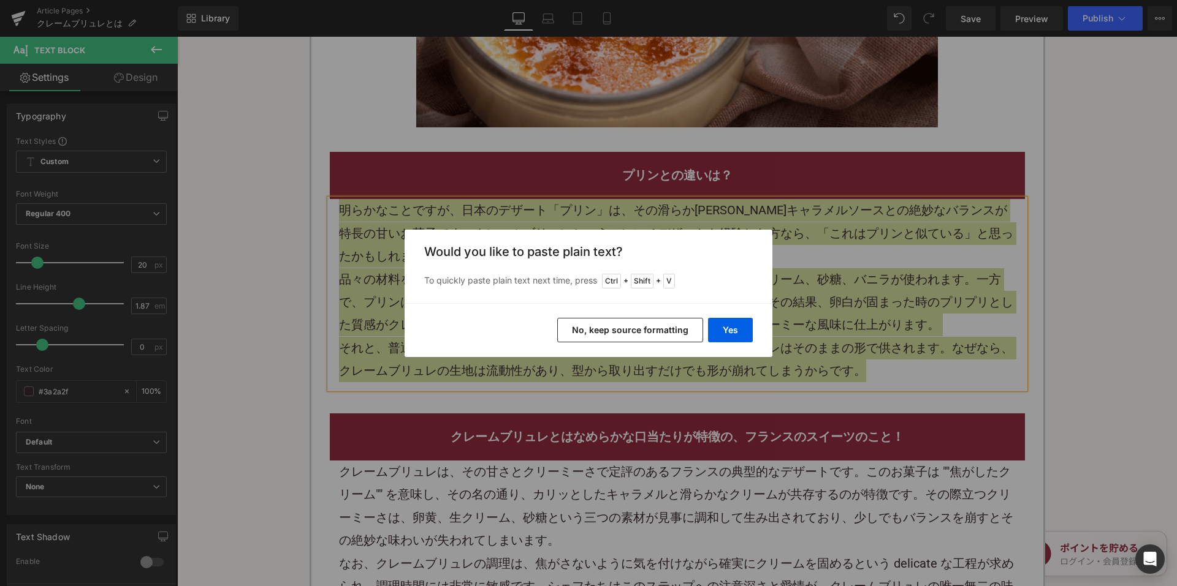
click at [584, 324] on button "No, keep source formatting" at bounding box center [630, 330] width 146 height 25
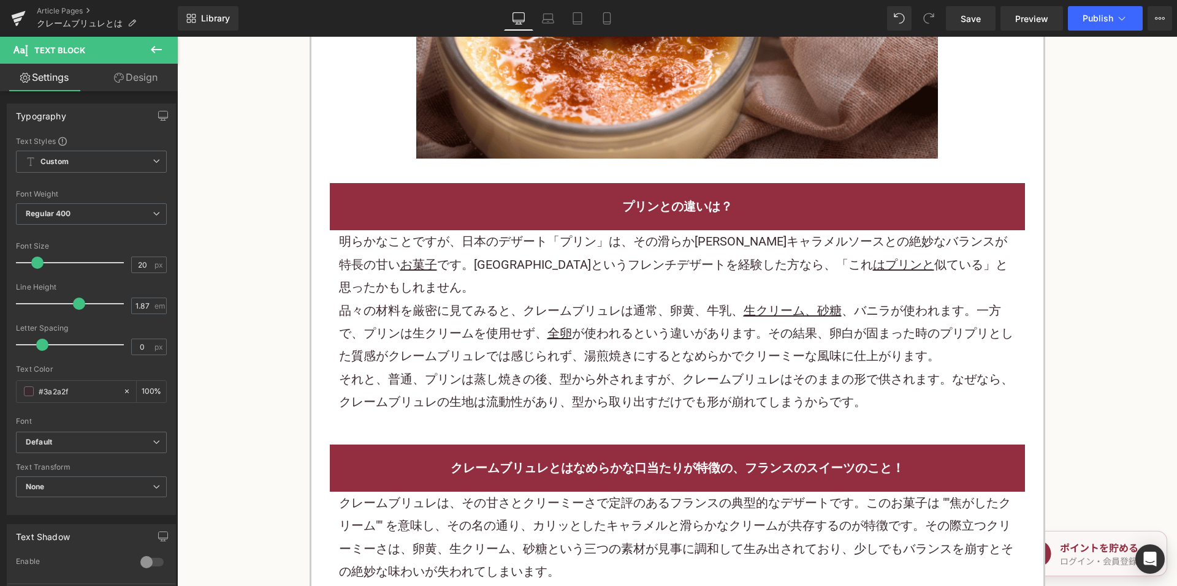
scroll to position [1348, 0]
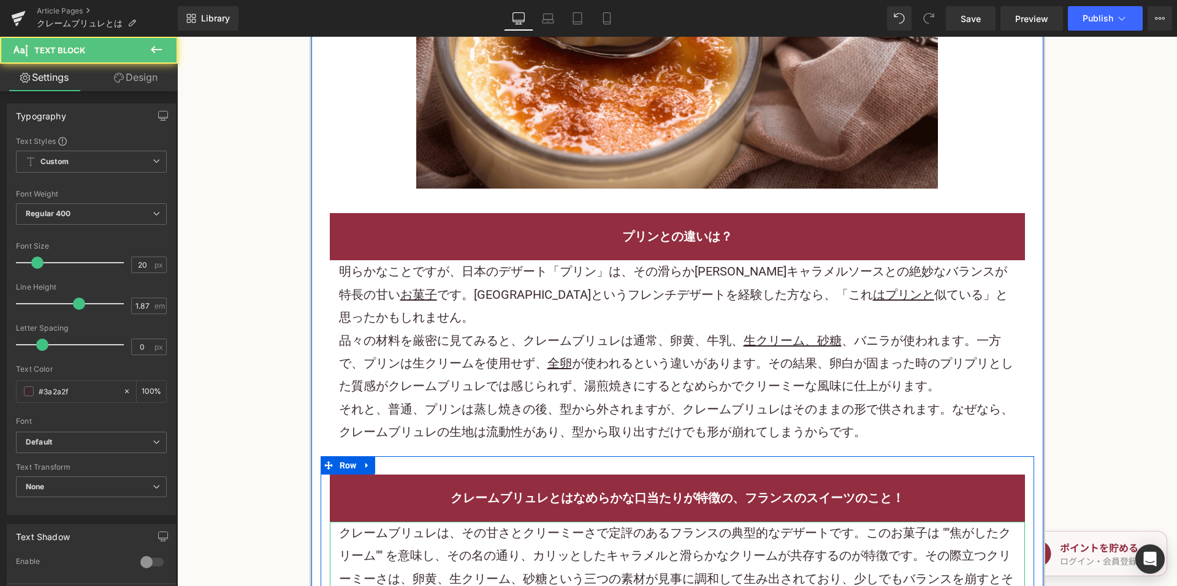
click at [566, 522] on p "クレームブリュレは、その甘さとクリーミーさで定評のあるフランスの典型的なデザートです。このお菓子は ""焦がしたクリーム"" を意味し、その名の通り、カリッと…" at bounding box center [677, 568] width 677 height 92
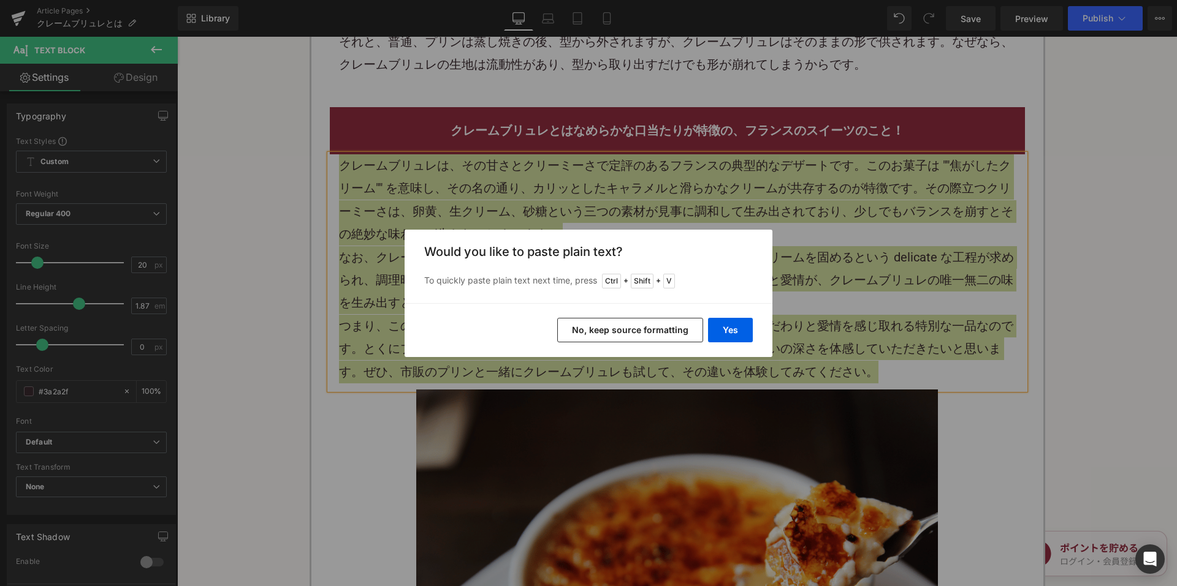
click at [667, 337] on button "No, keep source formatting" at bounding box center [630, 330] width 146 height 25
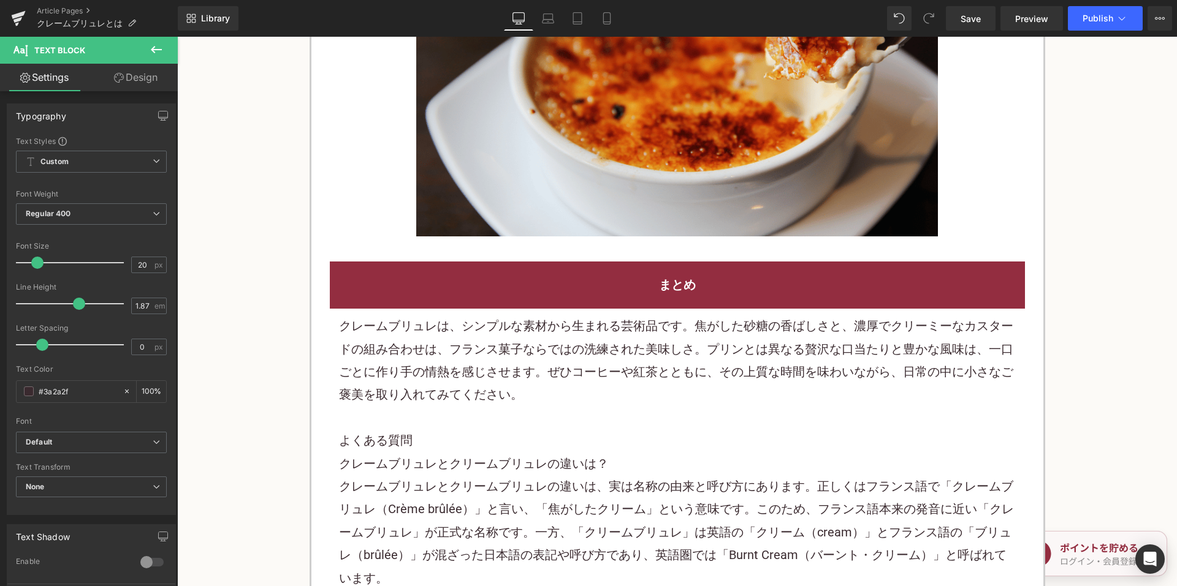
scroll to position [2451, 0]
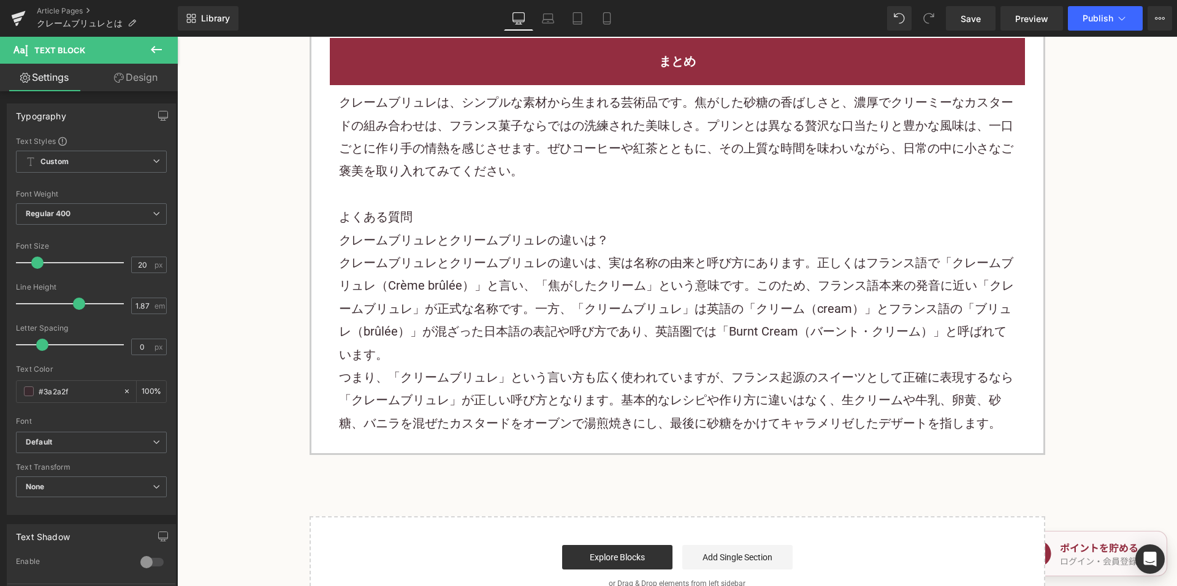
click at [515, 247] on h3 "クレームブリュレとクリームブリュレの違いは？" at bounding box center [677, 240] width 677 height 23
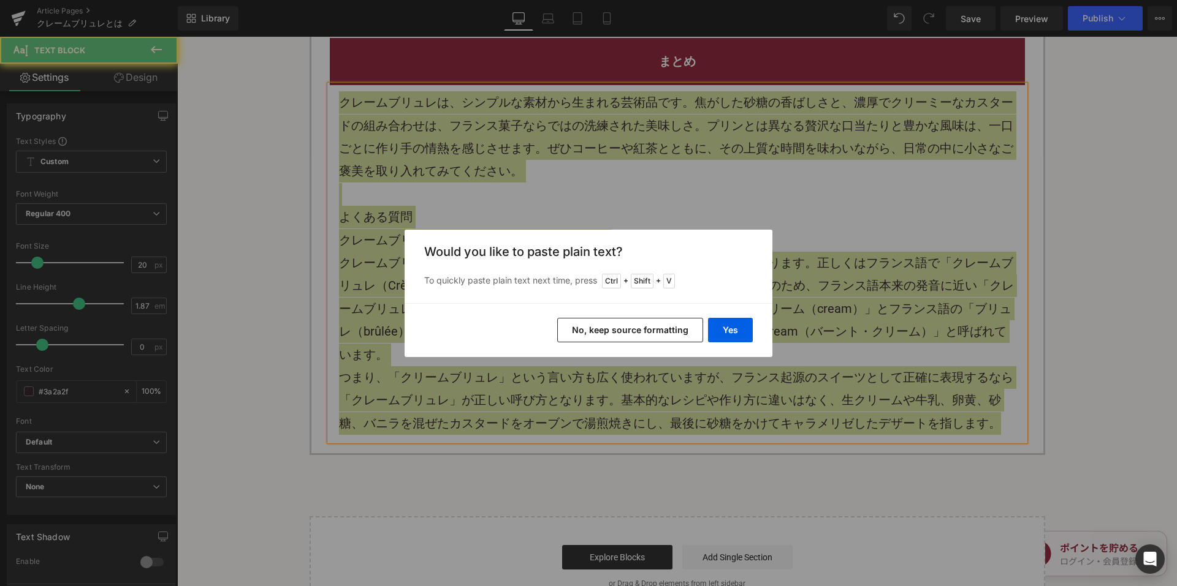
click at [596, 336] on button "No, keep source formatting" at bounding box center [630, 330] width 146 height 25
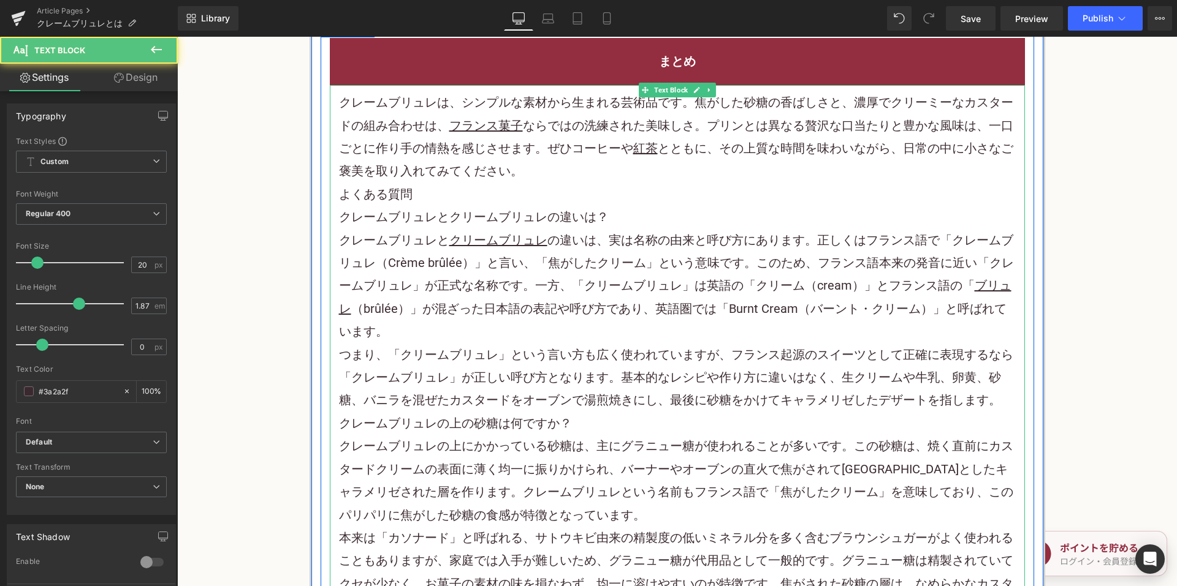
click at [558, 171] on p "クレームブリュレは、シンプルな素材から生まれる芸術品です。焦がした砂糖の香ばしさと、濃厚でクリーミーなカスタードの組み合わせは、 フランス菓子 ならではの洗練…" at bounding box center [677, 137] width 677 height 92
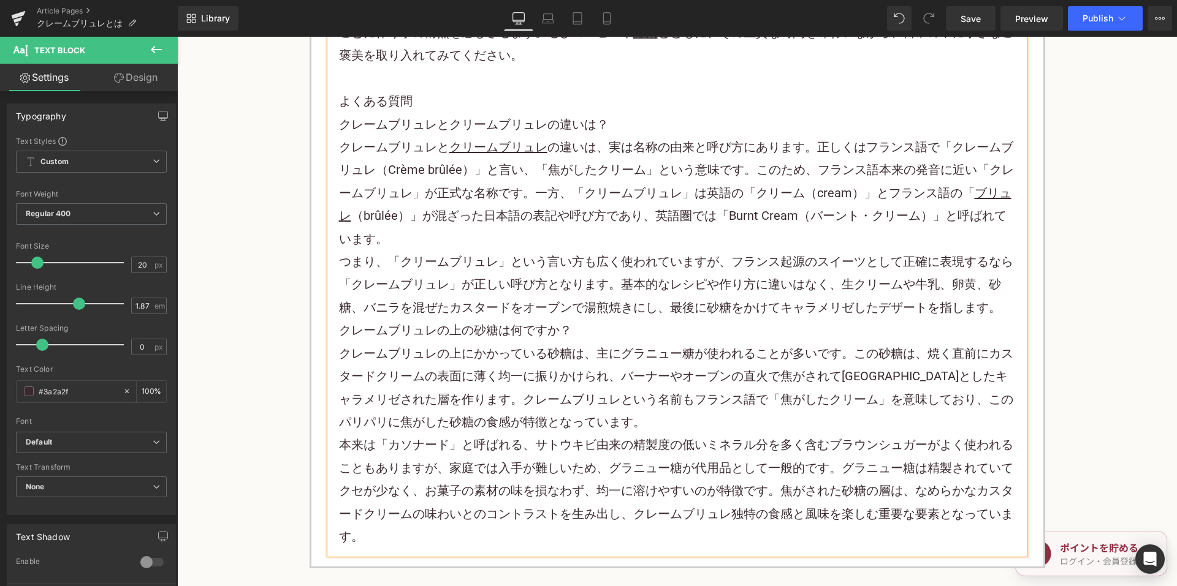
scroll to position [2635, 0]
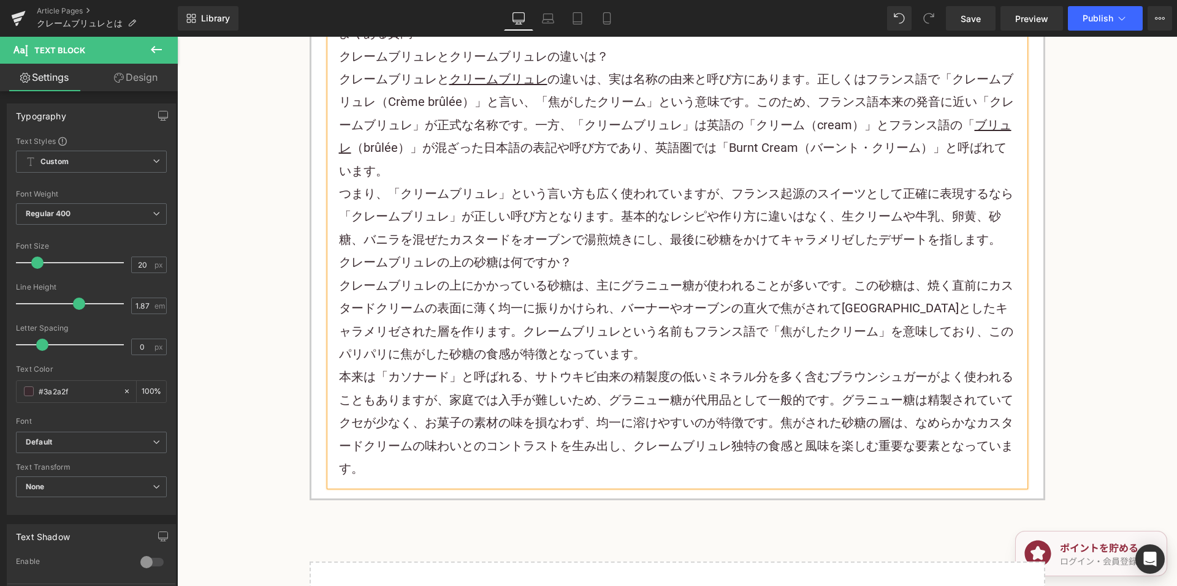
drag, startPoint x: 984, startPoint y: 236, endPoint x: 991, endPoint y: 236, distance: 6.7
click at [985, 236] on p "つまり、「クリームブリュレ」という言い方も広く使われていますが、フランス起源の スイーツ として正確に表現するなら「クレームブリュレ」が正しい呼び方となります…" at bounding box center [677, 217] width 677 height 69
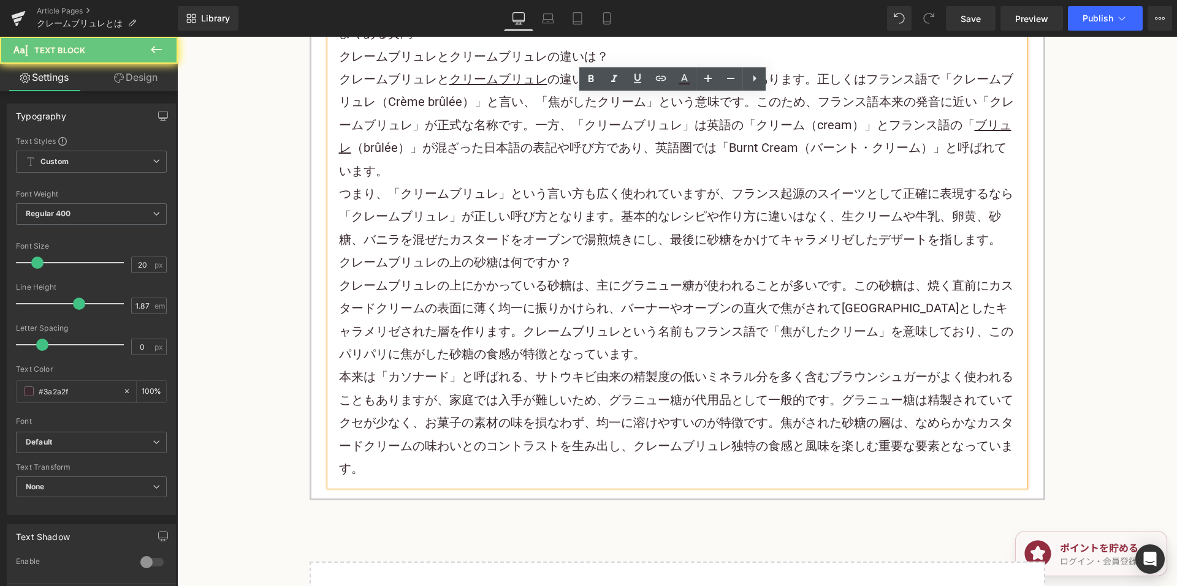
click at [995, 236] on p "つまり、「クリームブリュレ」という言い方も広く使われていますが、フランス起源の スイーツ として正確に表現するなら「クレームブリュレ」が正しい呼び方となります…" at bounding box center [677, 217] width 677 height 69
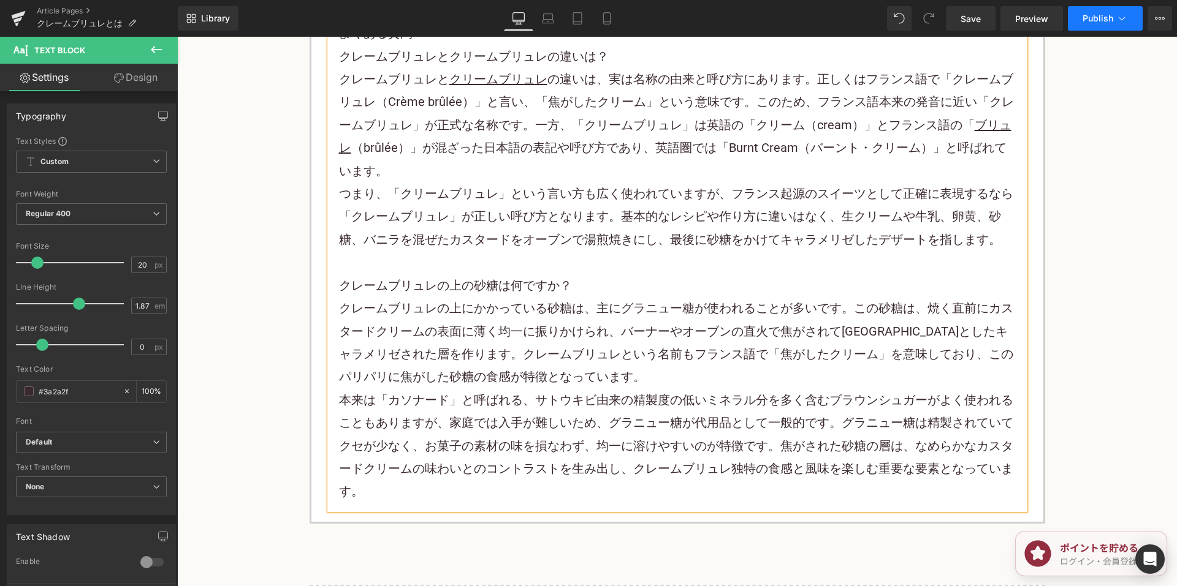
click at [1121, 23] on icon at bounding box center [1121, 18] width 12 height 12
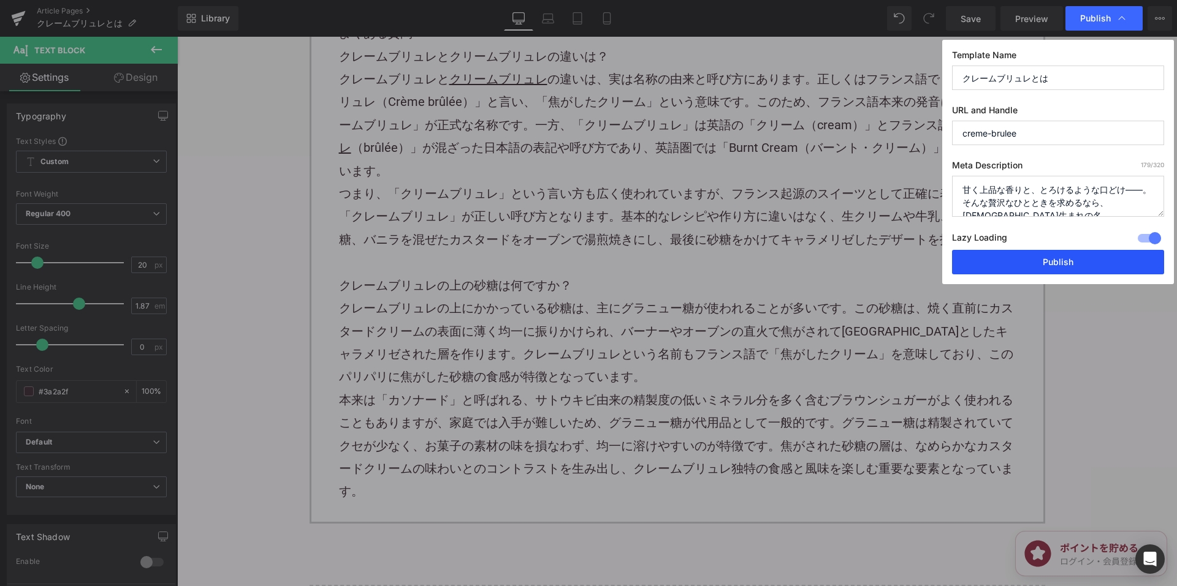
click at [998, 265] on button "Publish" at bounding box center [1058, 262] width 212 height 25
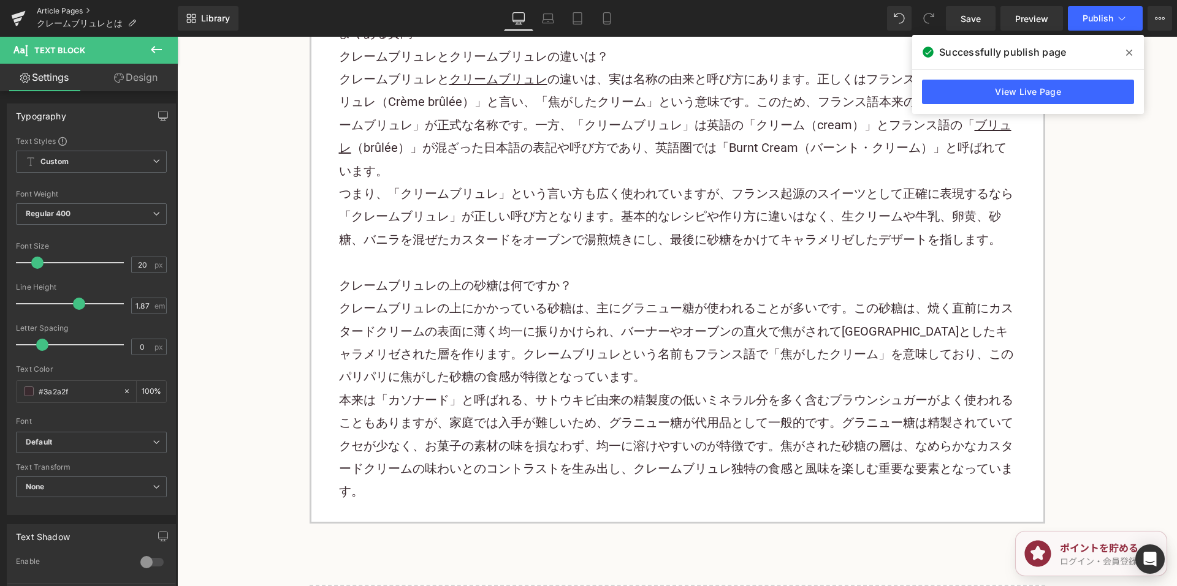
click at [76, 10] on link "Article Pages" at bounding box center [107, 11] width 141 height 10
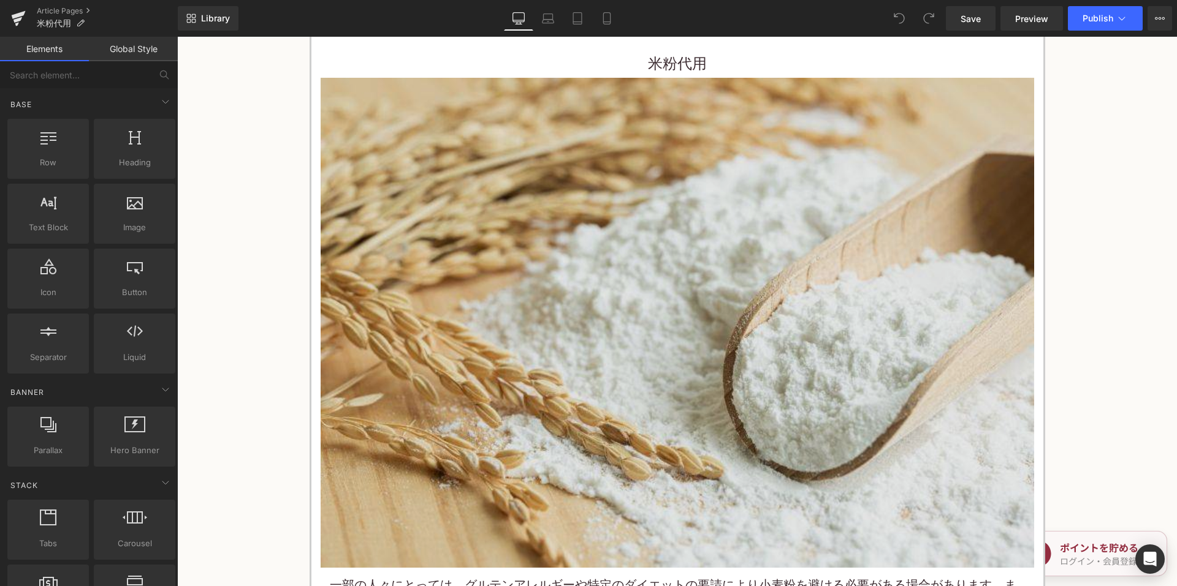
scroll to position [123, 0]
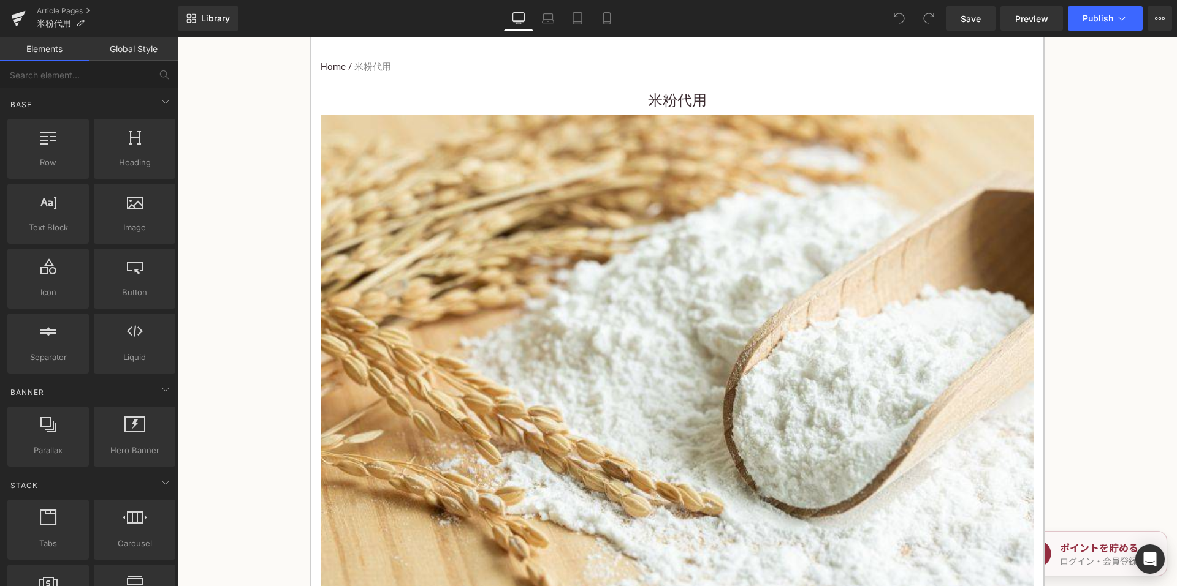
click at [614, 107] on h1 "米粉代用" at bounding box center [677, 101] width 713 height 28
click at [619, 99] on h1 "米粉代用" at bounding box center [677, 101] width 713 height 28
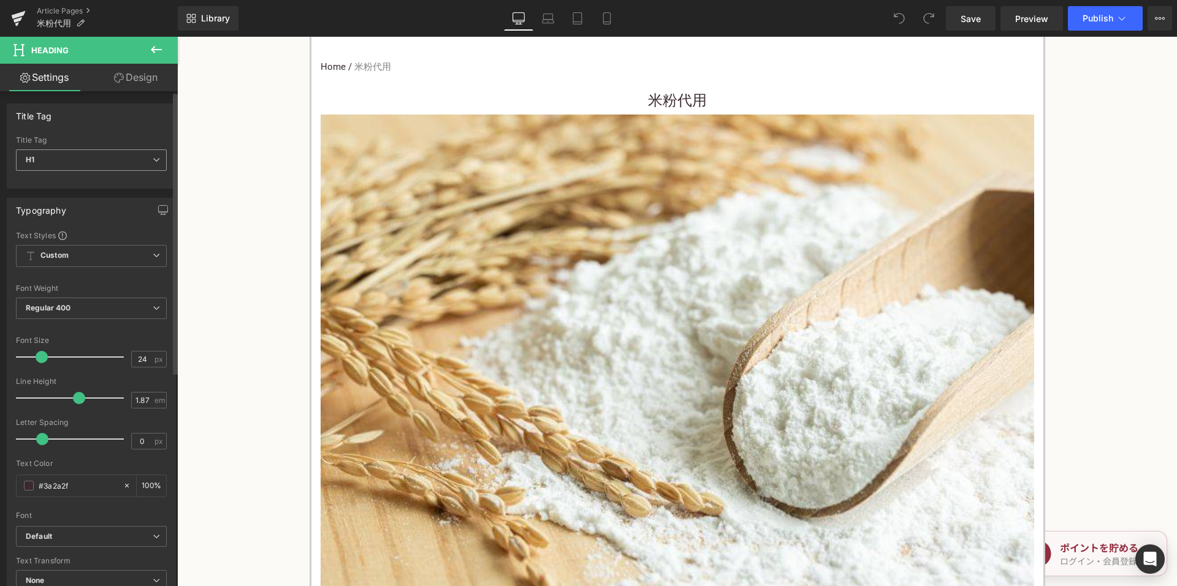
click at [124, 155] on span "H1" at bounding box center [91, 160] width 151 height 21
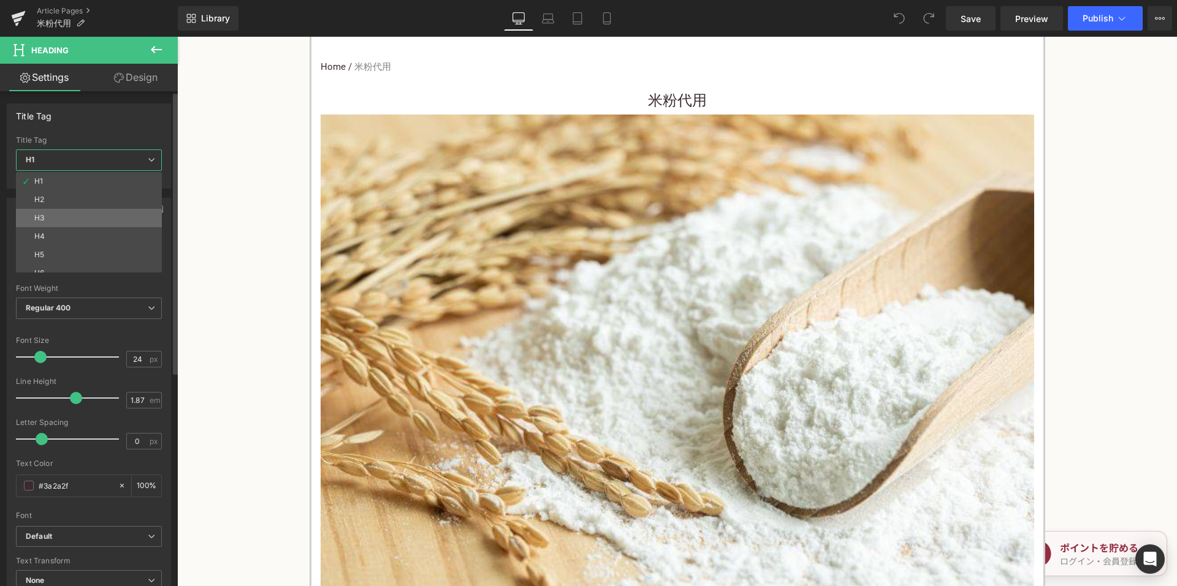
click at [94, 210] on li "H3" at bounding box center [91, 218] width 151 height 18
type input "15"
type input "100"
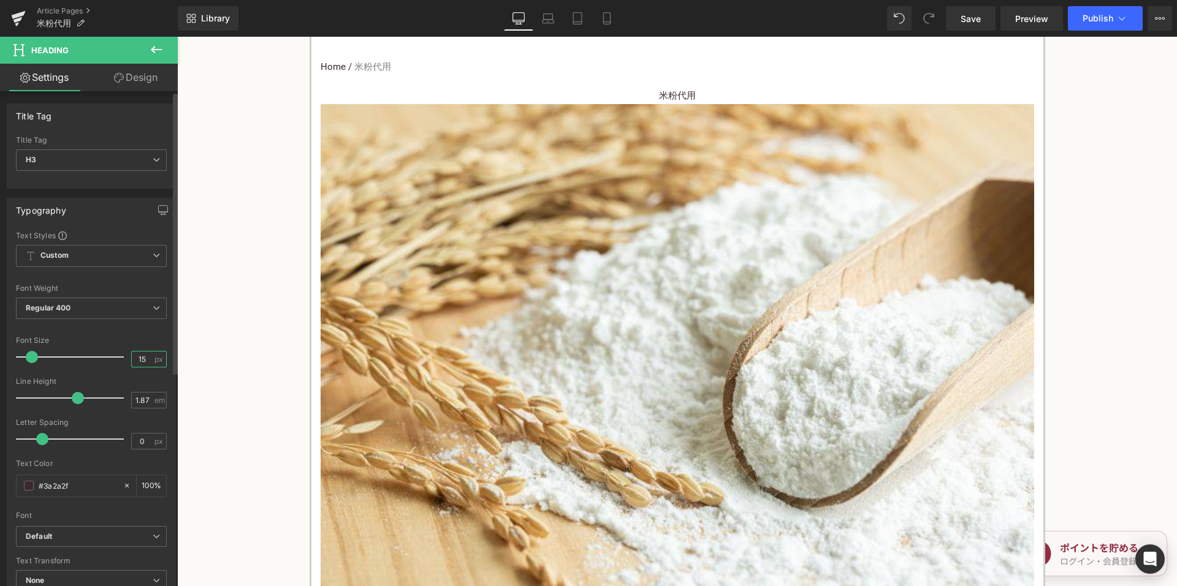
drag, startPoint x: 145, startPoint y: 365, endPoint x: 131, endPoint y: 363, distance: 14.2
click at [132, 363] on input "15" at bounding box center [142, 359] width 21 height 15
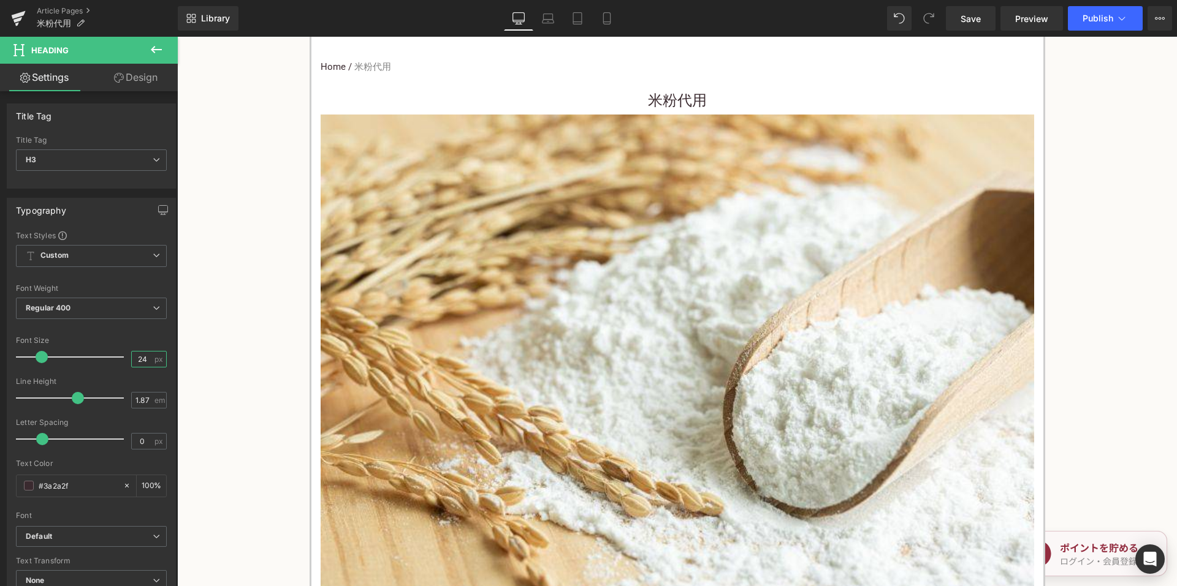
type input "24"
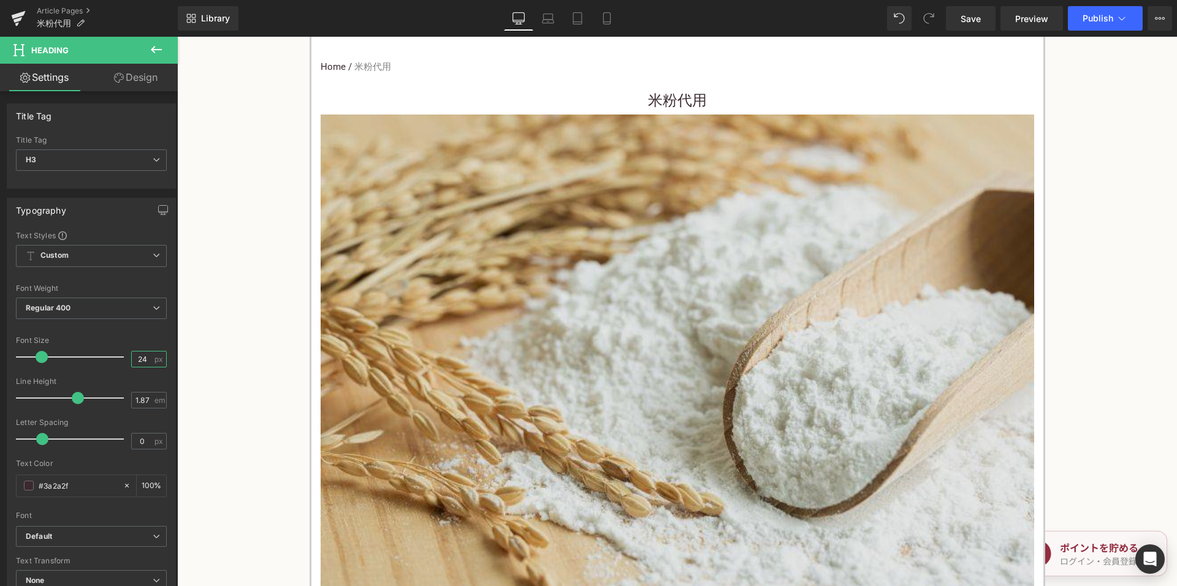
scroll to position [245, 0]
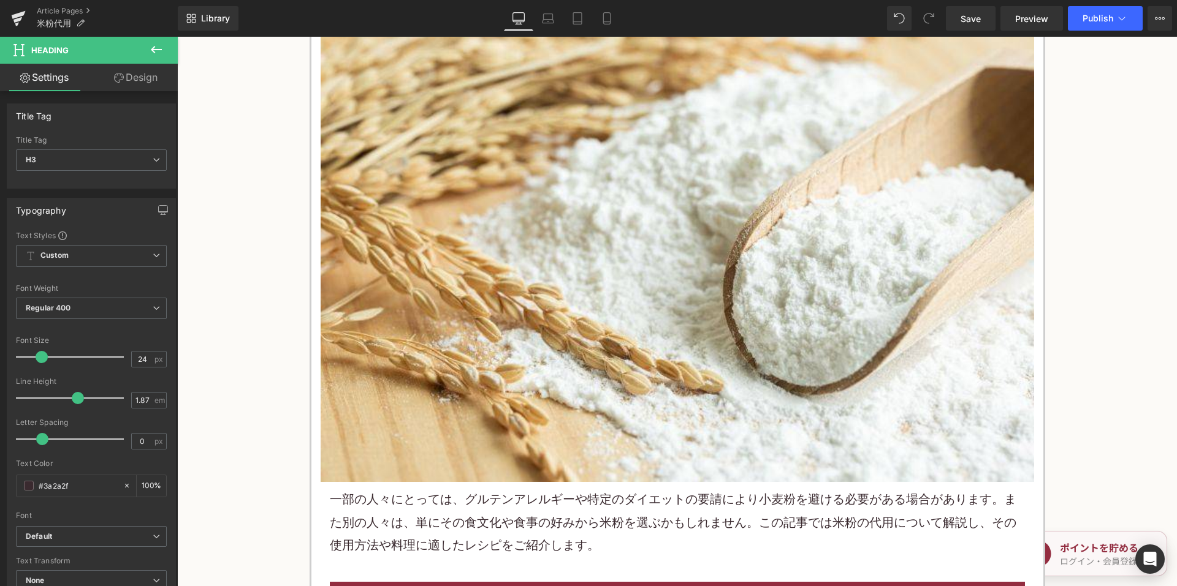
click at [490, 518] on p "一部の人々にとっては、グルテンアレルギーや特定のダイエットの要請により小麦粉を避ける必要がある場合があります。また別の人々は、単にその食文化や食事の好みから米…" at bounding box center [677, 522] width 695 height 69
click at [490, 517] on p "一部の人々にとっては、グルテンアレルギーや特定のダイエットの要請により小麦粉を避ける必要がある場合があります。また別の人々は、単にその食文化や食事の好みから米…" at bounding box center [677, 522] width 695 height 69
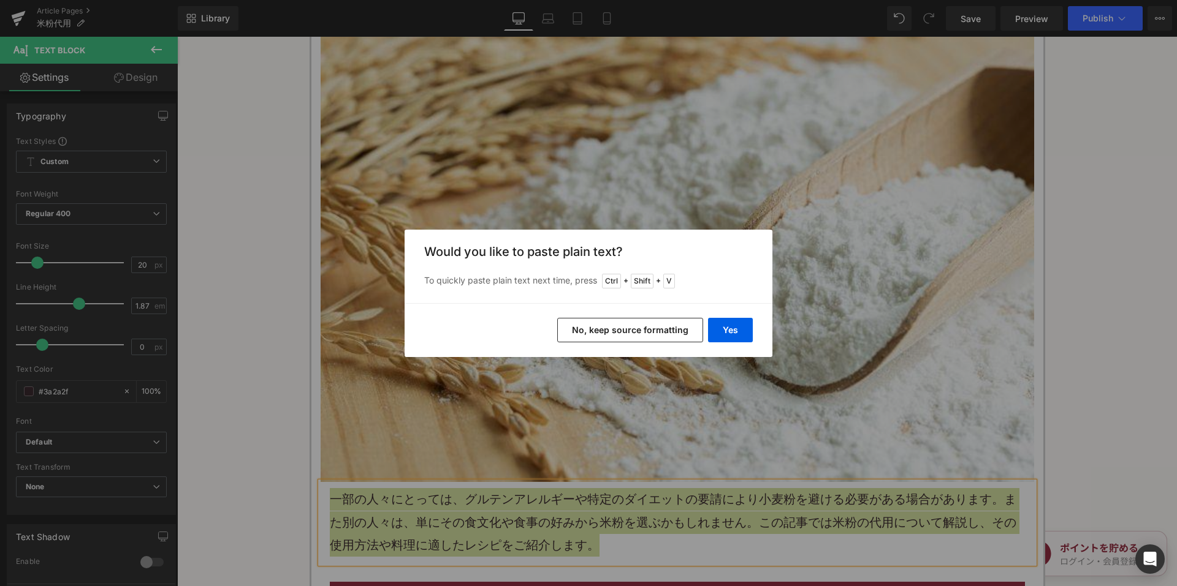
click at [616, 315] on div "Yes No, keep source formatting" at bounding box center [588, 330] width 368 height 54
click at [612, 325] on button "No, keep source formatting" at bounding box center [630, 330] width 146 height 25
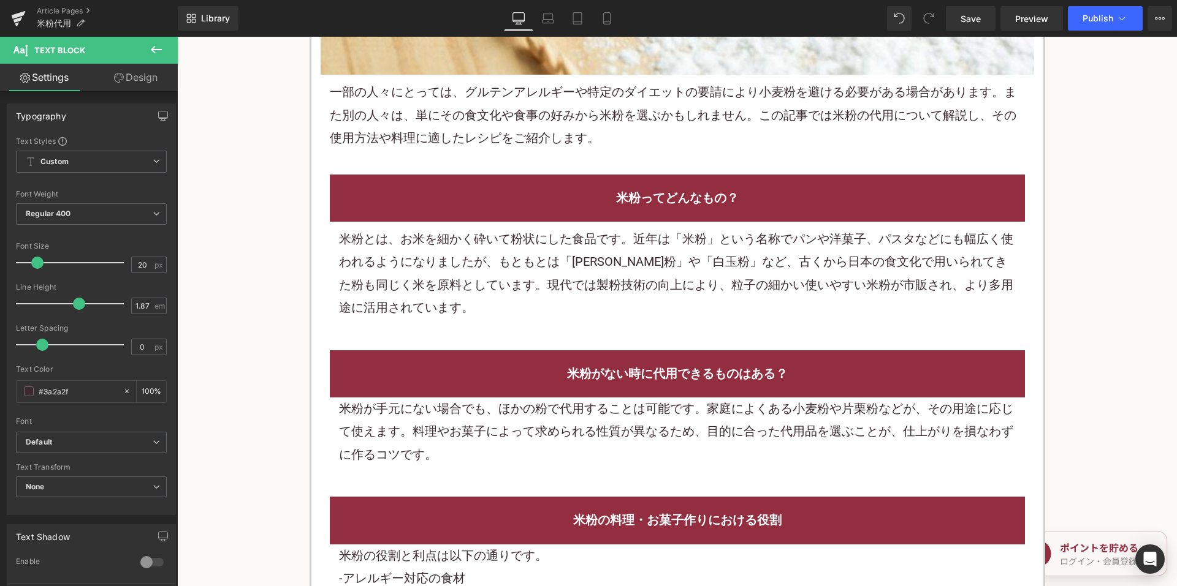
scroll to position [674, 0]
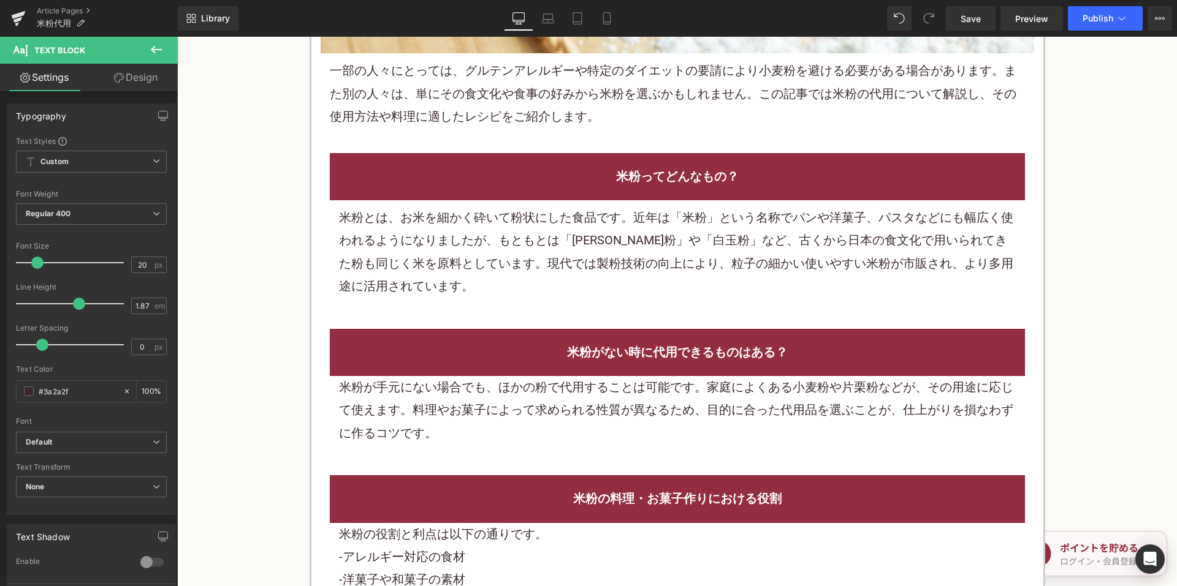
click at [520, 316] on div "米粉がない時に代用できるものはある？ Heading 米粉が手元にない場合でも、ほかの粉で代用することは可能です。家庭によくある小麦粉や片栗粉などが、その用途…" at bounding box center [677, 384] width 713 height 147
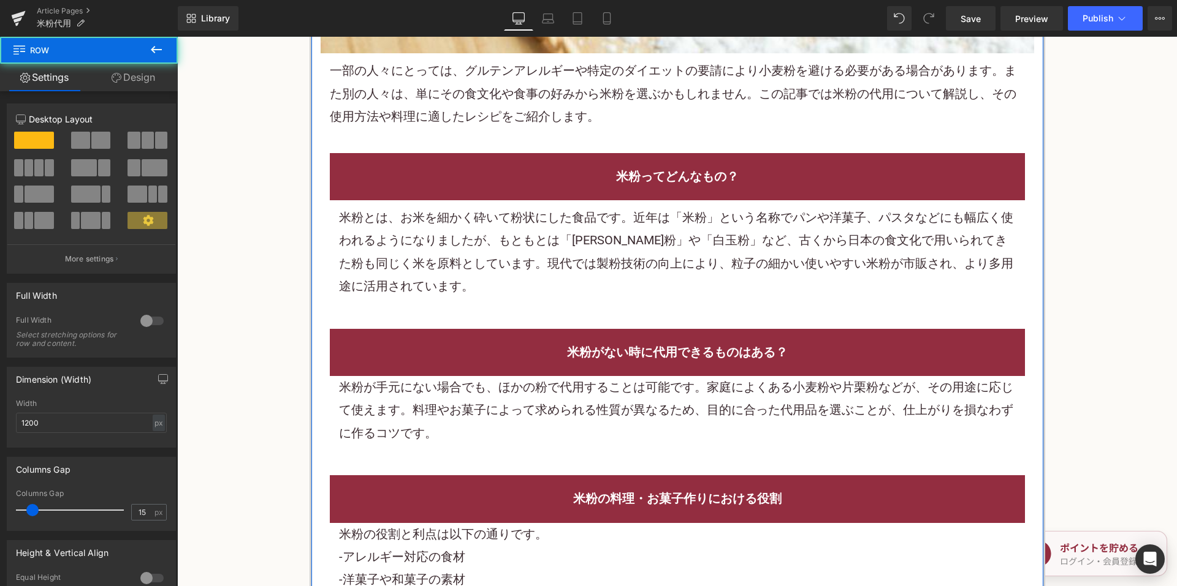
click at [517, 273] on div "米粉とは、お米を細かく砕いて粉状にした食品です。近年は「米粉」という名称でパンや洋菓子、パスタなどにも幅広く使われるようになりましたが、もともとは「上新粉」や…" at bounding box center [677, 253] width 677 height 92
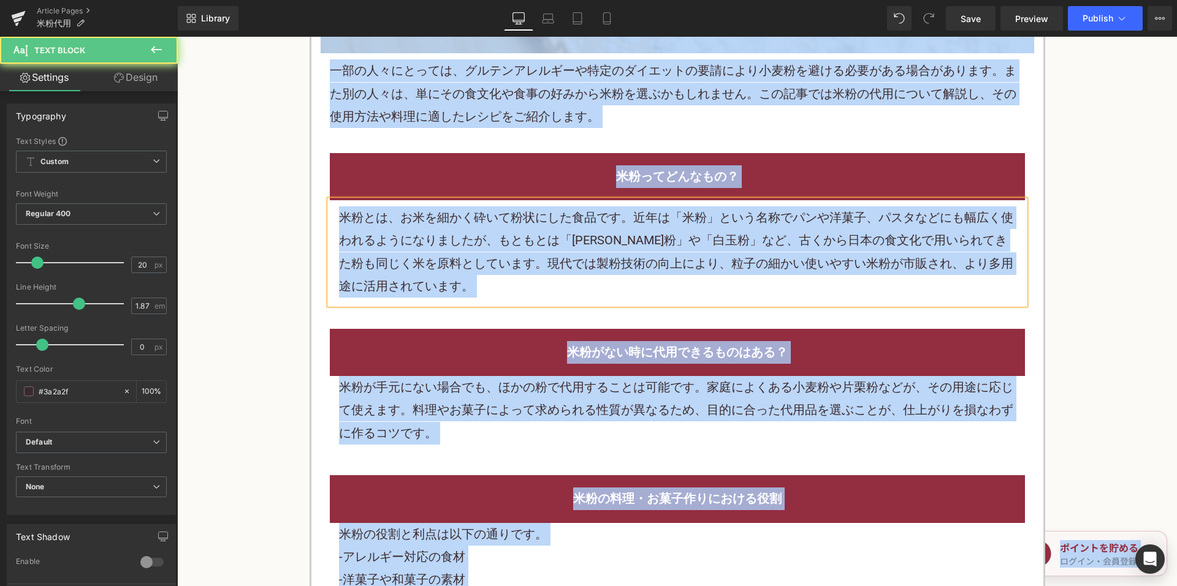
click at [522, 262] on div "米粉とは、お米を細かく砕いて粉状にした食品です。近年は「米粉」という名称でパンや洋菓子、パスタなどにも幅広く使われるようになりましたが、もともとは「上新粉」や…" at bounding box center [677, 253] width 677 height 92
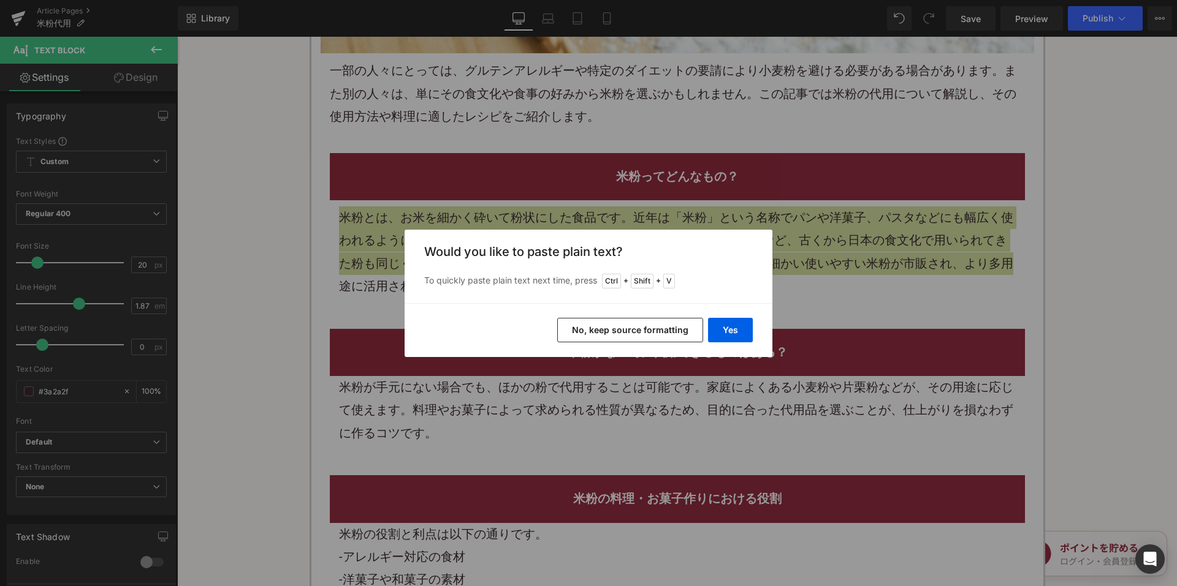
click at [592, 333] on button "No, keep source formatting" at bounding box center [630, 330] width 146 height 25
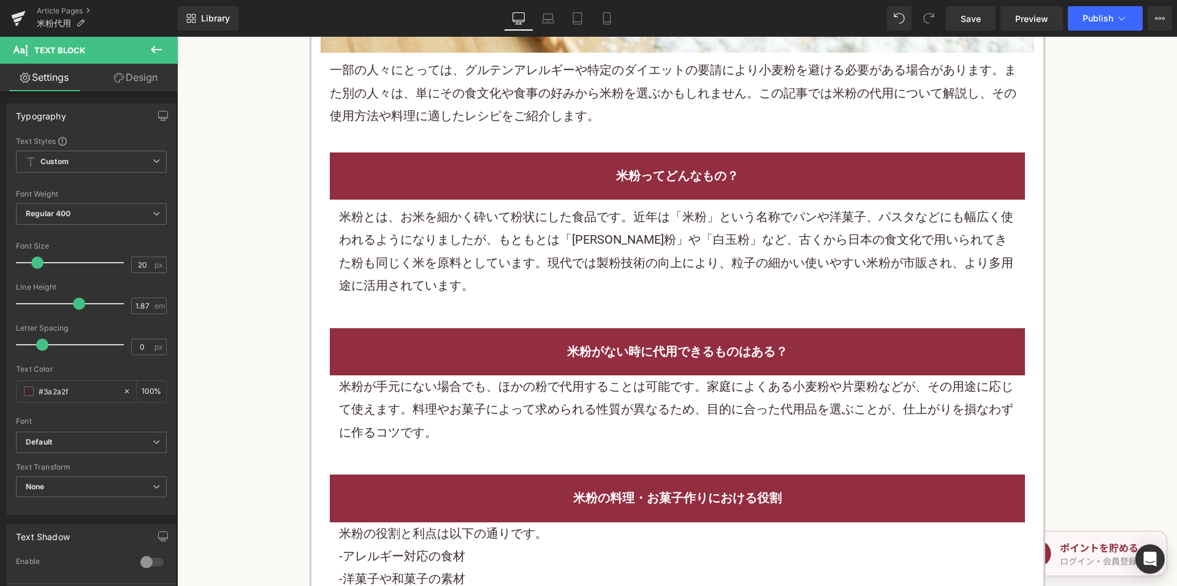
scroll to position [735, 0]
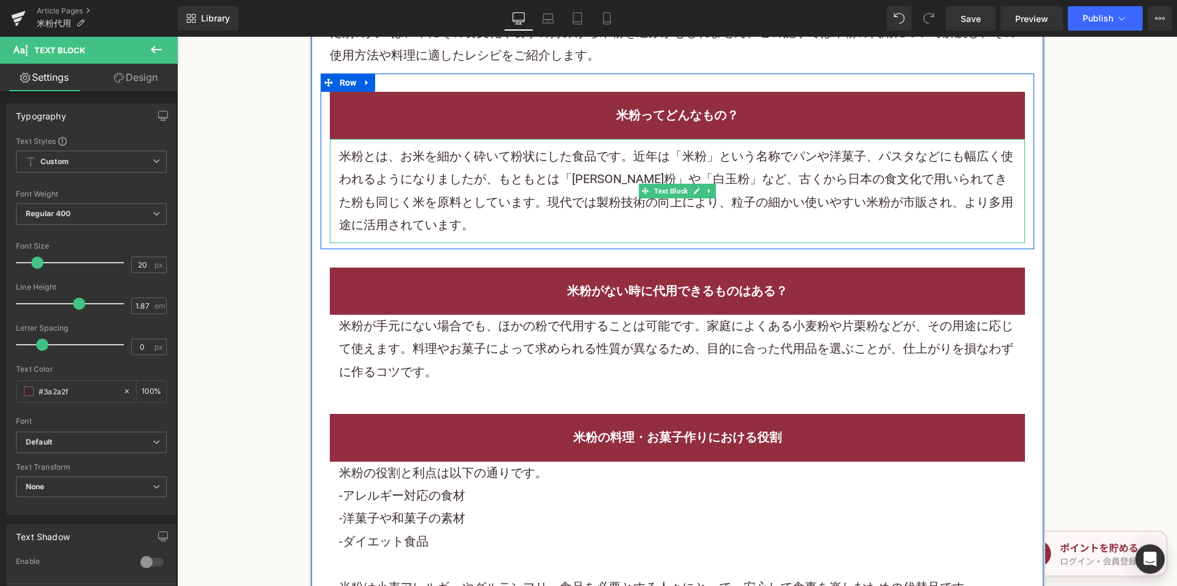
click at [477, 184] on p "米粉とは、 お 米を細かく砕いて粉状にした食品です。近年は「米粉」という名称でパンや洋菓子、パスタなどにも幅広く使われるようになりましたが、もともとは「 上新…" at bounding box center [677, 191] width 677 height 92
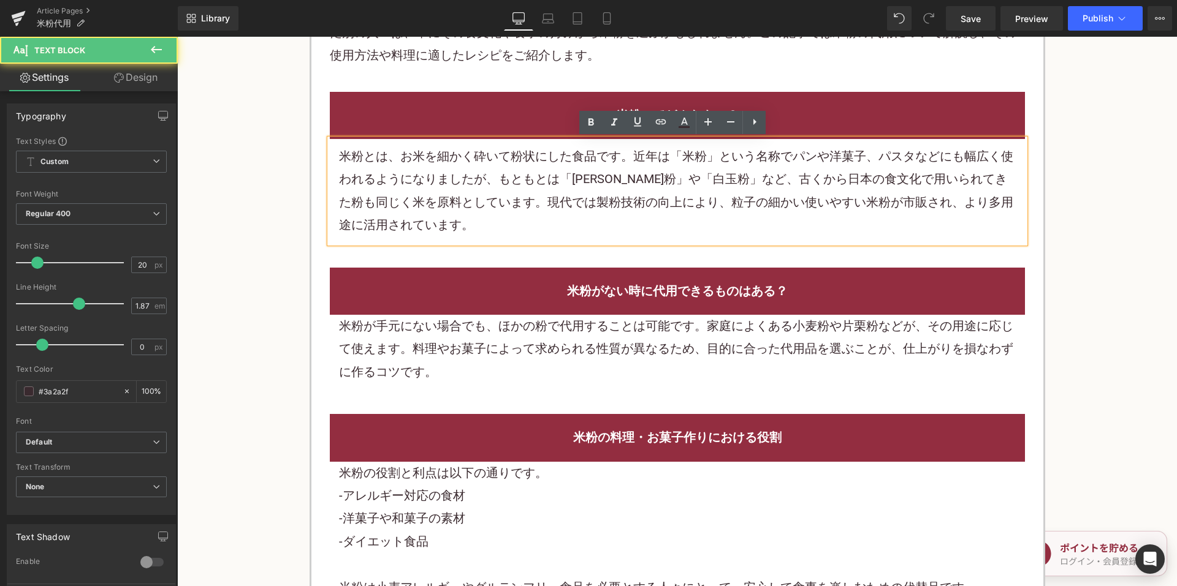
click at [506, 373] on div "米粉が手元にない場合でも、ほかの粉で代用することは可能です。家庭によくある小麦粉や片栗粉などが、その用途に応じて使えます。料理やお菓子によって求められる性質が…" at bounding box center [677, 349] width 677 height 69
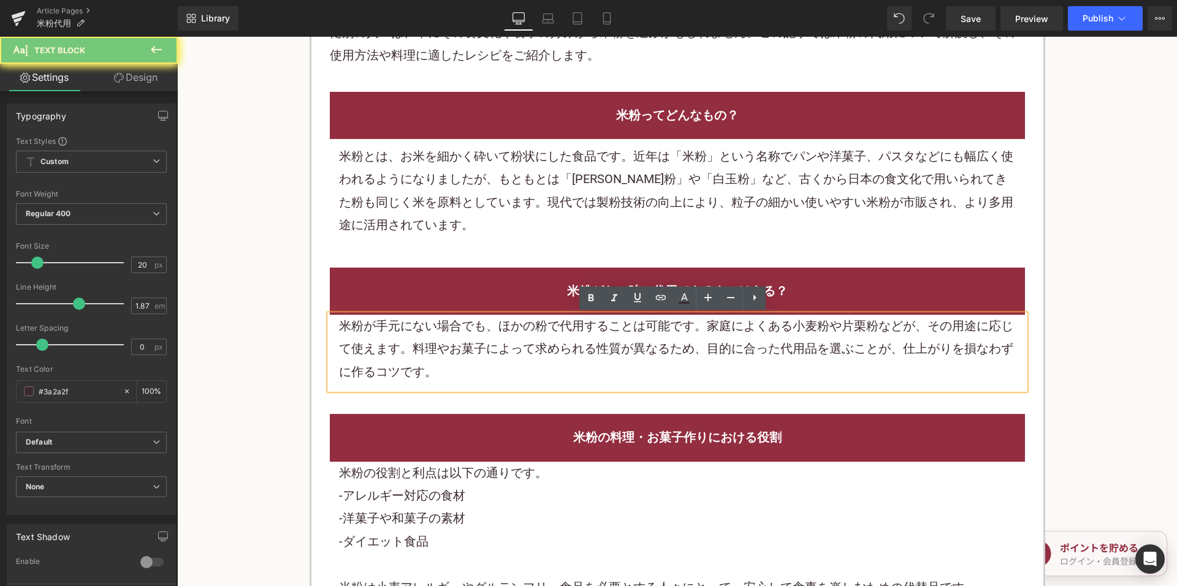
click at [503, 366] on div "米粉が手元にない場合でも、ほかの粉で代用することは可能です。家庭によくある小麦粉や片栗粉などが、その用途に応じて使えます。料理やお菓子によって求められる性質が…" at bounding box center [677, 349] width 677 height 69
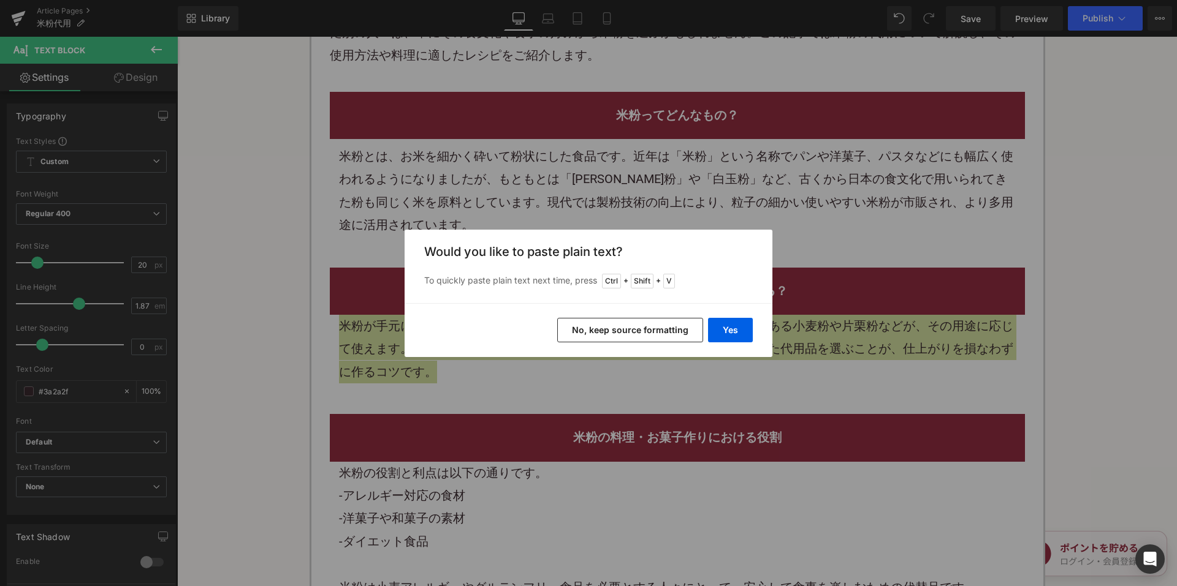
click at [577, 320] on button "No, keep source formatting" at bounding box center [630, 330] width 146 height 25
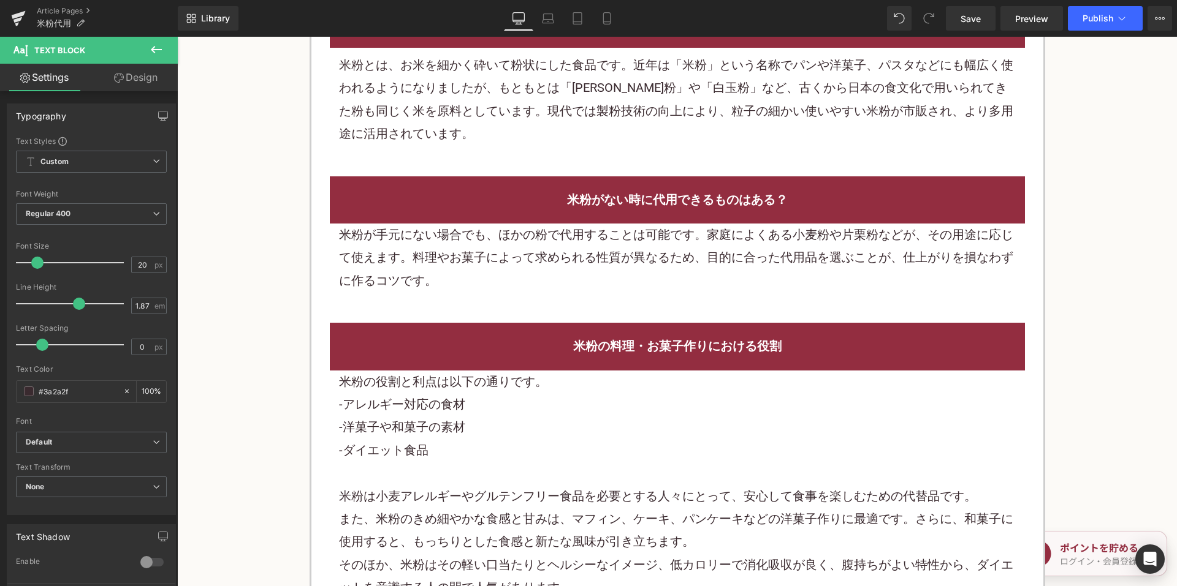
scroll to position [858, 0]
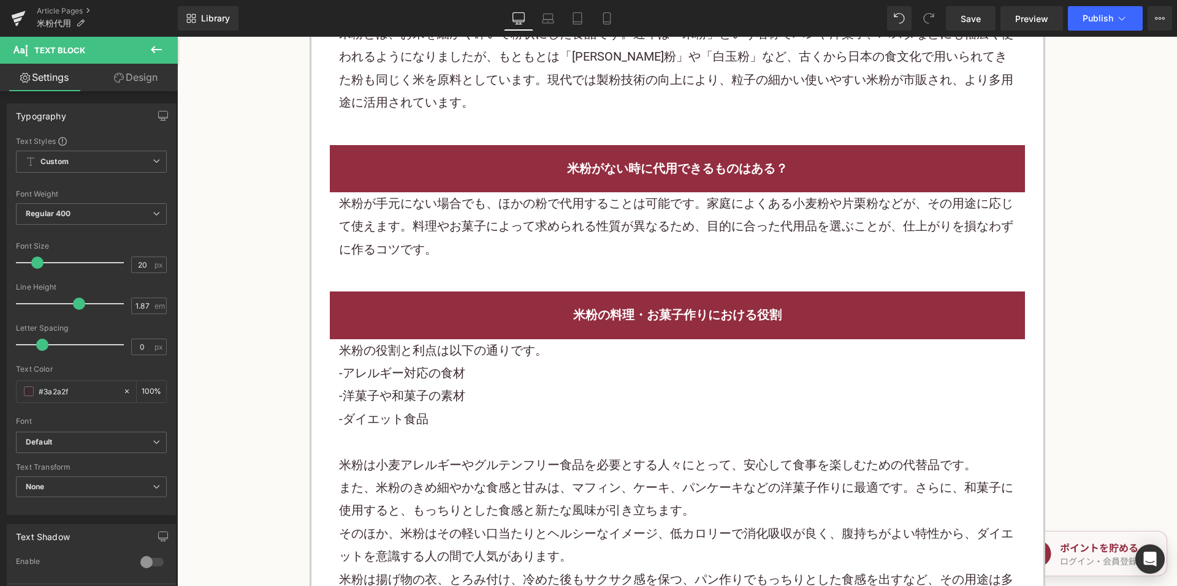
click at [446, 395] on p "-洋菓子や和菓子の素材" at bounding box center [677, 396] width 677 height 23
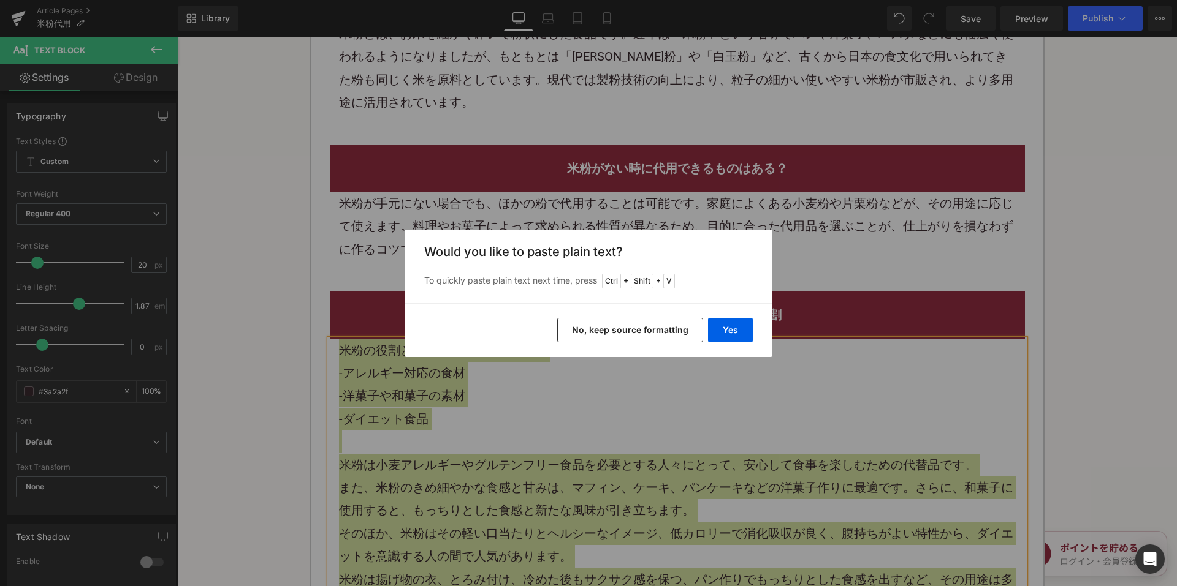
drag, startPoint x: 583, startPoint y: 334, endPoint x: 406, endPoint y: 295, distance: 181.4
click at [583, 334] on button "No, keep source formatting" at bounding box center [630, 330] width 146 height 25
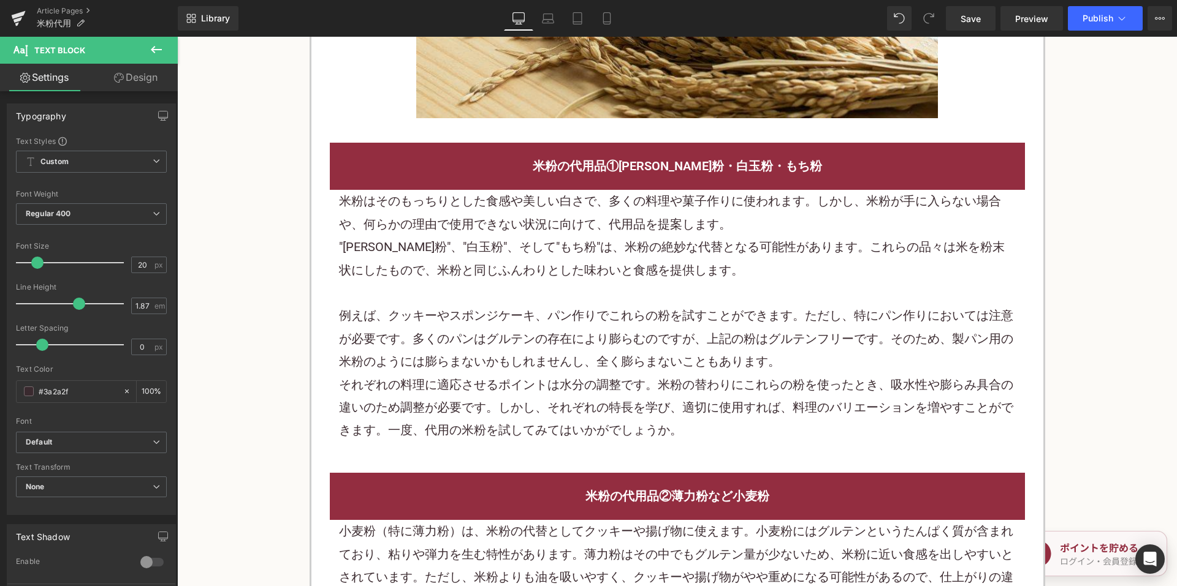
scroll to position [1900, 0]
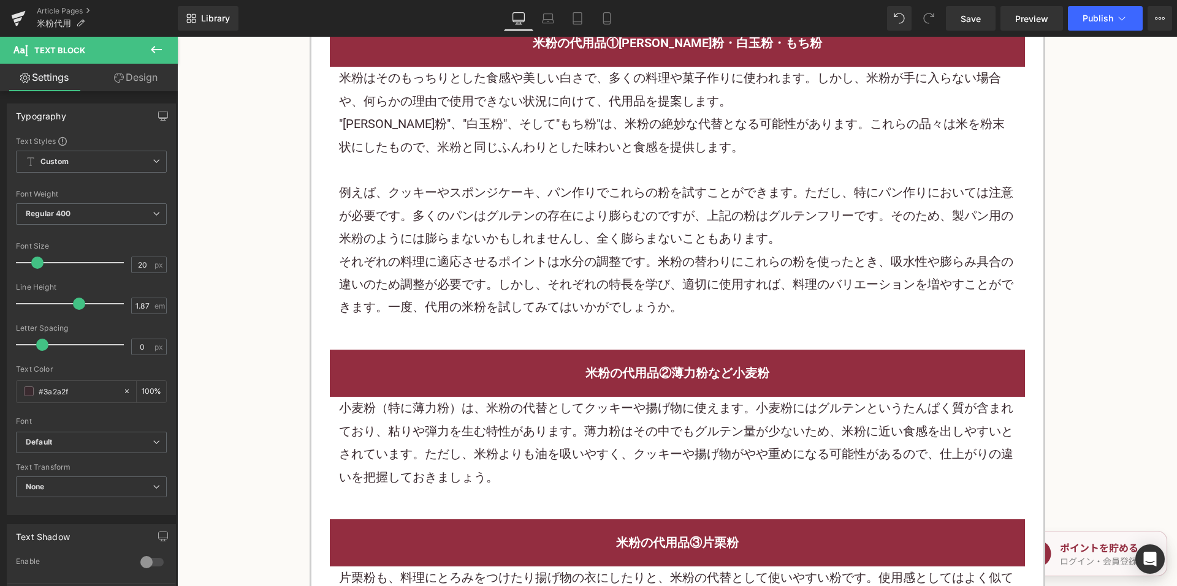
click at [558, 221] on p "例えば、クッキーやスポンジケーキ、パン作りでこれらの粉を試すことができます。ただし、特にパン作りにおいては注意が必要です。多くのパンはグルテンの存在により膨ら…" at bounding box center [677, 215] width 677 height 69
click at [558, 219] on p "例えば、クッキーやスポンジケーキ、パン作りでこれらの粉を試すことができます。ただし、特にパン作りにおいては注意が必要です。多くのパンはグルテンの存在により膨ら…" at bounding box center [677, 215] width 677 height 69
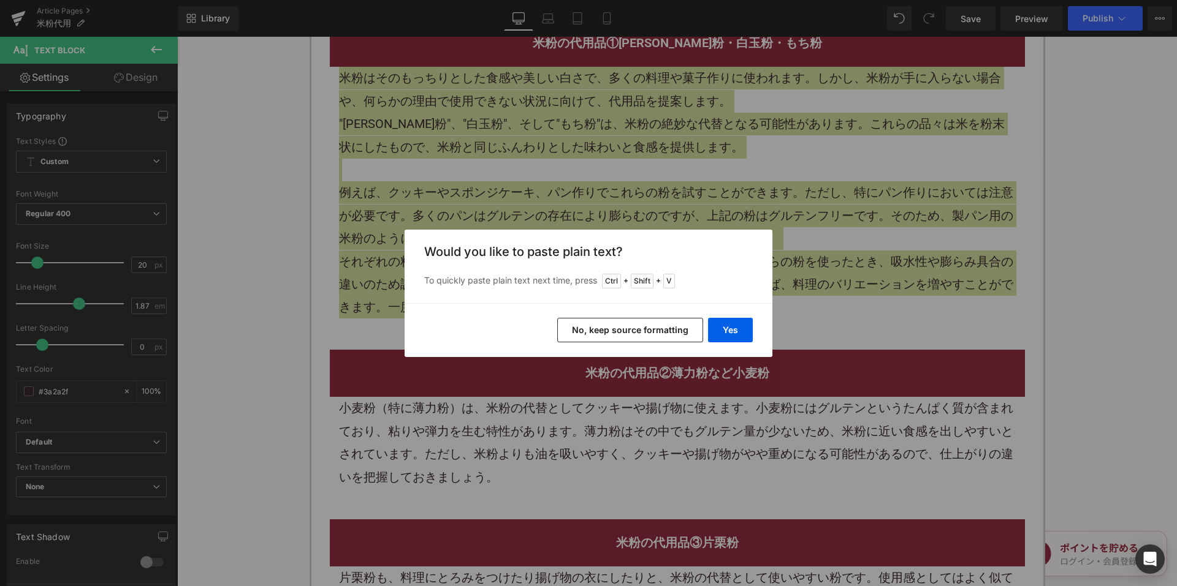
click at [601, 340] on button "No, keep source formatting" at bounding box center [630, 330] width 146 height 25
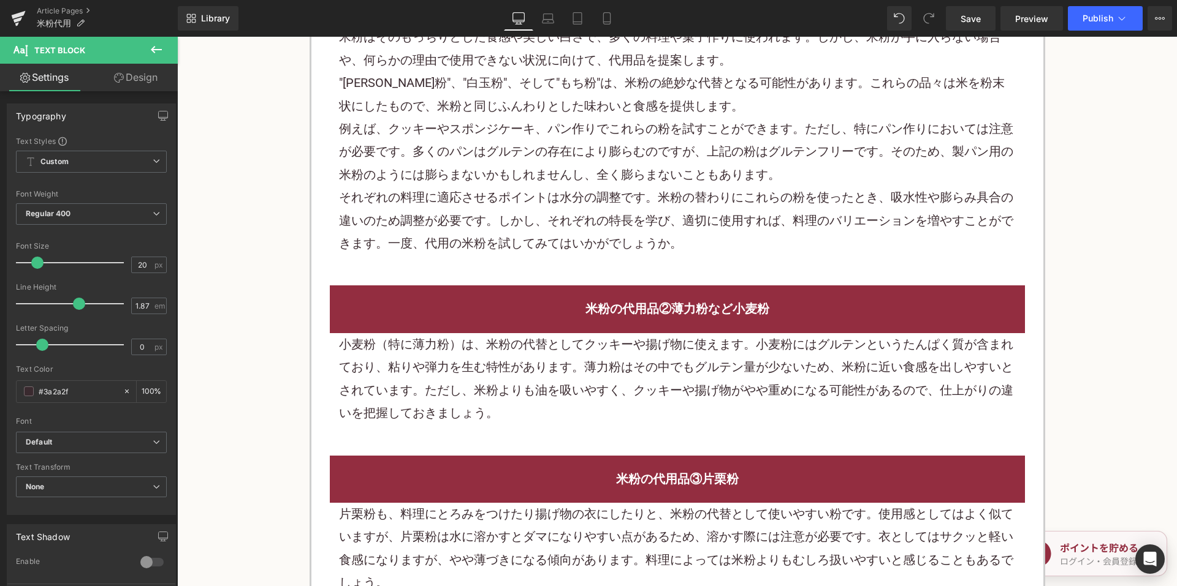
scroll to position [1961, 0]
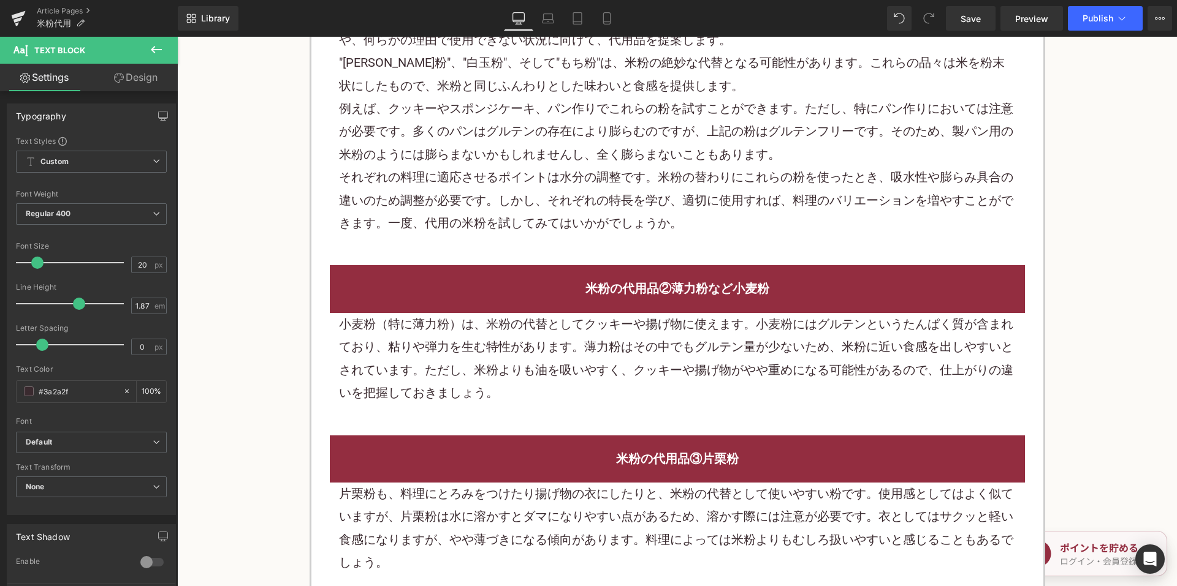
click at [490, 326] on p "小麦粉（特に薄力粉）は、米粉の代替としてクッキーや揚げ物に使えます。小麦粉にはグルテンというたんぱく質が含まれており、粘りや弾力を生む特性があります。薄力粉は…" at bounding box center [677, 359] width 677 height 92
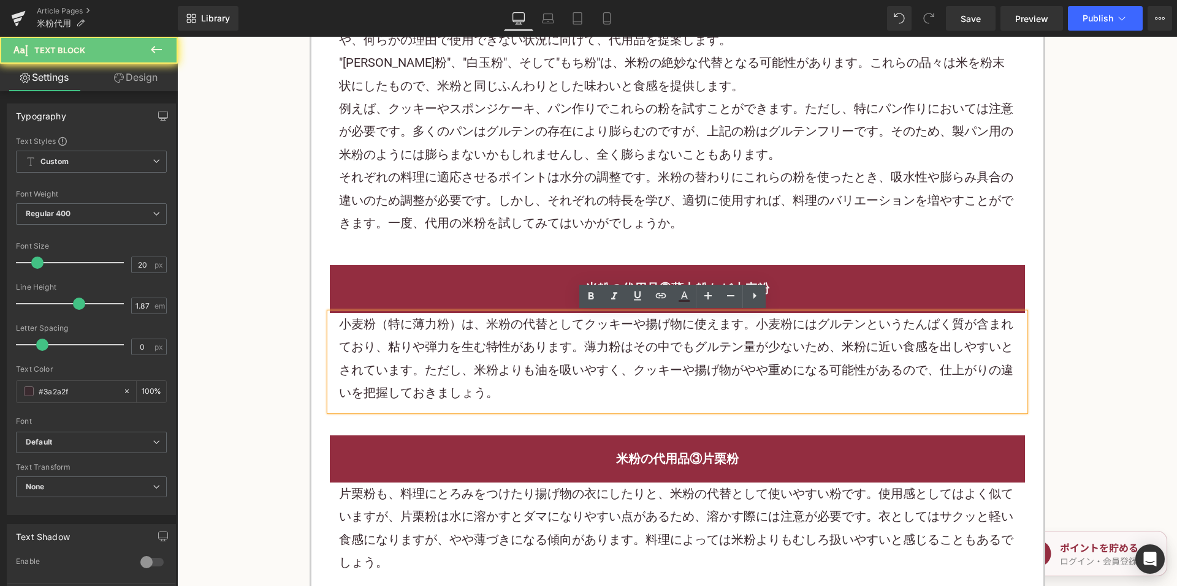
click at [490, 326] on p "小麦粉（特に薄力粉）は、米粉の代替としてクッキーや揚げ物に使えます。小麦粉にはグルテンというたんぱく質が含まれており、粘りや弾力を生む特性があります。薄力粉は…" at bounding box center [677, 359] width 677 height 92
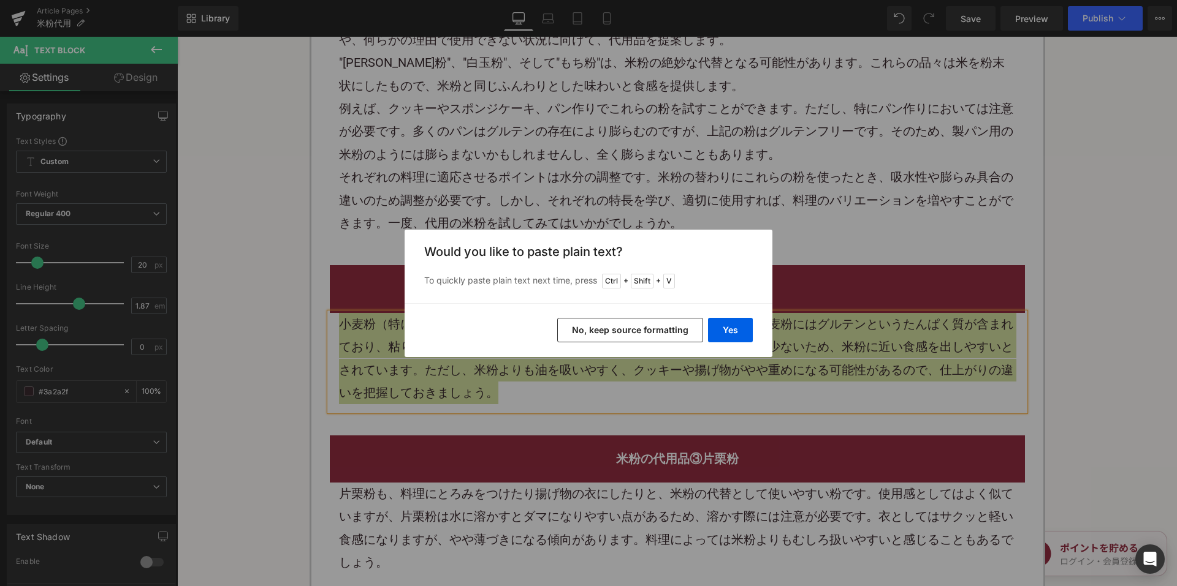
click at [607, 325] on button "No, keep source formatting" at bounding box center [630, 330] width 146 height 25
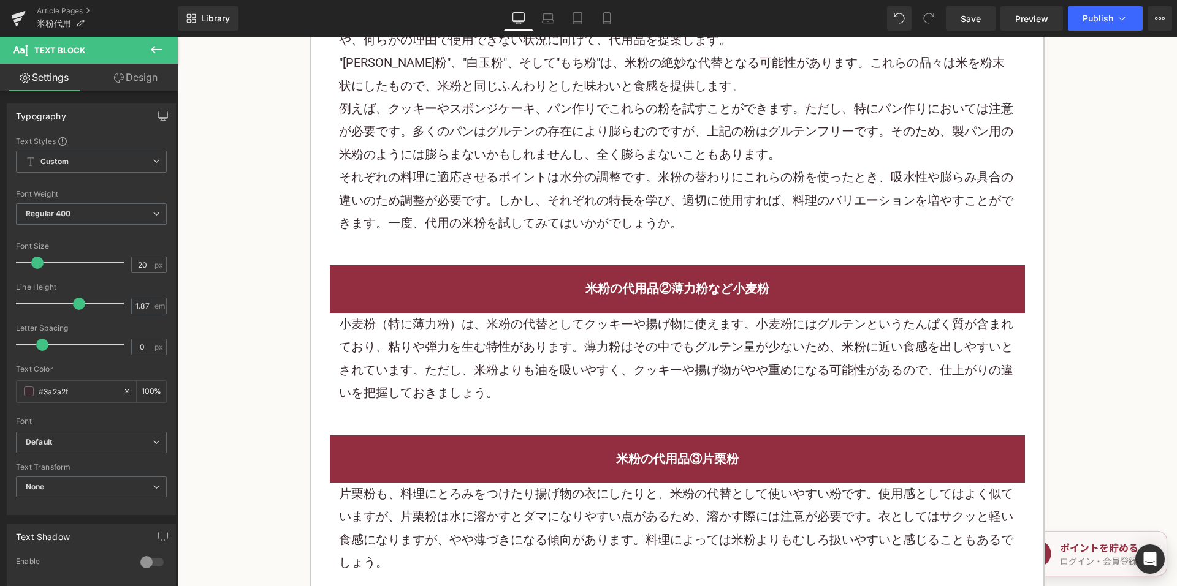
scroll to position [2145, 0]
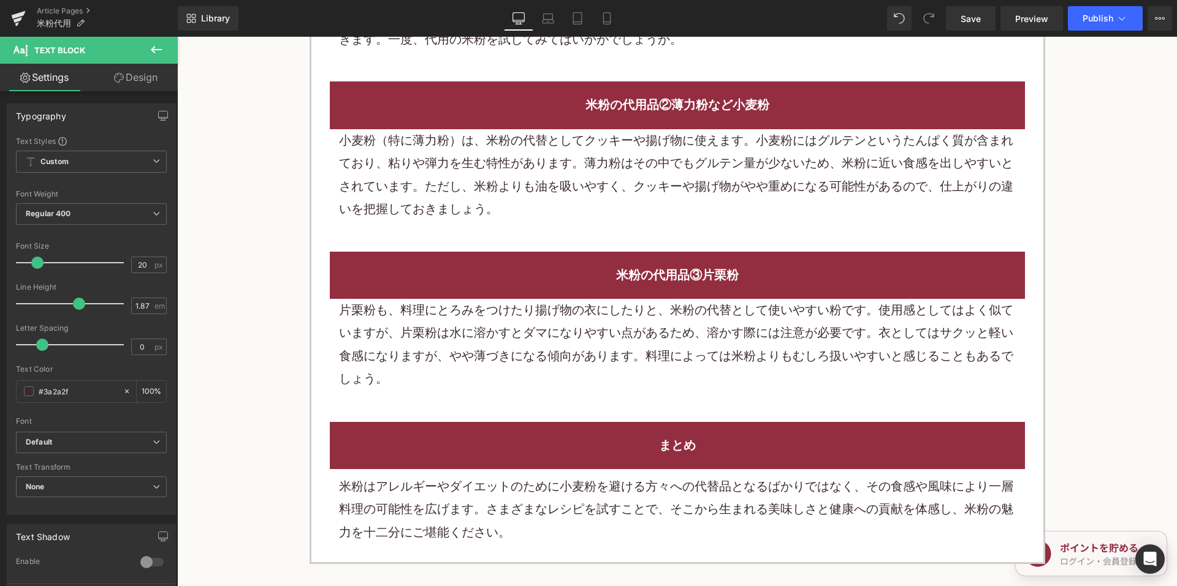
click at [522, 338] on p "片栗粉も、料理にとろみをつけたり揚げ物の衣にしたりと、米粉の代替として使いやすい粉です。使用感としてはよく似ていますが、片栗粉は水に溶かすとダマになりやすい点…" at bounding box center [677, 345] width 677 height 92
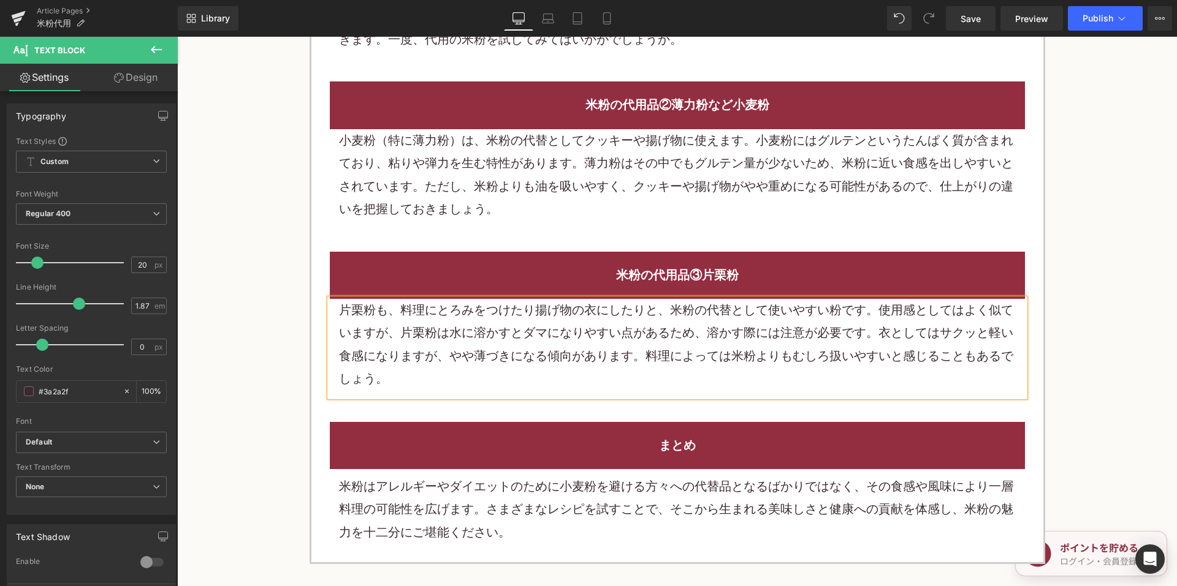
click at [522, 338] on p "片栗粉も、料理にとろみをつけたり揚げ物の衣にしたりと、米粉の代替として使いやすい粉です。使用感としてはよく似ていますが、片栗粉は水に溶かすとダマになりやすい点…" at bounding box center [677, 345] width 677 height 92
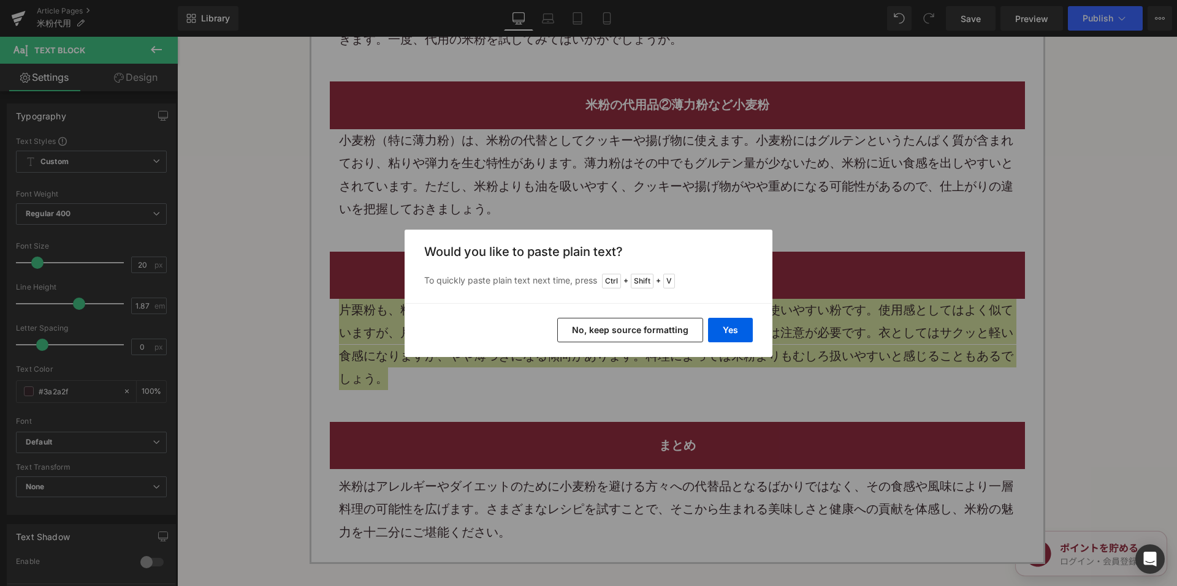
click at [588, 330] on button "No, keep source formatting" at bounding box center [630, 330] width 146 height 25
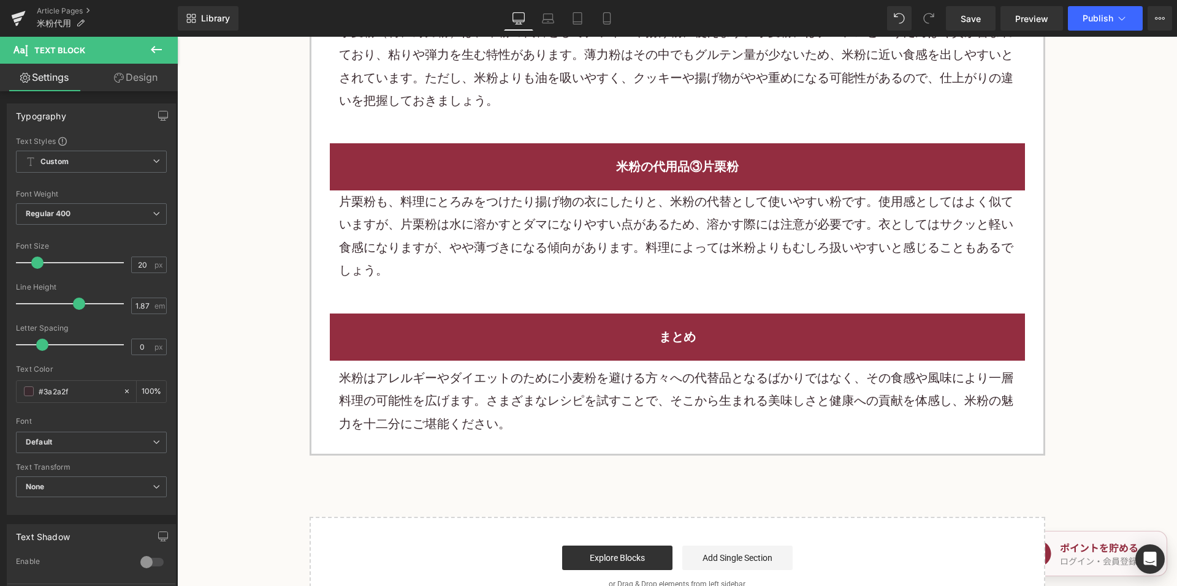
scroll to position [2267, 0]
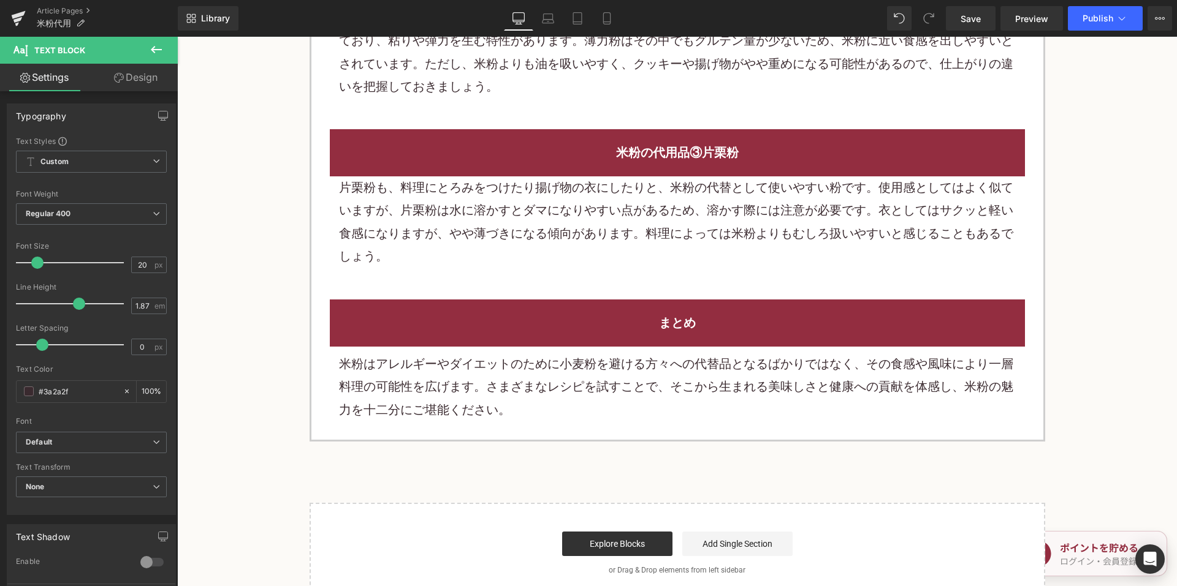
click at [488, 351] on div "米粉はアレルギーやダイエットのために小麦粉を避ける方々への代替品となるばかりではなく、その食感や風味により一層料理の可能性を広げます。さまざまなレシピを試すこ…" at bounding box center [677, 387] width 695 height 81
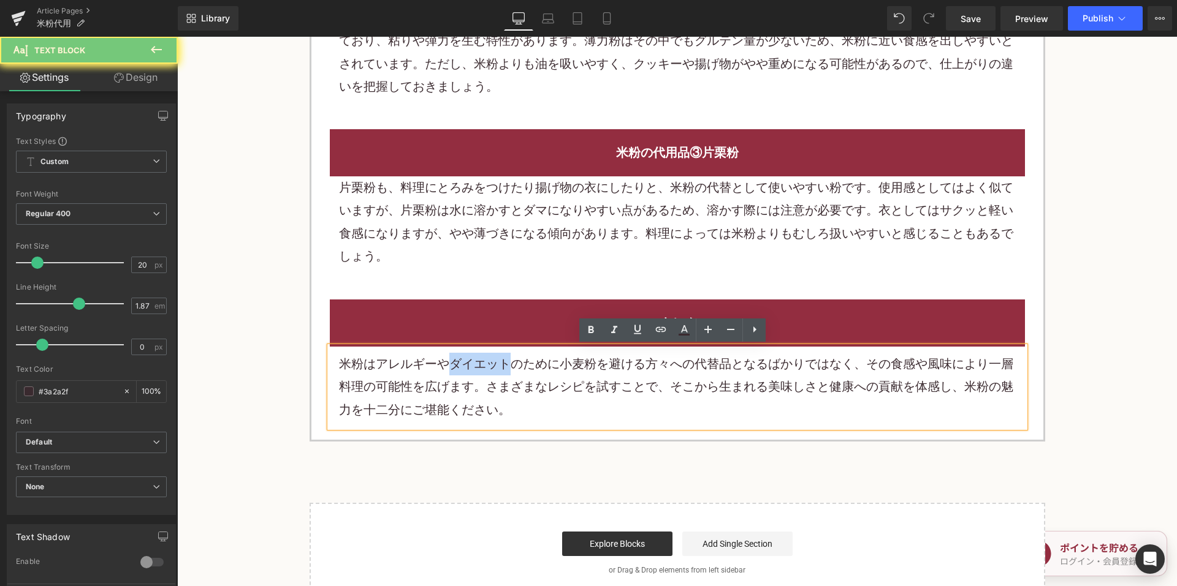
click at [493, 367] on p "米粉はアレルギーやダイエットのために小麦粉を避ける方々への代替品となるばかりではなく、その食感や風味により一層料理の可能性を広げます。さまざまなレシピを試すこ…" at bounding box center [677, 387] width 677 height 69
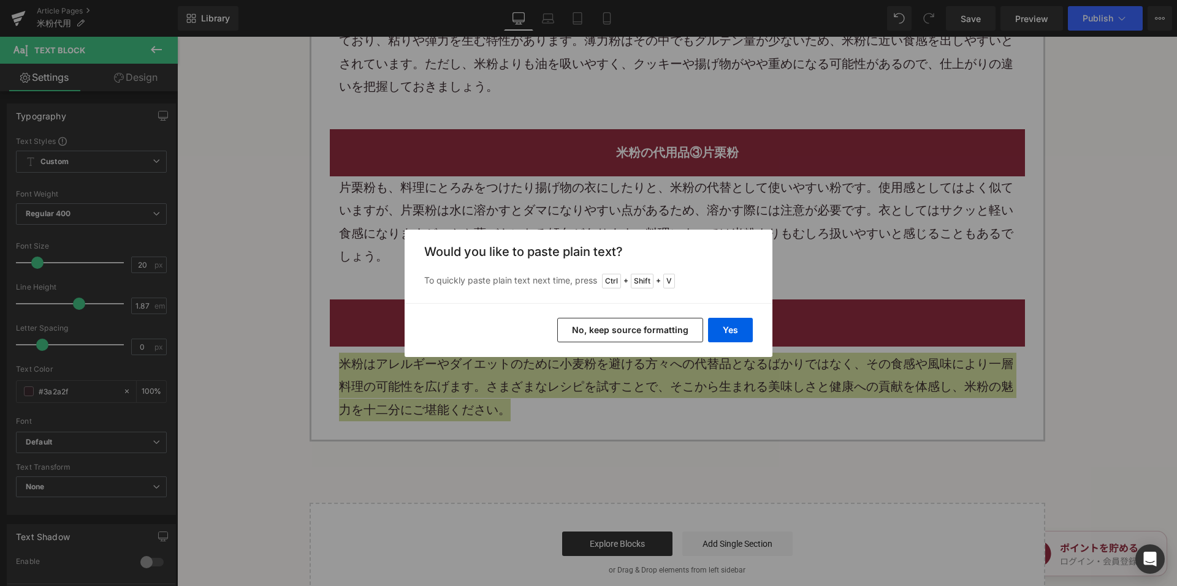
click at [588, 333] on button "No, keep source formatting" at bounding box center [630, 330] width 146 height 25
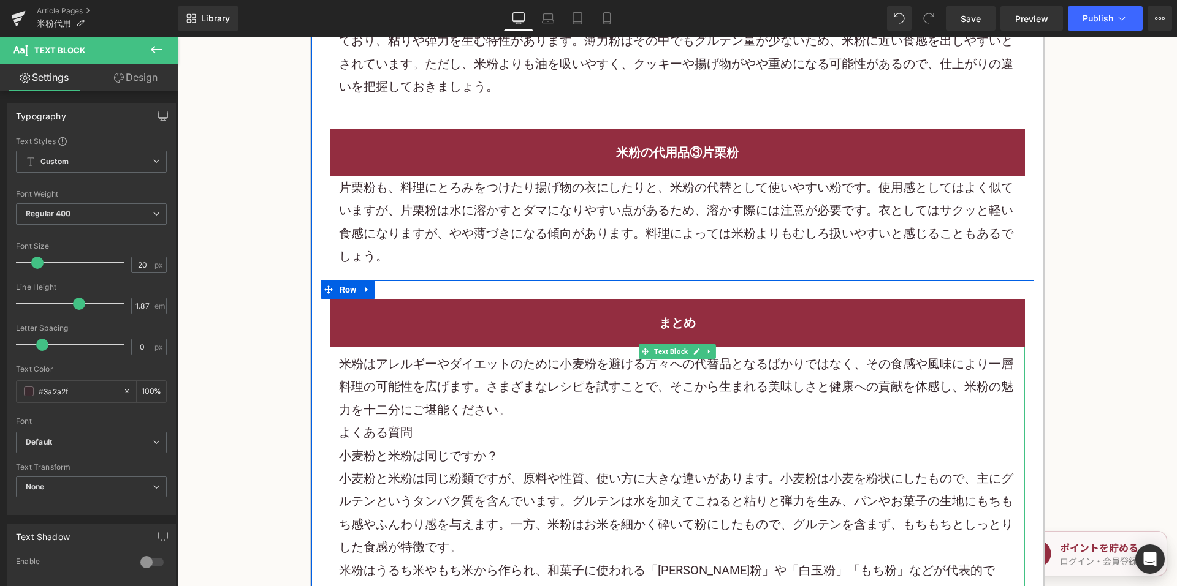
click at [696, 401] on p "米粉はアレルギーやダイエットのために小麦粉を避ける方々への代替品となるばかりではなく、その食感や風味により一層料理の可能性を広げます。さまざまなレシピを試すこ…" at bounding box center [677, 387] width 677 height 69
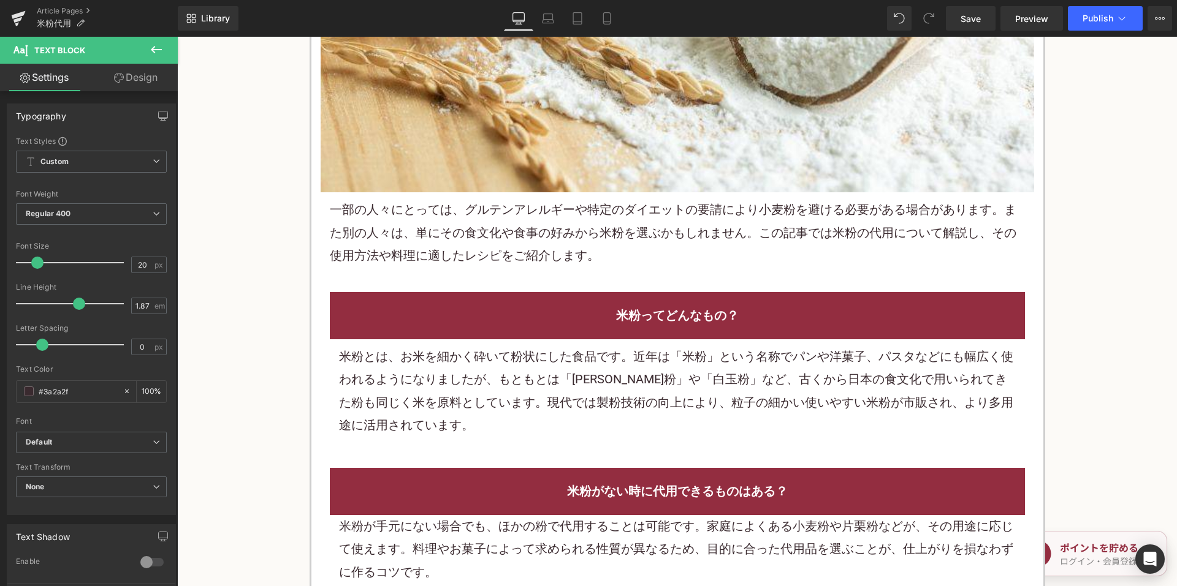
scroll to position [490, 0]
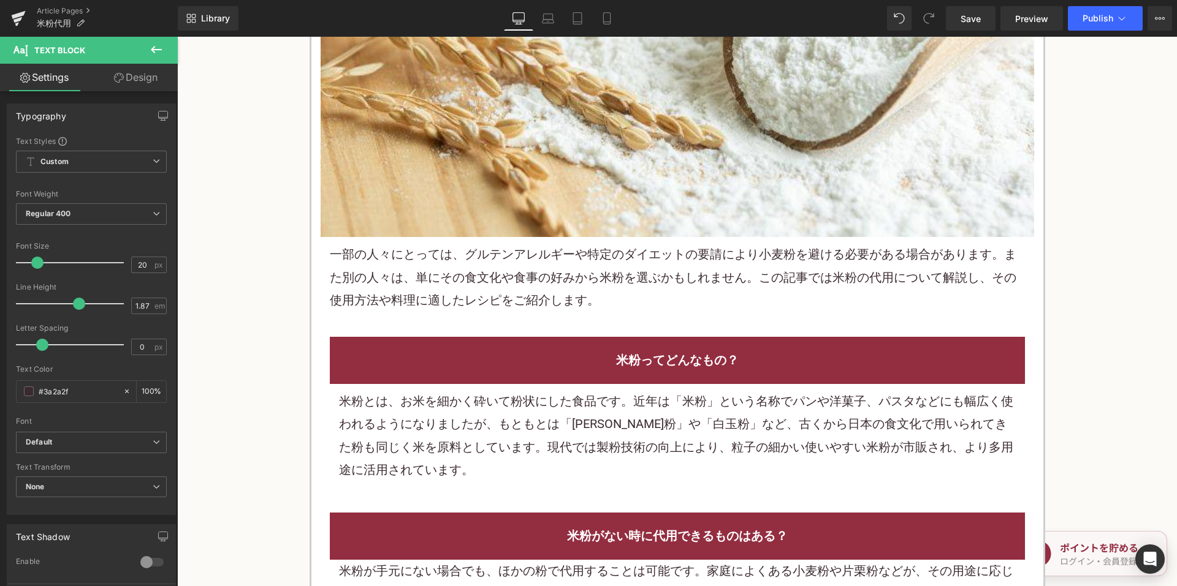
click at [555, 290] on p "一部の人々にとっては、グルテンアレルギーや特定のダイエットの要請により小麦粉を避ける必要がある場合があります。また別の人々は、単にその食文化や食事の好みから …" at bounding box center [677, 277] width 695 height 69
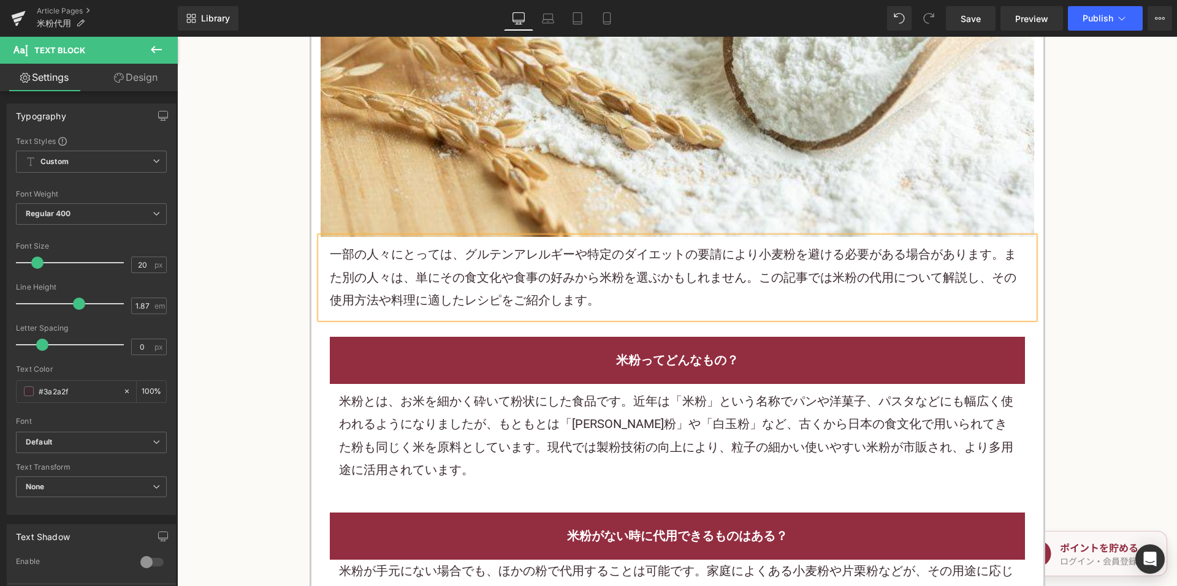
click at [1064, 26] on div "Save Preview Publish Scheduled View Live Page View with current Template Save T…" at bounding box center [1059, 18] width 236 height 25
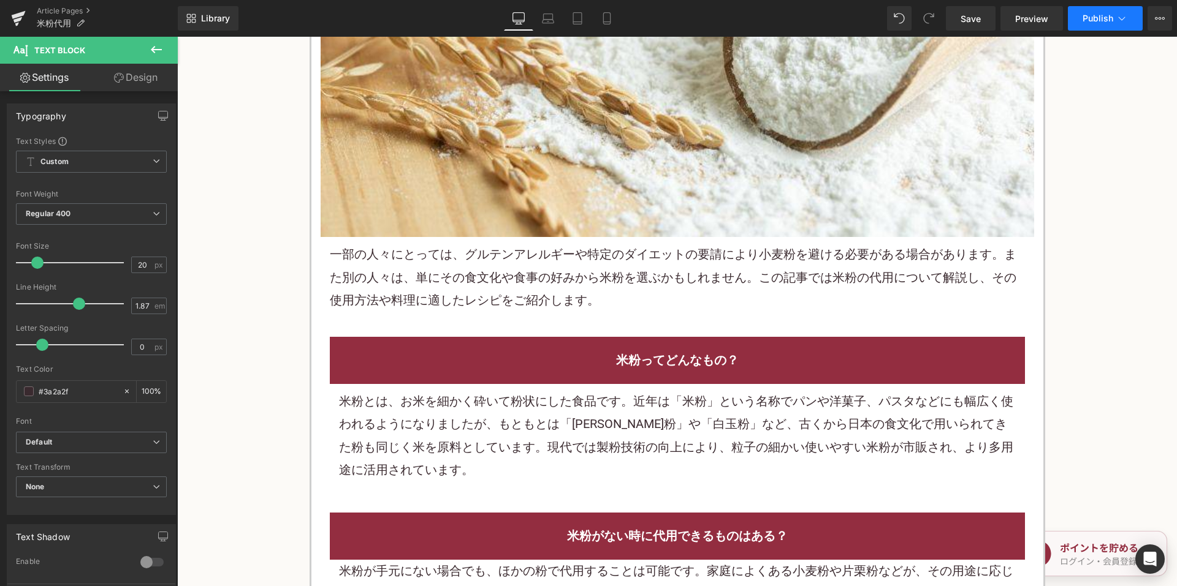
click at [1090, 21] on span "Publish" at bounding box center [1097, 18] width 31 height 10
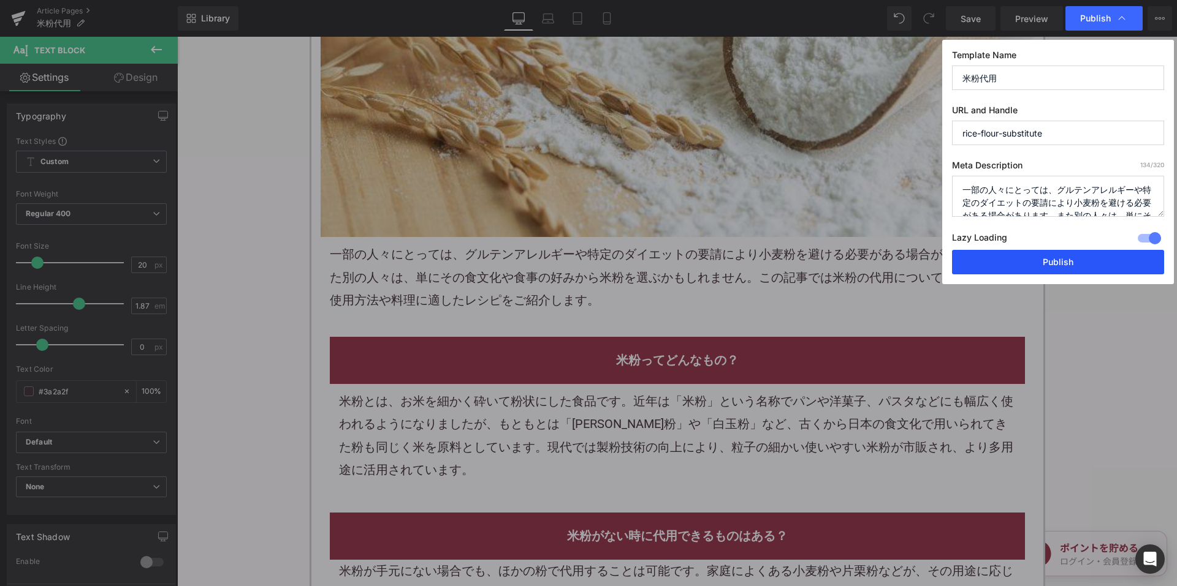
click at [997, 261] on button "Publish" at bounding box center [1058, 262] width 212 height 25
